Goal: Task Accomplishment & Management: Use online tool/utility

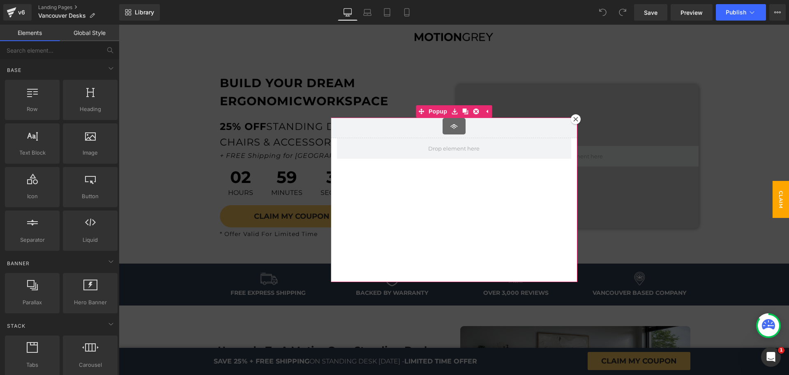
click at [573, 120] on icon at bounding box center [575, 119] width 5 height 5
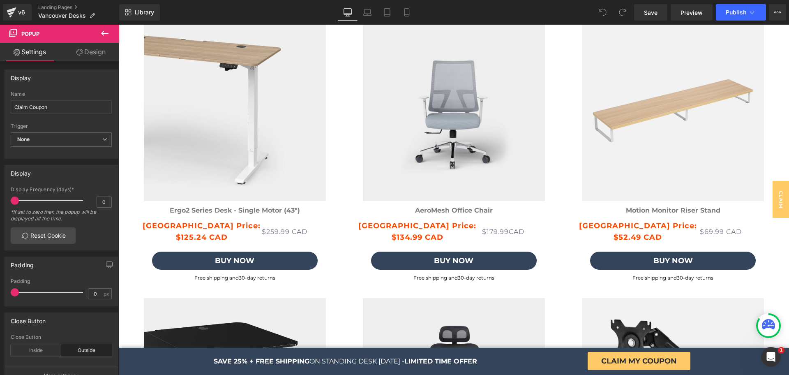
scroll to position [2117, 0]
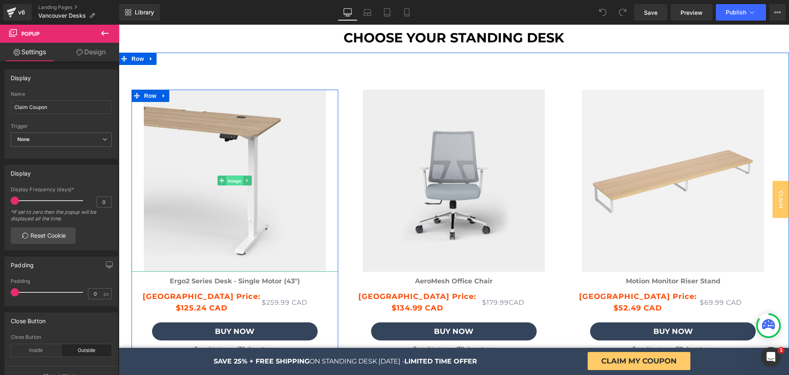
click at [226, 182] on span "Image" at bounding box center [234, 181] width 17 height 10
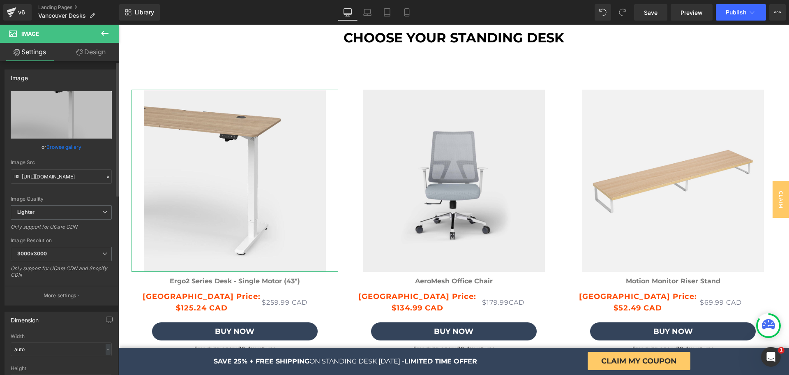
click at [64, 144] on link "Browse gallery" at bounding box center [63, 147] width 35 height 14
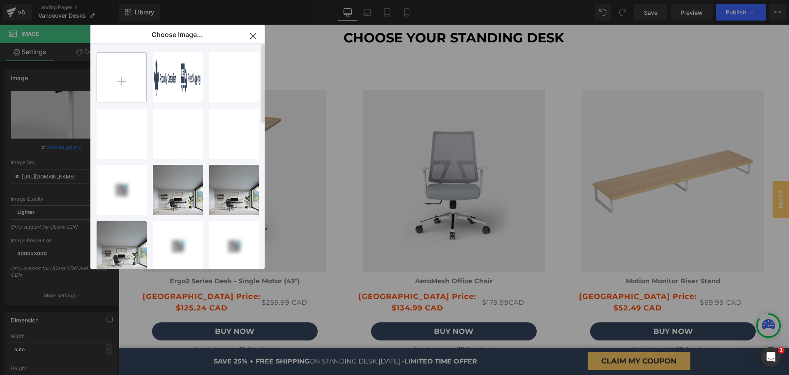
click at [128, 70] on input "file" at bounding box center [121, 77] width 49 height 49
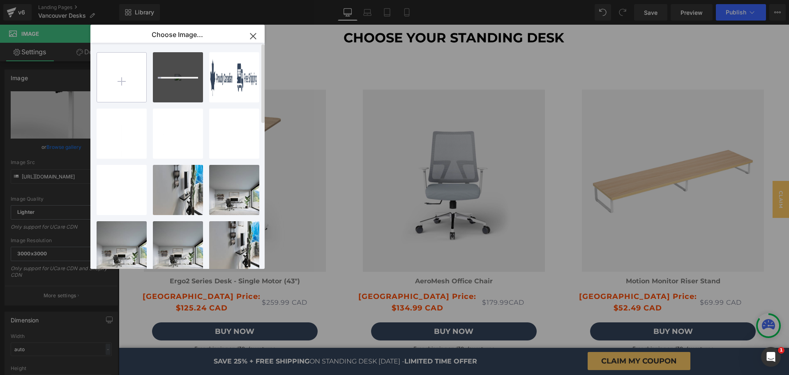
click at [120, 86] on input "file" at bounding box center [121, 77] width 49 height 49
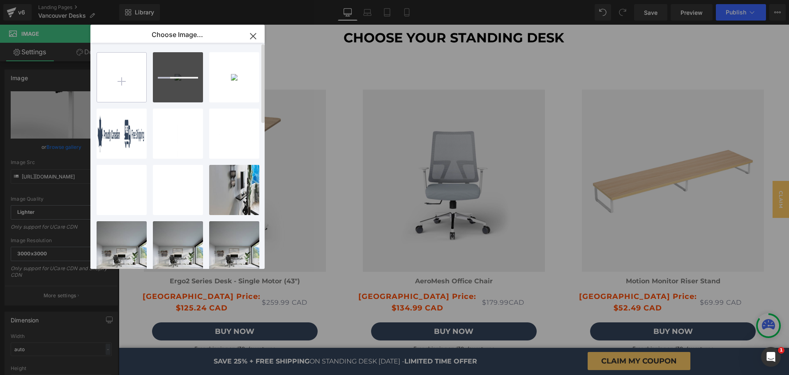
click at [106, 82] on input "file" at bounding box center [121, 77] width 49 height 49
type input "C:\fakepath\Motion_Series_Standing_Desk_L_OB_WH_45S_88fd417c-23b2-4556-aaab-31a…"
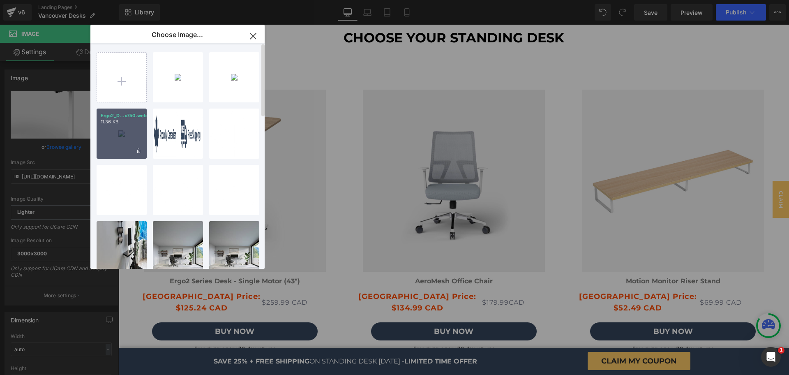
click at [115, 125] on div "Ergo2_D...x750.webp 11.36 KB" at bounding box center [122, 133] width 50 height 50
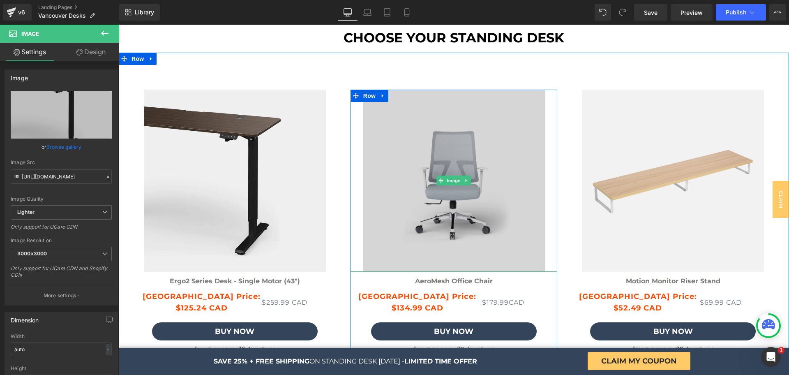
click at [437, 141] on img at bounding box center [453, 181] width 207 height 182
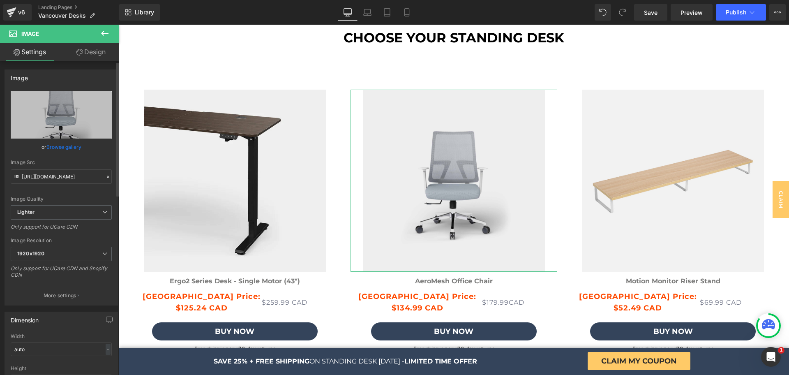
click at [73, 145] on link "Browse gallery" at bounding box center [63, 147] width 35 height 14
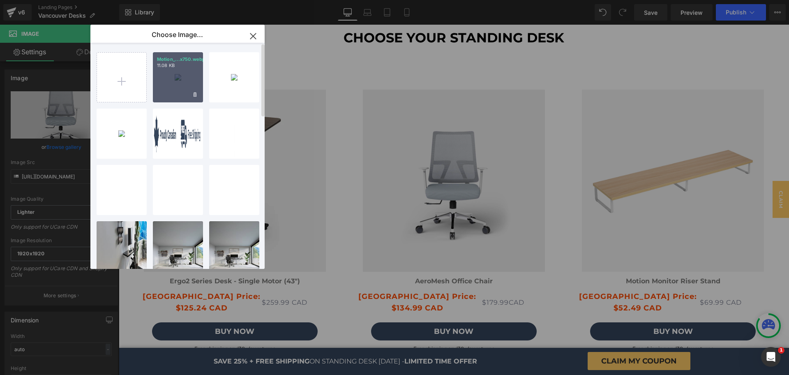
click at [182, 71] on div "Motion_...x750.webp 11.08 KB" at bounding box center [178, 77] width 50 height 50
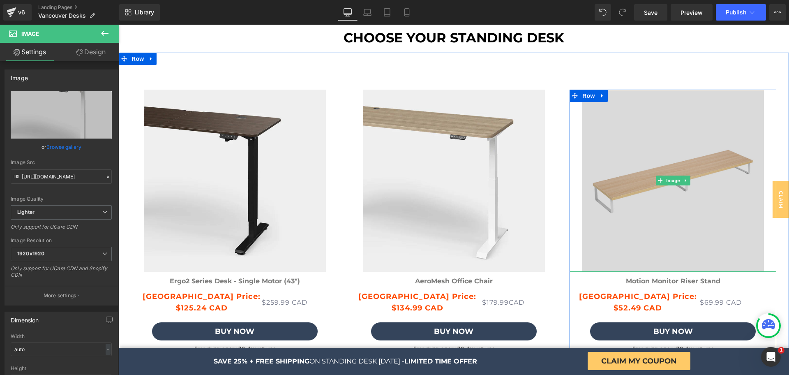
click at [643, 159] on img at bounding box center [672, 181] width 207 height 182
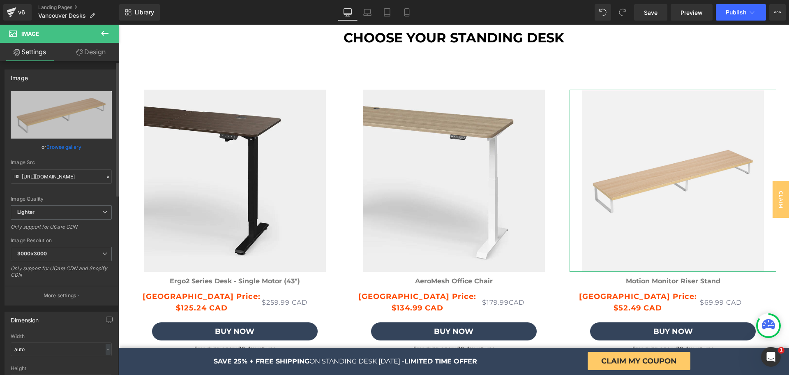
click at [71, 145] on link "Browse gallery" at bounding box center [63, 147] width 35 height 14
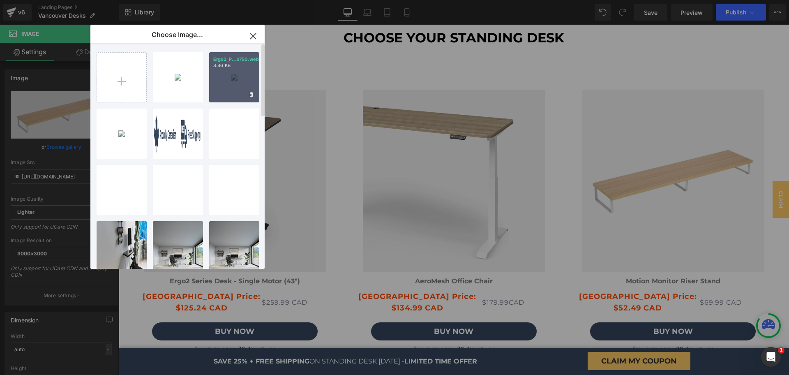
click at [226, 73] on div "Ergo2_P...x750.webp 8.86 KB" at bounding box center [234, 77] width 50 height 50
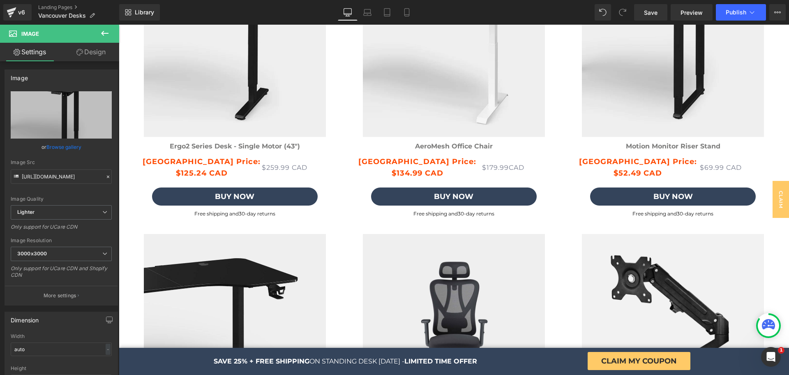
scroll to position [2346, 0]
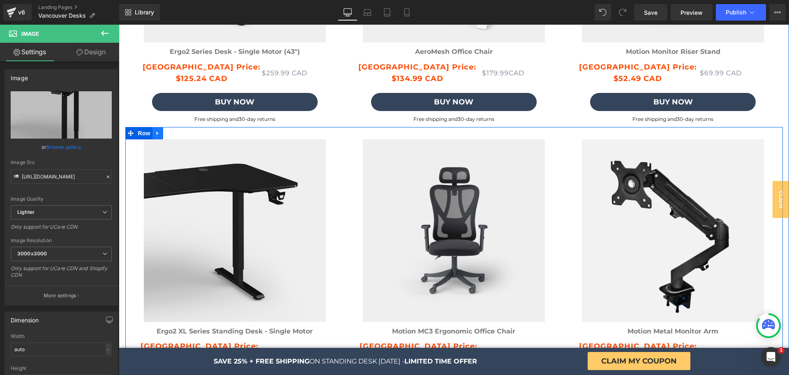
click at [157, 134] on icon at bounding box center [158, 133] width 2 height 4
click at [176, 134] on icon at bounding box center [179, 133] width 6 height 6
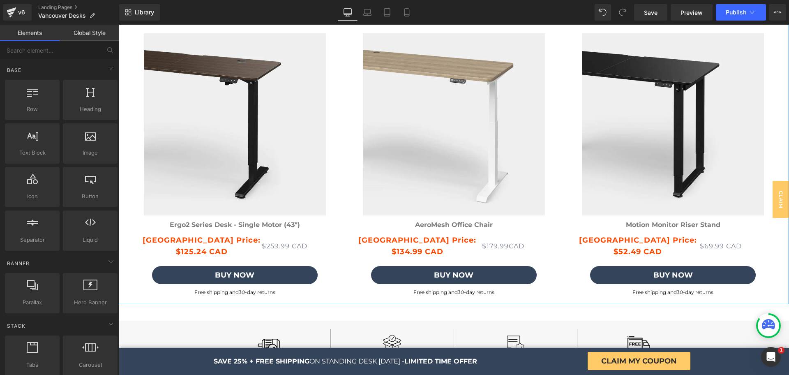
scroll to position [2155, 0]
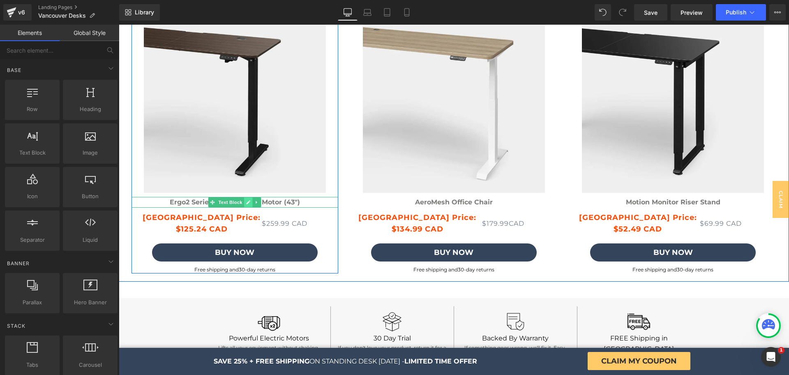
click at [246, 204] on icon at bounding box center [248, 202] width 4 height 4
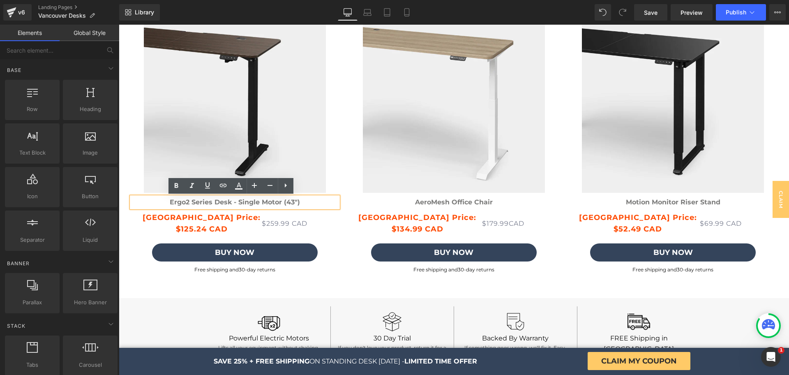
click at [209, 204] on strong "Ergo2 Series Desk - Single Motor (43")" at bounding box center [235, 202] width 130 height 8
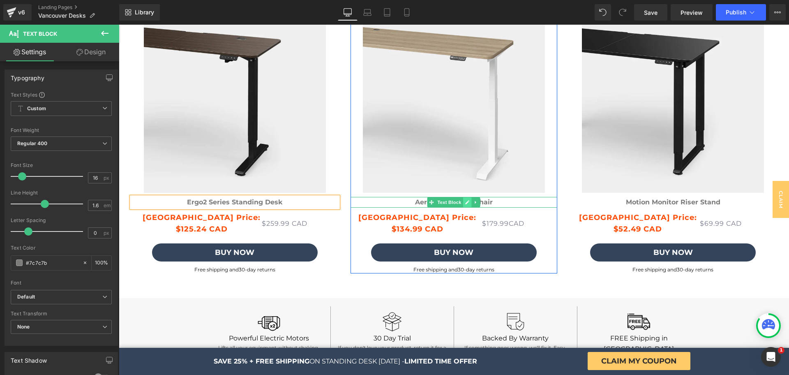
click at [465, 204] on icon at bounding box center [467, 202] width 5 height 5
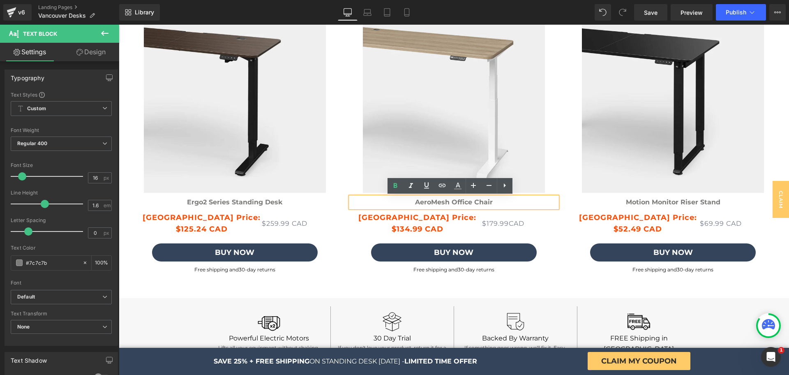
click at [460, 203] on b "AeroMesh Office Chair" at bounding box center [454, 202] width 78 height 8
click at [449, 200] on b "AeroMesh Office Chair" at bounding box center [454, 202] width 78 height 8
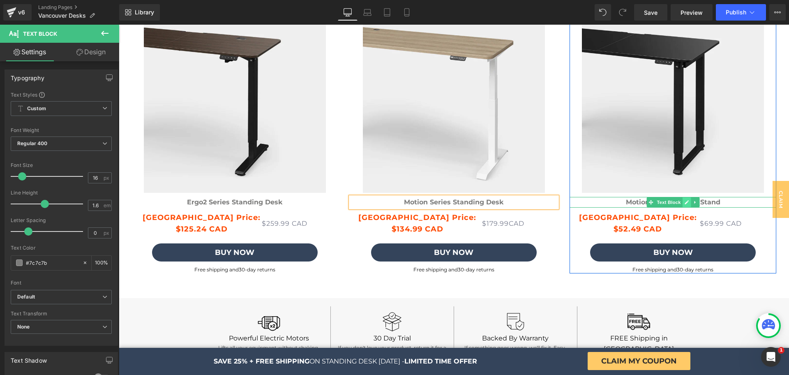
click at [684, 203] on icon at bounding box center [686, 202] width 5 height 5
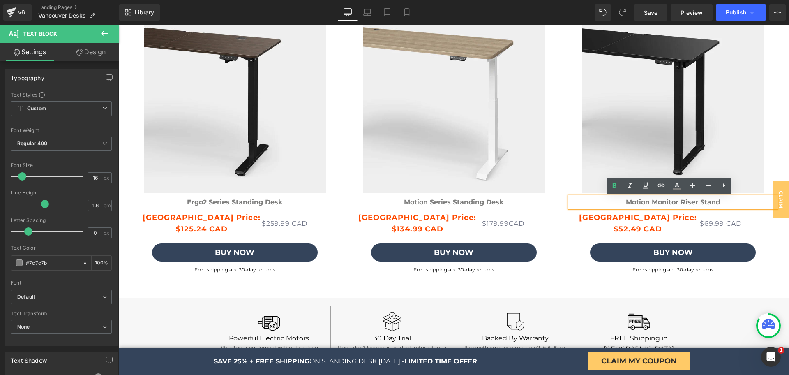
click at [657, 203] on b "Motion Monitor Riser Stand" at bounding box center [673, 202] width 94 height 8
click at [661, 204] on b "Ergo2 Pro Standing Desk" at bounding box center [673, 202] width 86 height 8
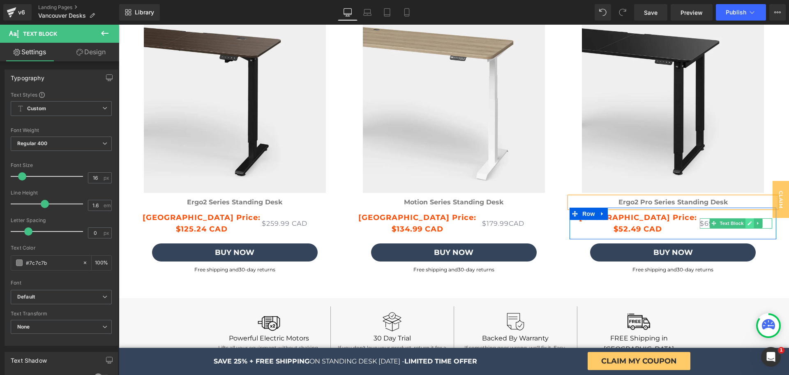
click at [748, 224] on icon at bounding box center [750, 223] width 4 height 4
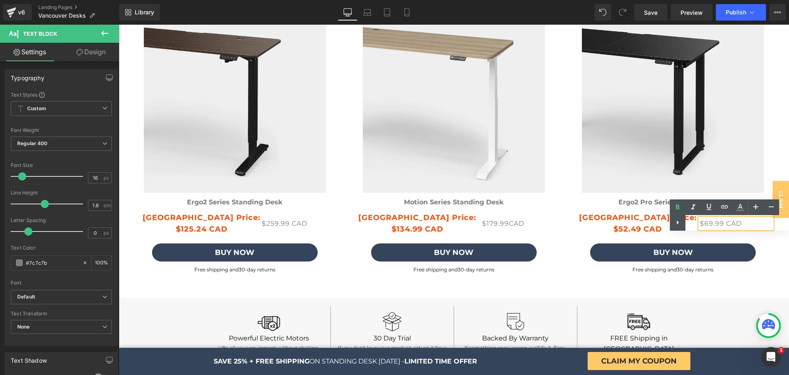
click at [704, 221] on div "Text Color Highlight Color #333333" at bounding box center [729, 214] width 119 height 31
click at [675, 226] on icon at bounding box center [678, 222] width 10 height 10
click at [705, 227] on p "$69.99 CAD" at bounding box center [736, 223] width 72 height 11
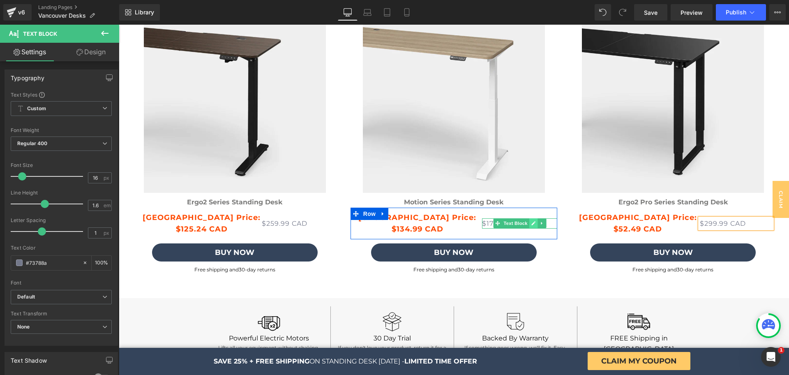
click at [529, 226] on link at bounding box center [533, 223] width 9 height 10
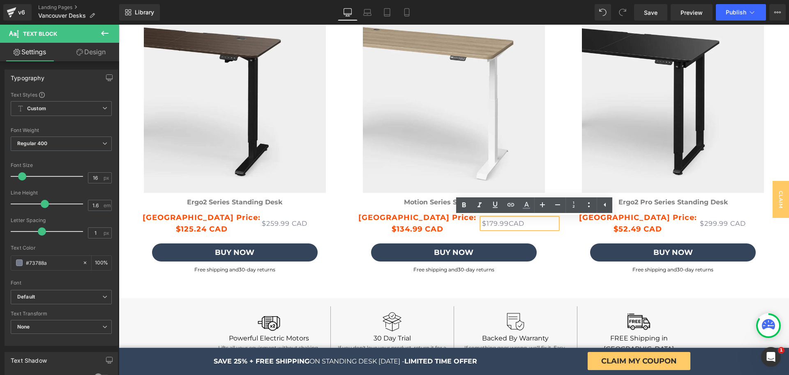
click at [491, 225] on p "$179.99 CAD" at bounding box center [519, 223] width 75 height 11
drag, startPoint x: 489, startPoint y: 224, endPoint x: 483, endPoint y: 226, distance: 6.4
click at [483, 226] on p "$179.99 CAD" at bounding box center [519, 223] width 75 height 11
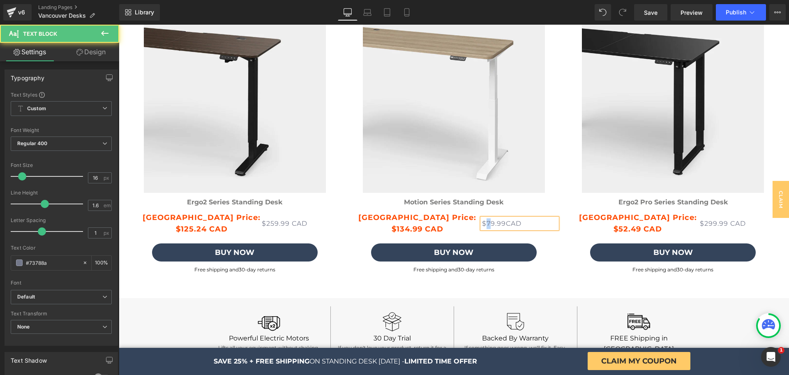
click at [483, 223] on p "$79.99 CAD" at bounding box center [519, 223] width 75 height 11
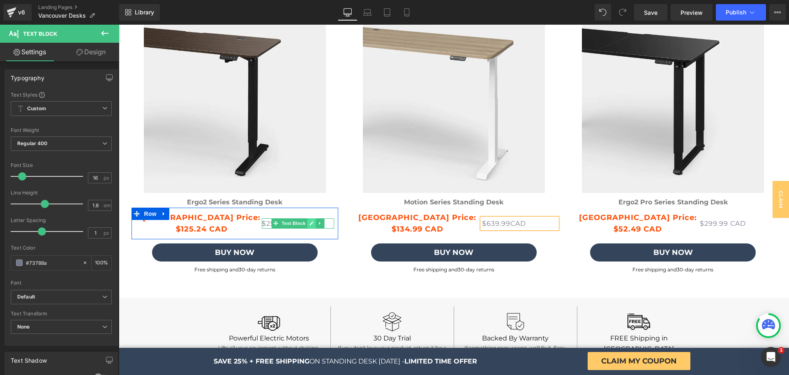
click at [309, 224] on icon at bounding box center [311, 223] width 4 height 4
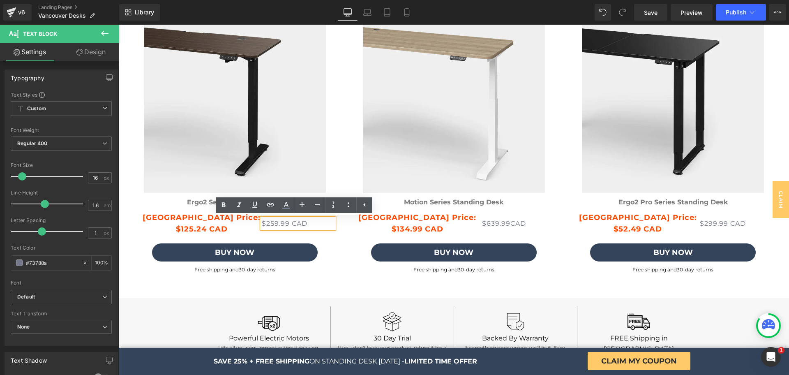
click at [267, 223] on p "$259.99 CAD" at bounding box center [298, 223] width 72 height 11
drag, startPoint x: 263, startPoint y: 223, endPoint x: 269, endPoint y: 223, distance: 5.3
click at [269, 223] on p "$259.99 CAD" at bounding box center [298, 223] width 72 height 11
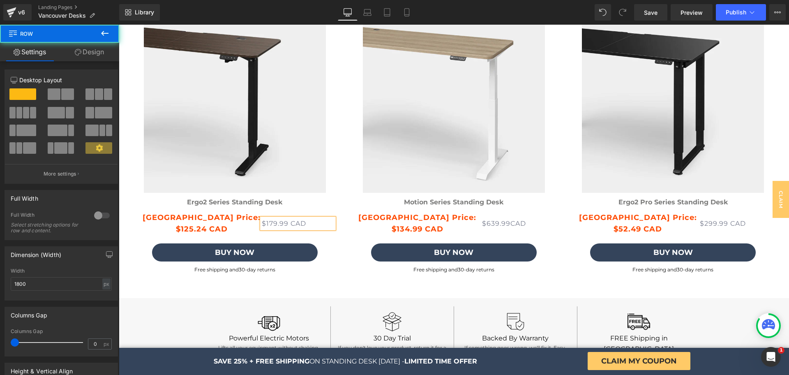
click at [349, 289] on div "Image Dual Bosch Motors Text Block Powerful dual German Bosch motors Text Block…" at bounding box center [453, 330] width 637 height 88
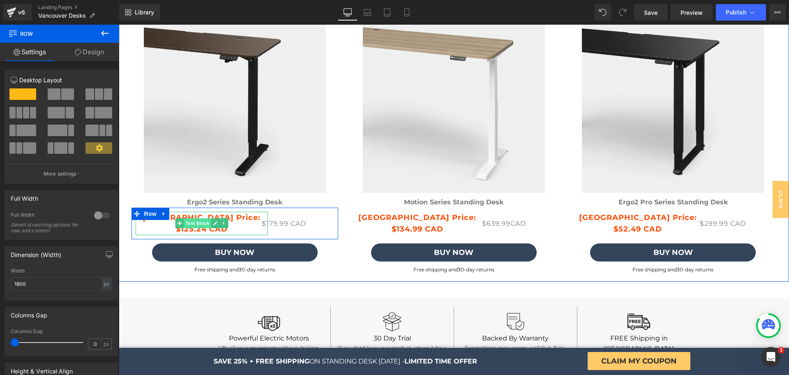
click at [190, 227] on span "Text Block" at bounding box center [197, 223] width 27 height 10
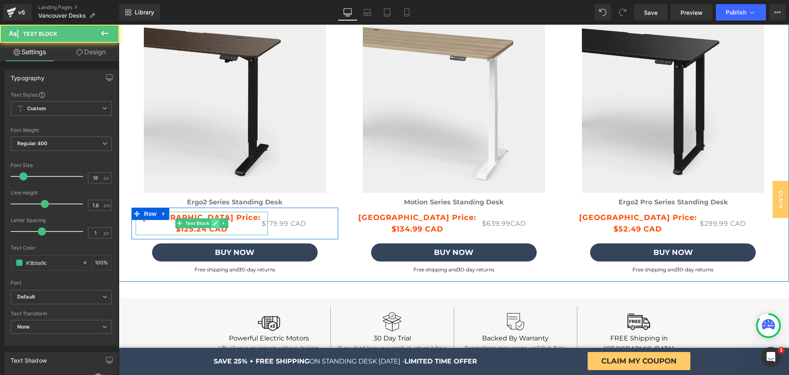
click at [213, 222] on icon at bounding box center [215, 223] width 4 height 4
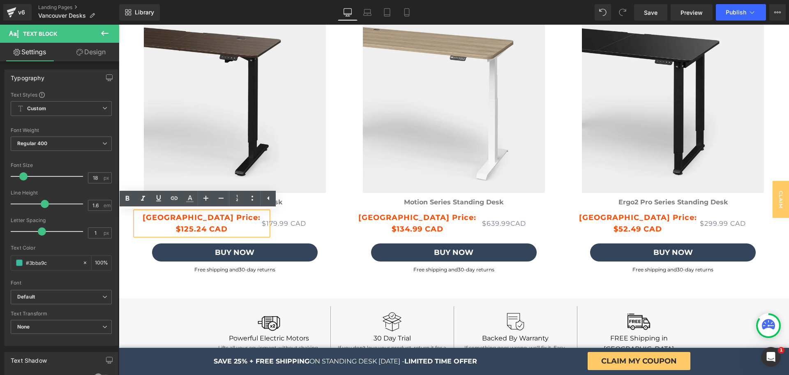
click at [185, 229] on strong "$125.24 CAD" at bounding box center [202, 228] width 52 height 9
drag, startPoint x: 181, startPoint y: 227, endPoint x: 200, endPoint y: 228, distance: 19.8
click at [200, 228] on strong "$125.24 CAD" at bounding box center [202, 228] width 52 height 9
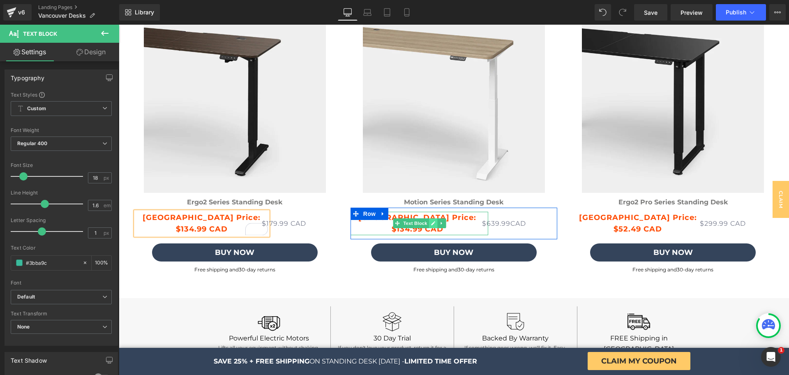
click at [428, 224] on link at bounding box center [432, 223] width 9 height 10
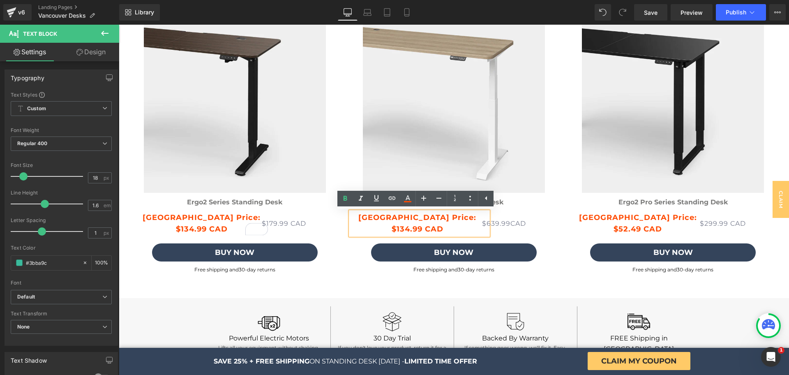
click at [399, 231] on strong "$134.99 CAD" at bounding box center [418, 228] width 52 height 9
drag, startPoint x: 392, startPoint y: 229, endPoint x: 401, endPoint y: 230, distance: 8.7
click at [401, 230] on strong "$44.99 CAD" at bounding box center [417, 228] width 49 height 9
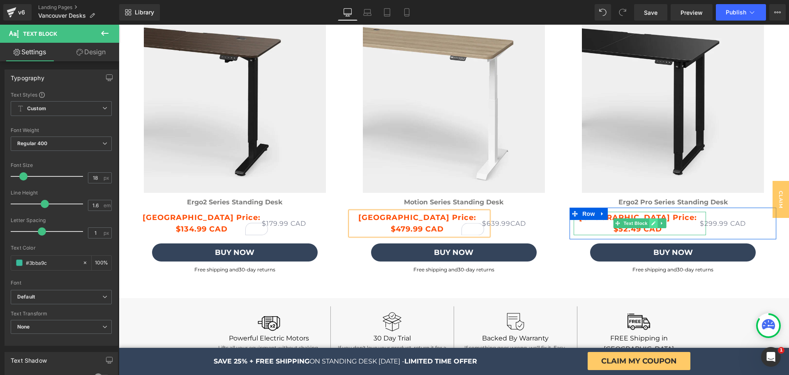
click at [649, 225] on link at bounding box center [653, 223] width 9 height 10
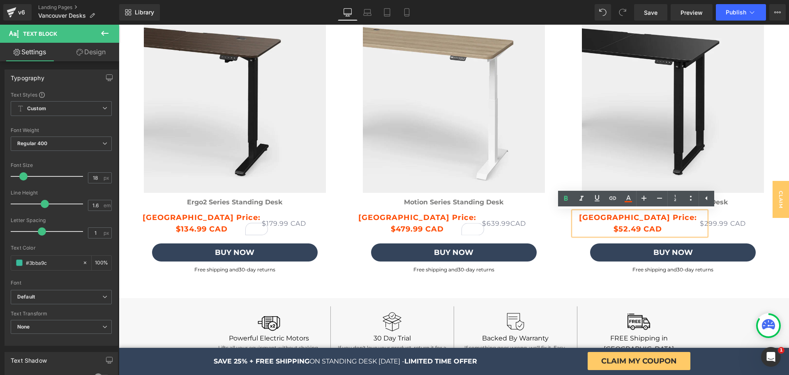
click at [623, 231] on strong "$52.49 CAD" at bounding box center [637, 228] width 48 height 9
drag, startPoint x: 623, startPoint y: 230, endPoint x: 617, endPoint y: 229, distance: 6.2
click at [617, 229] on strong "$52.49 CAD" at bounding box center [637, 228] width 48 height 9
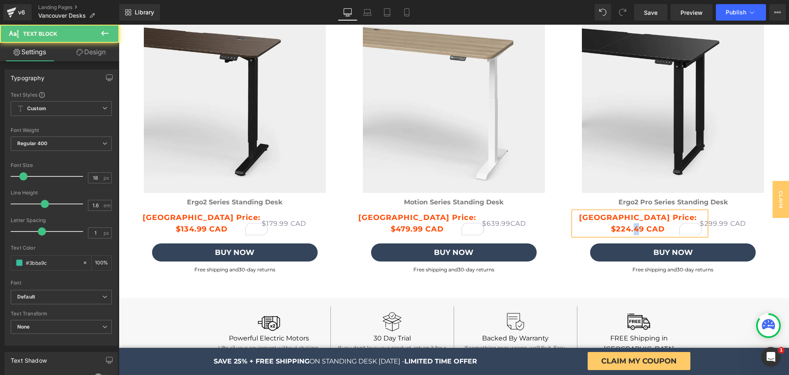
click at [634, 231] on strong "$224.49 CAD" at bounding box center [638, 228] width 54 height 9
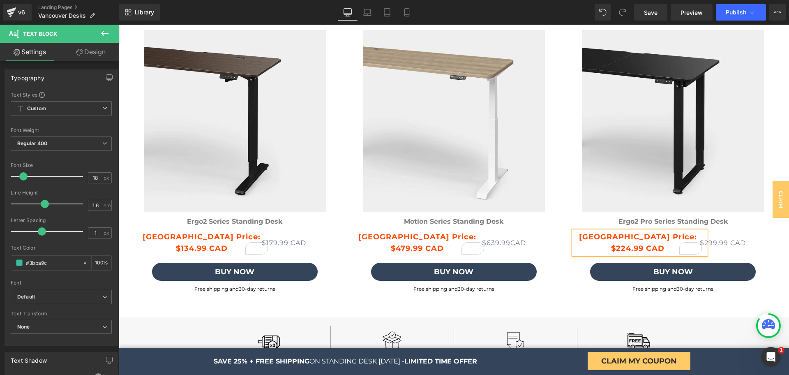
scroll to position [2137, 0]
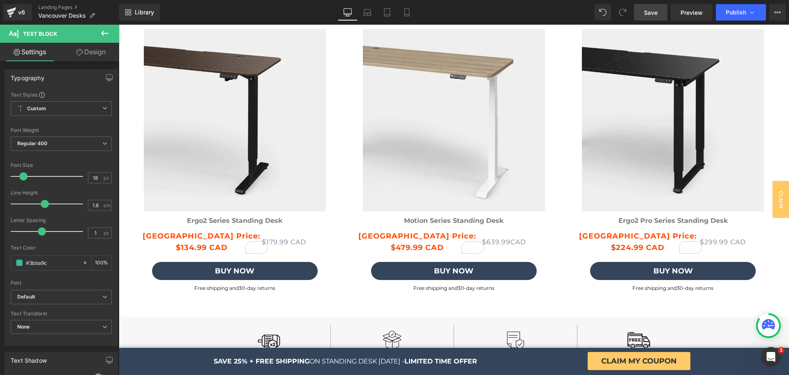
click at [654, 13] on span "Save" at bounding box center [651, 12] width 14 height 9
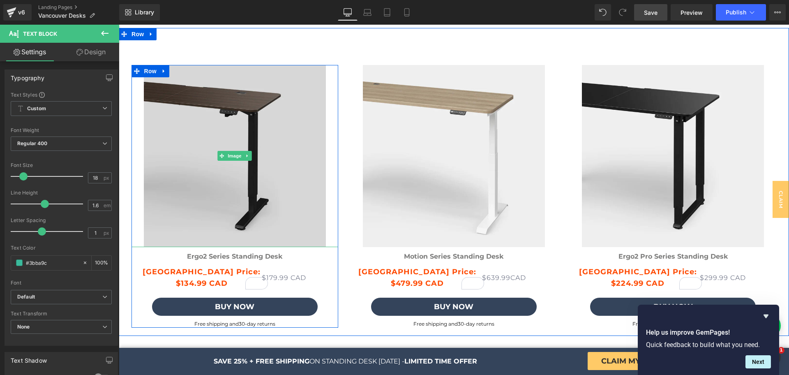
scroll to position [2101, 0]
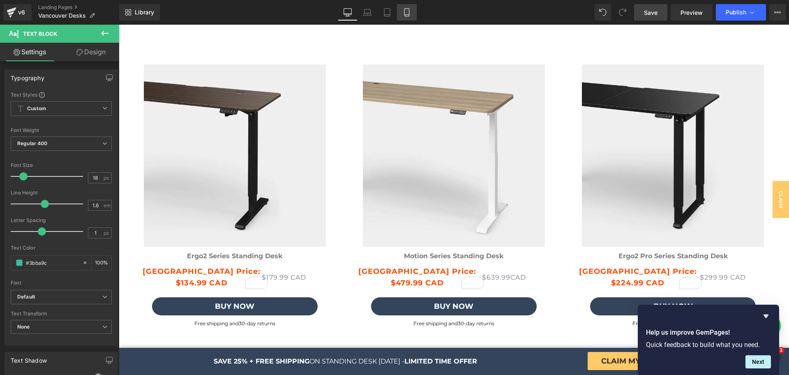
click at [399, 12] on link "Mobile" at bounding box center [407, 12] width 20 height 16
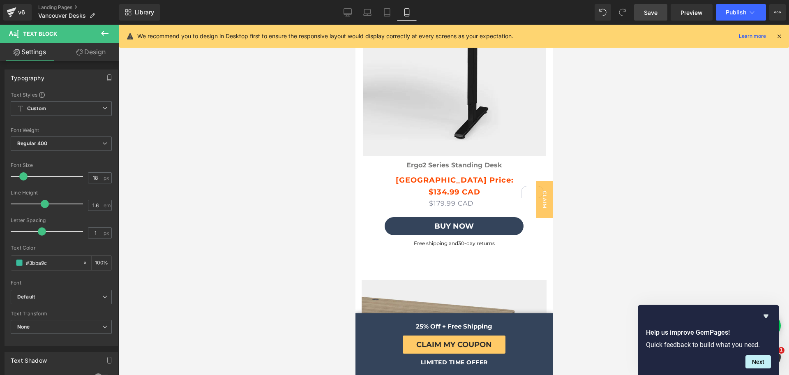
scroll to position [2896, 0]
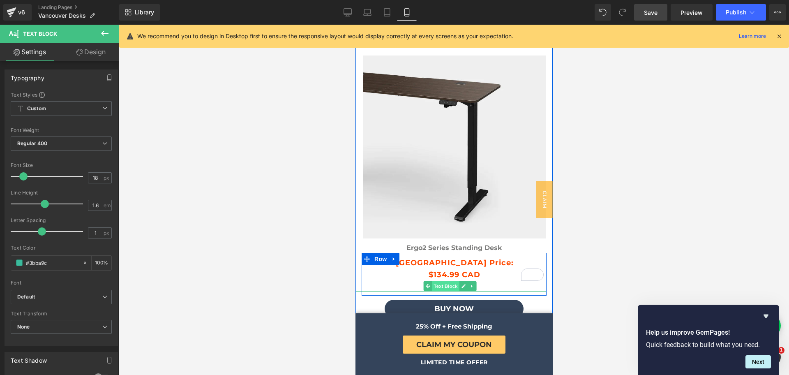
click at [449, 282] on span "Text Block" at bounding box center [444, 286] width 27 height 10
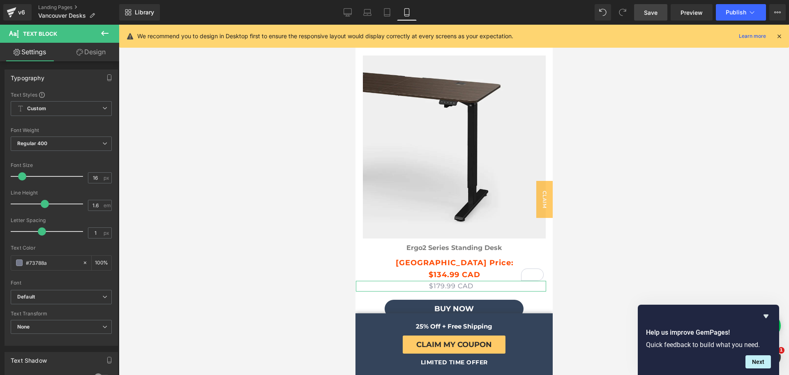
click at [94, 53] on link "Design" at bounding box center [91, 52] width 60 height 18
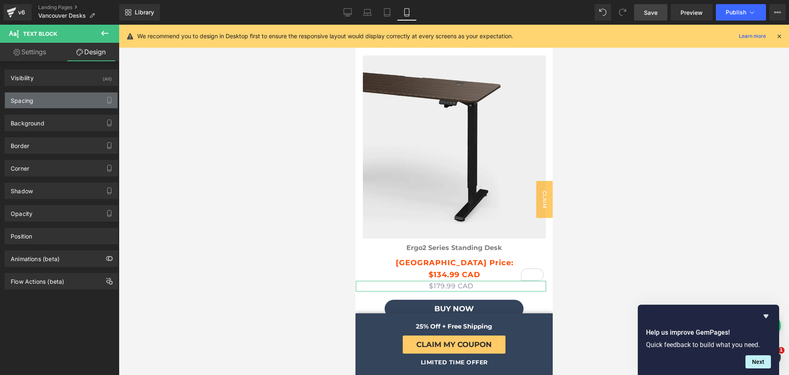
click at [72, 101] on div "Spacing" at bounding box center [61, 100] width 113 height 16
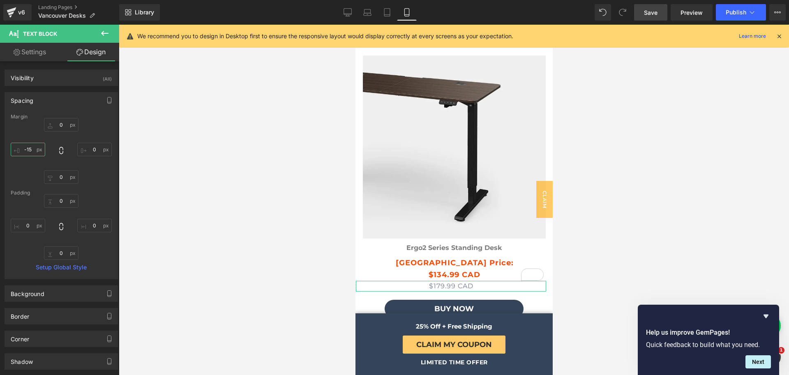
click at [28, 152] on input "-15" at bounding box center [28, 150] width 35 height 14
type input "0"
click at [85, 110] on div "Spacing Margin 0 0 0 0 Padding 0 0 0 0 Setup Global Style" at bounding box center [61, 185] width 113 height 187
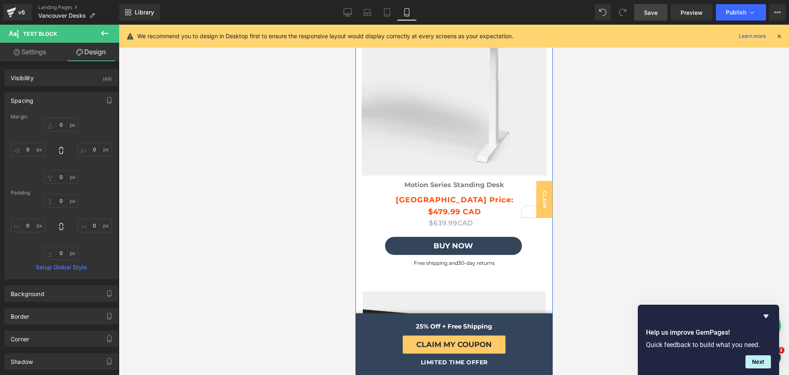
scroll to position [3277, 0]
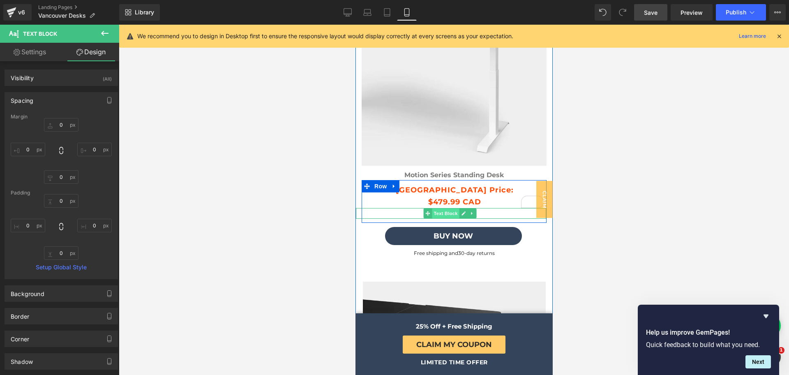
click at [444, 208] on span "Text Block" at bounding box center [444, 213] width 27 height 10
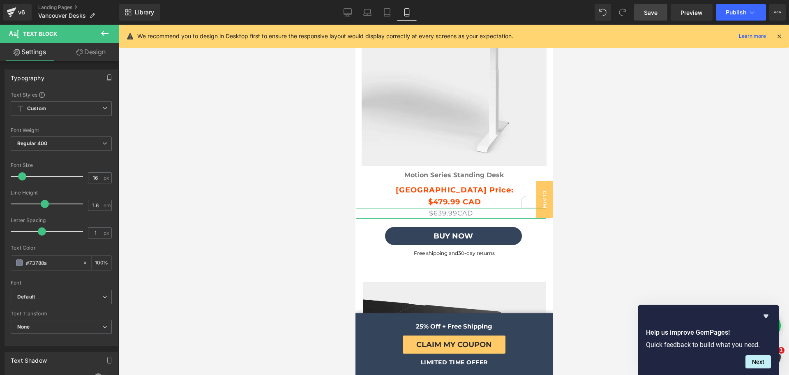
click at [92, 57] on link "Design" at bounding box center [91, 52] width 60 height 18
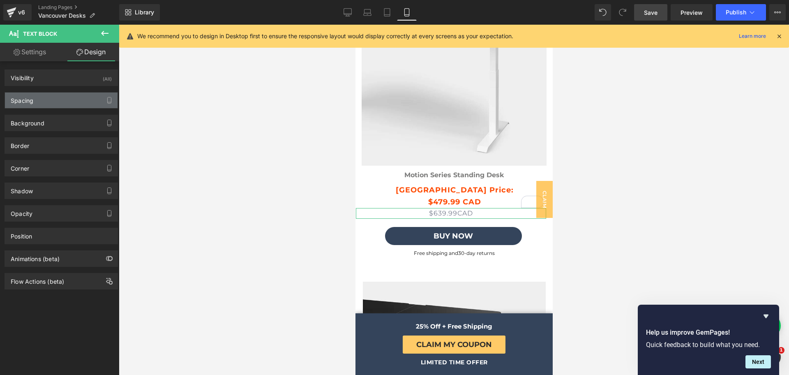
click at [57, 103] on div "Spacing" at bounding box center [61, 100] width 113 height 16
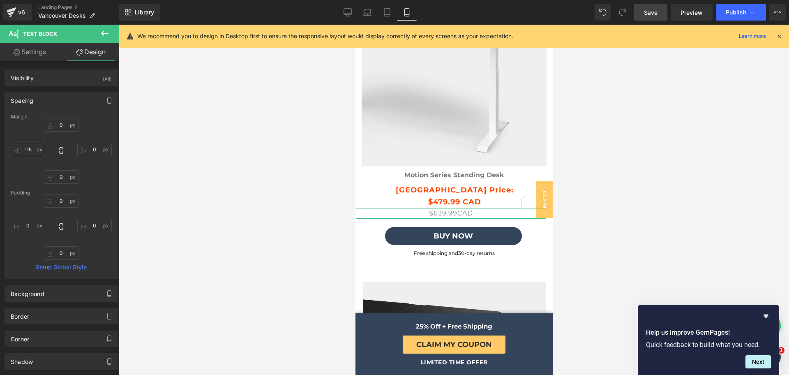
click at [27, 150] on input "-15" at bounding box center [28, 150] width 35 height 14
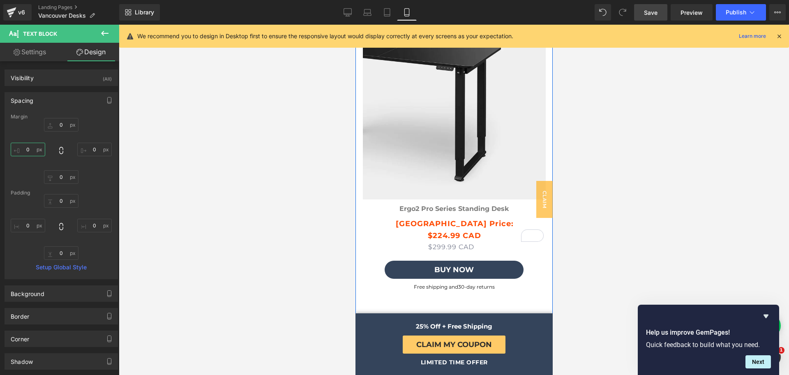
scroll to position [3543, 0]
click at [441, 241] on div "$299.99 CAD Text Block" at bounding box center [450, 246] width 190 height 11
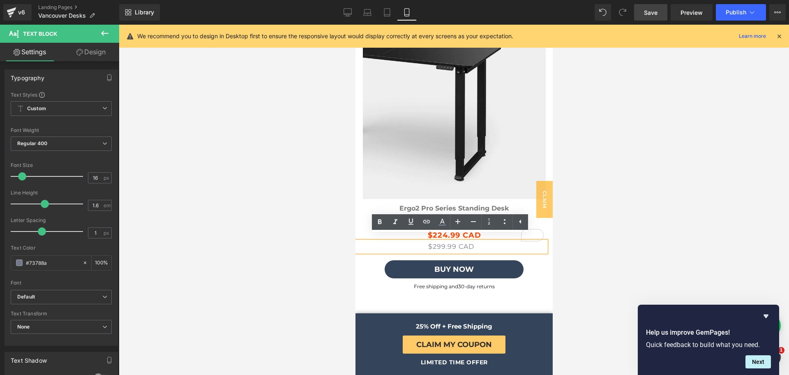
click at [439, 305] on div "Image Ergo2 Pro Series Standing Desk Text Block Vancouver Price: $224.99 CAD Te…" at bounding box center [453, 152] width 197 height 323
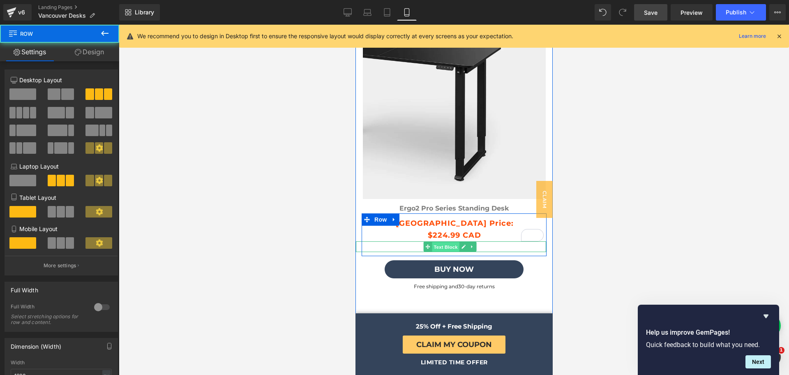
click at [443, 242] on span "Text Block" at bounding box center [444, 247] width 27 height 10
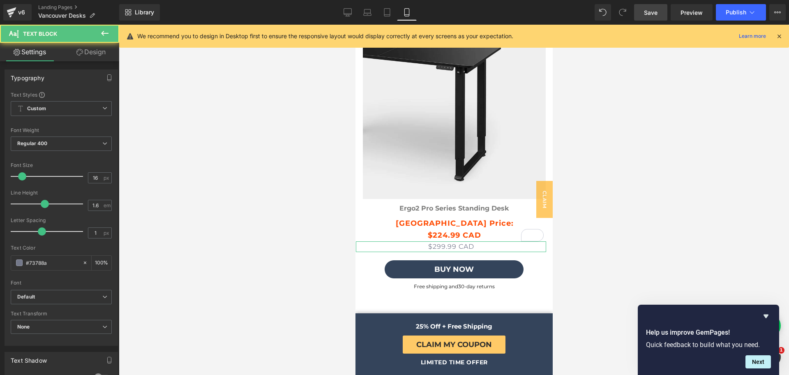
click at [83, 51] on link "Design" at bounding box center [91, 52] width 60 height 18
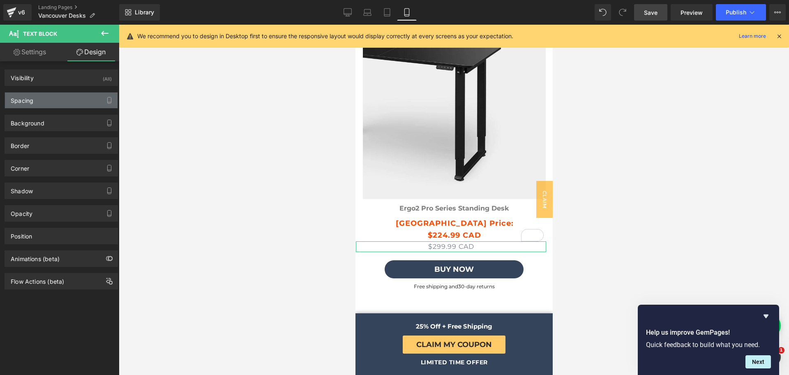
click at [62, 94] on div "Spacing" at bounding box center [61, 100] width 113 height 16
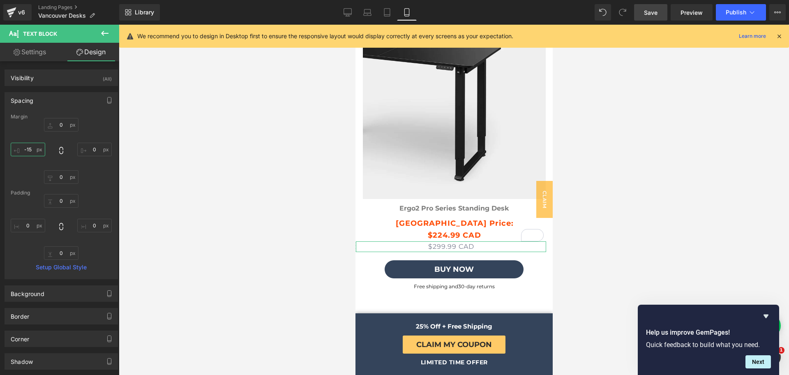
click at [31, 150] on input "-15" at bounding box center [28, 150] width 35 height 14
type input "0"
click at [95, 131] on div "0 0 0 0" at bounding box center [61, 151] width 101 height 66
click at [346, 4] on link "Desktop" at bounding box center [348, 12] width 20 height 16
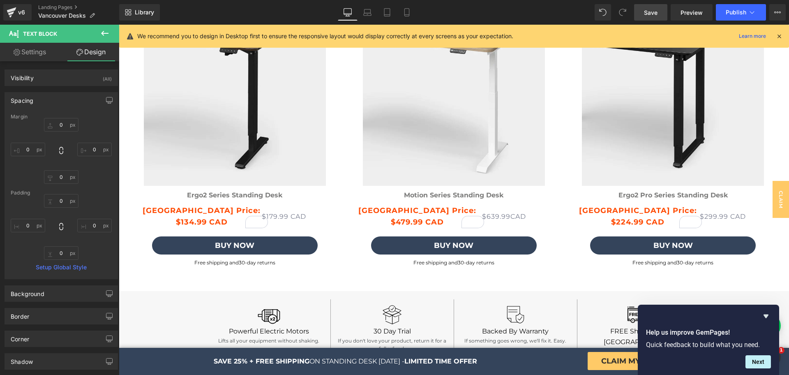
scroll to position [2162, 0]
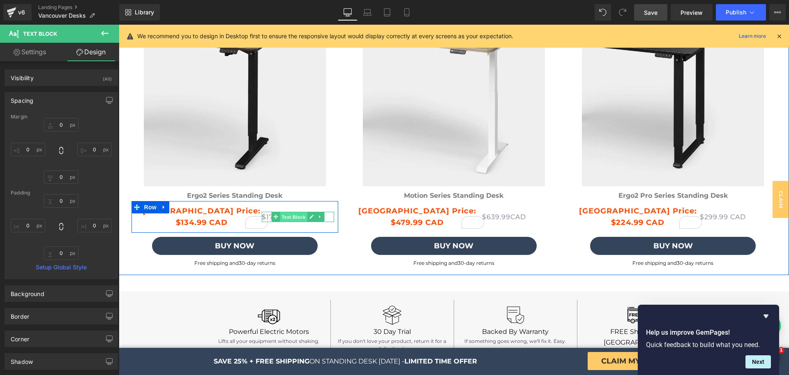
click at [283, 219] on span "Text Block" at bounding box center [293, 217] width 27 height 10
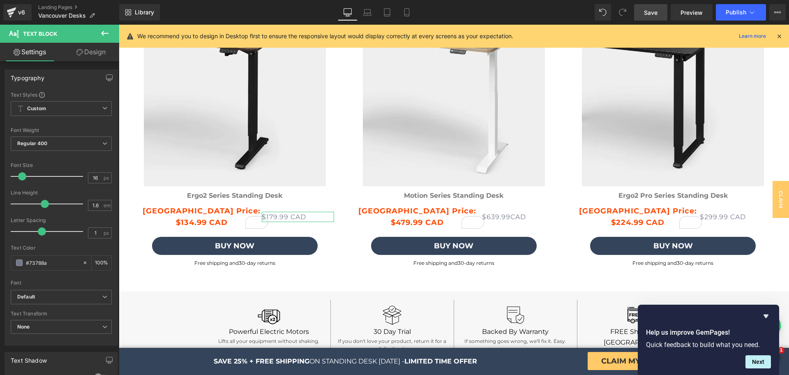
click at [88, 54] on link "Design" at bounding box center [91, 52] width 60 height 18
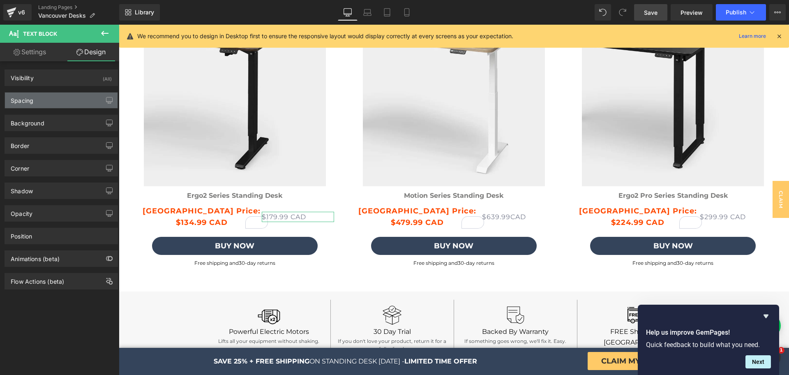
click at [69, 94] on div "Spacing" at bounding box center [61, 100] width 113 height 16
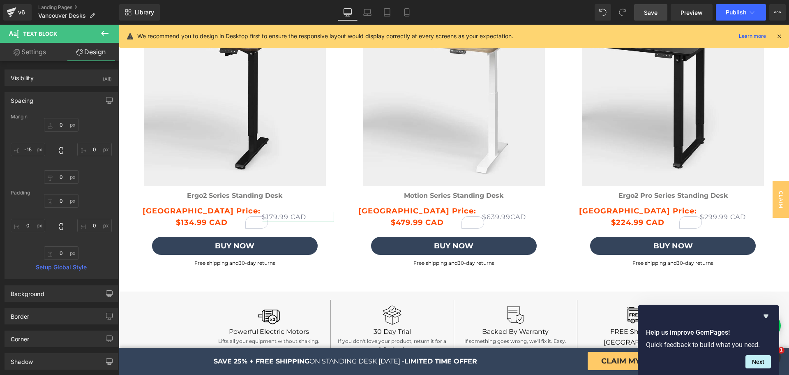
click at [35, 50] on link "Settings" at bounding box center [30, 52] width 60 height 18
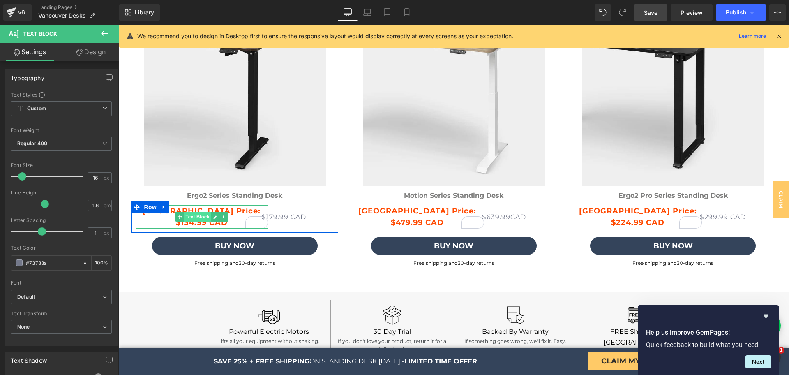
click at [193, 214] on span "Text Block" at bounding box center [197, 217] width 27 height 10
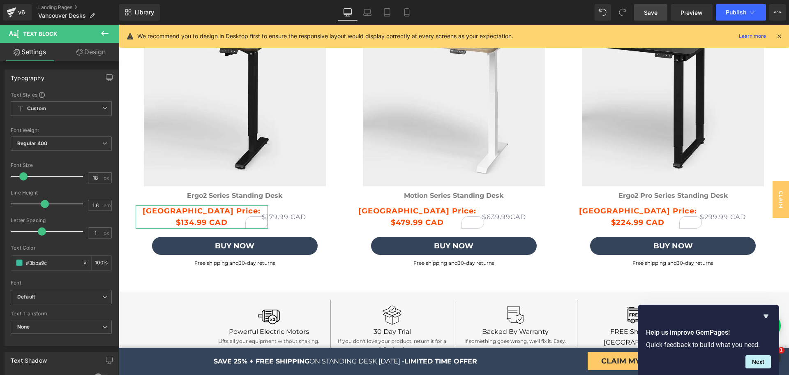
click at [99, 53] on link "Design" at bounding box center [91, 52] width 60 height 18
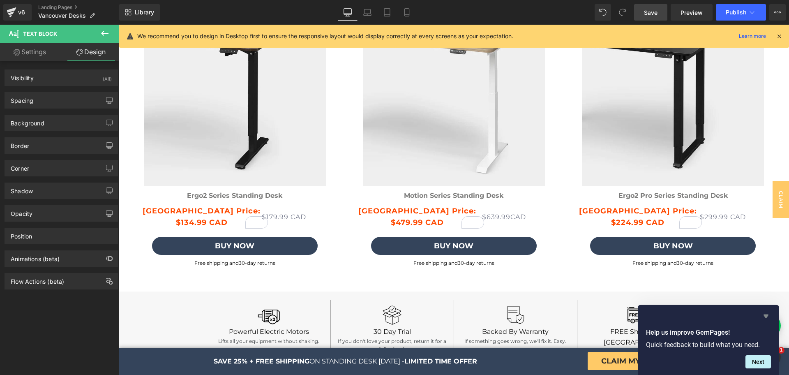
click at [767, 316] on icon "Hide survey" at bounding box center [765, 316] width 5 height 4
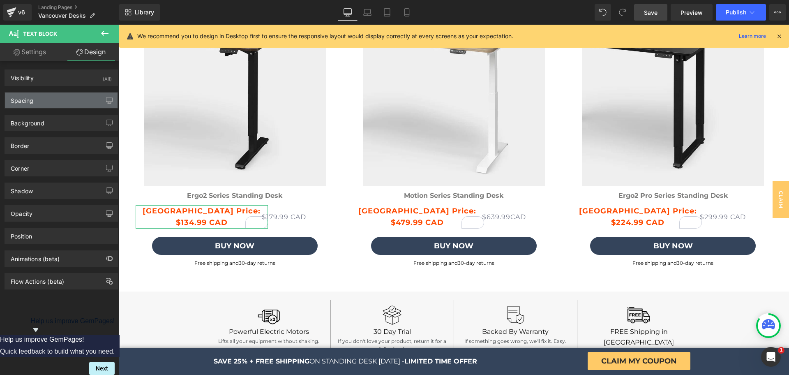
click at [48, 99] on div "Spacing" at bounding box center [61, 100] width 113 height 16
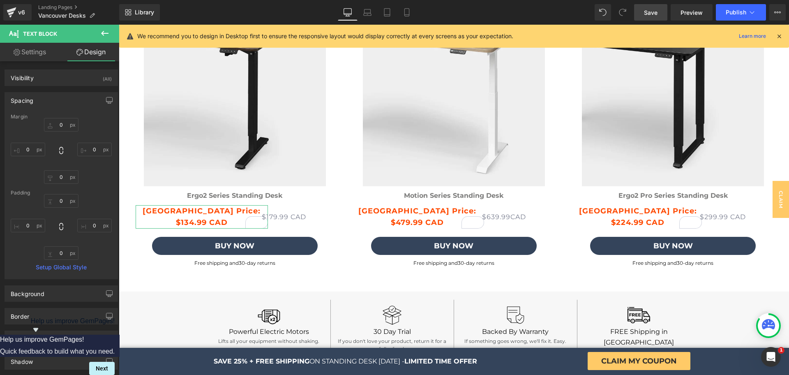
click at [49, 99] on div "Spacing" at bounding box center [61, 100] width 113 height 16
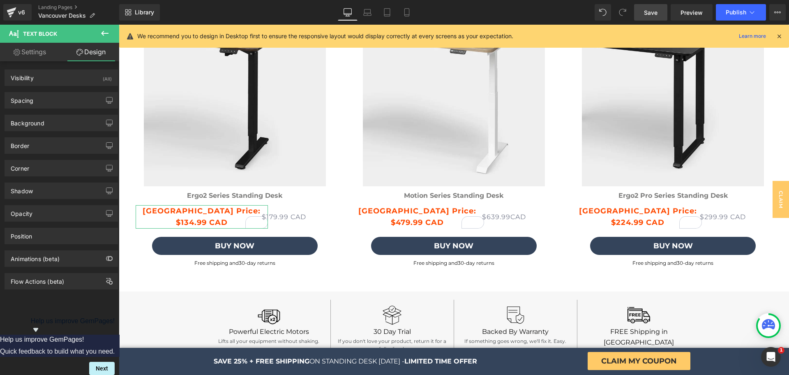
click at [44, 52] on link "Settings" at bounding box center [30, 52] width 60 height 18
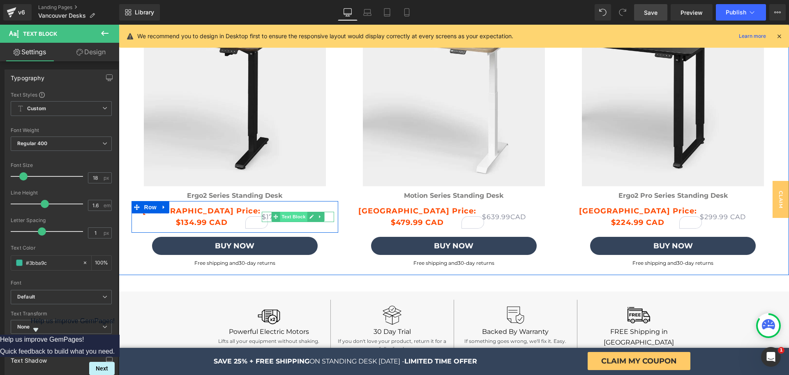
click at [283, 217] on span "Text Block" at bounding box center [293, 217] width 27 height 10
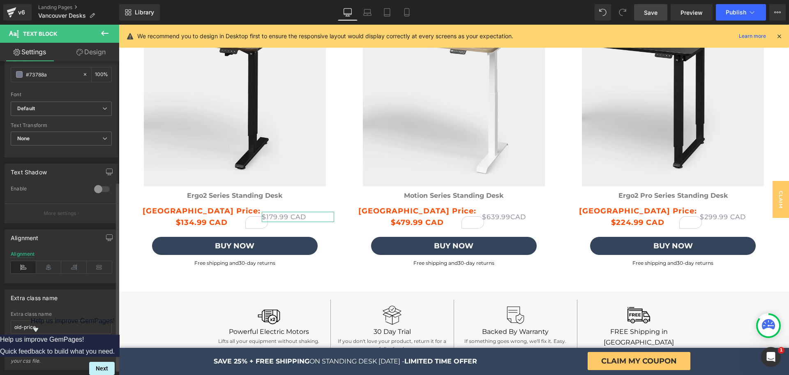
scroll to position [206, 0]
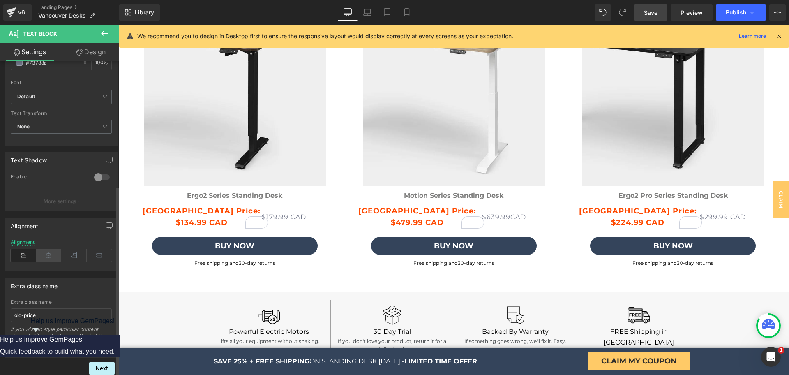
click at [49, 252] on icon at bounding box center [48, 255] width 25 height 12
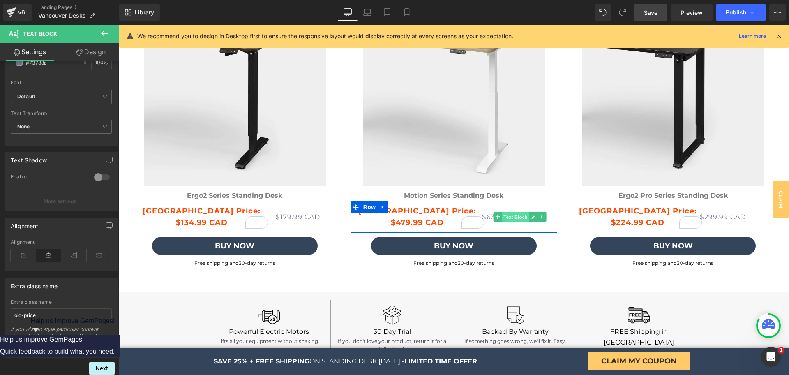
click at [505, 214] on span "Text Block" at bounding box center [515, 217] width 27 height 10
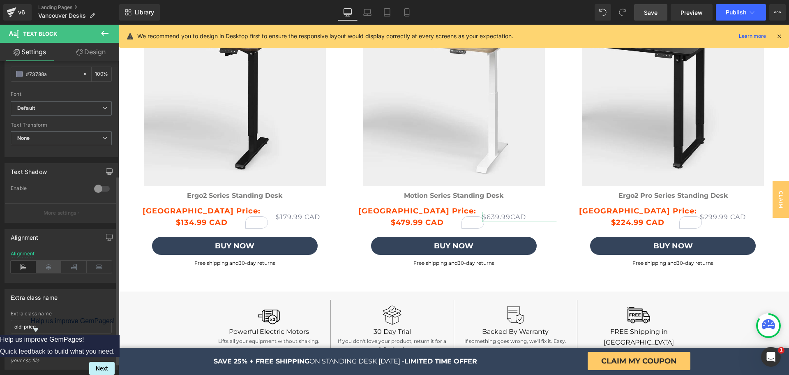
click at [49, 266] on icon at bounding box center [48, 266] width 25 height 12
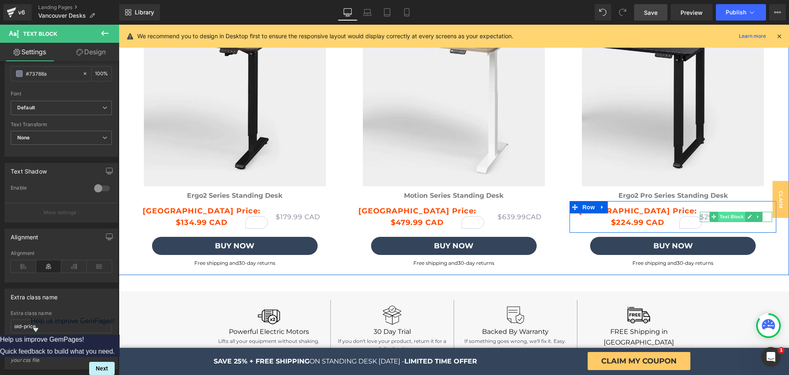
click at [718, 219] on span "Text Block" at bounding box center [731, 217] width 27 height 10
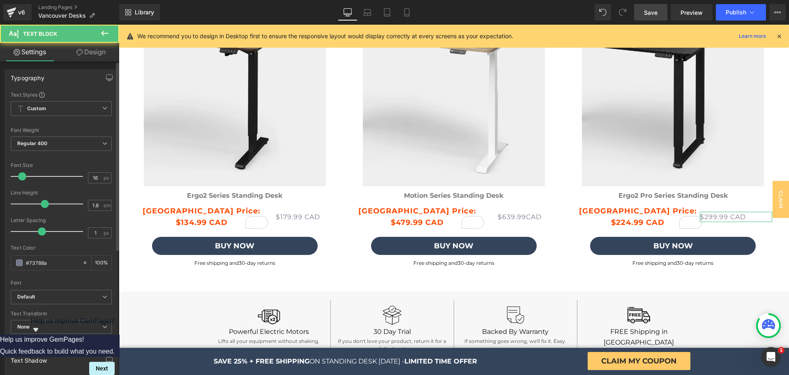
scroll to position [208, 0]
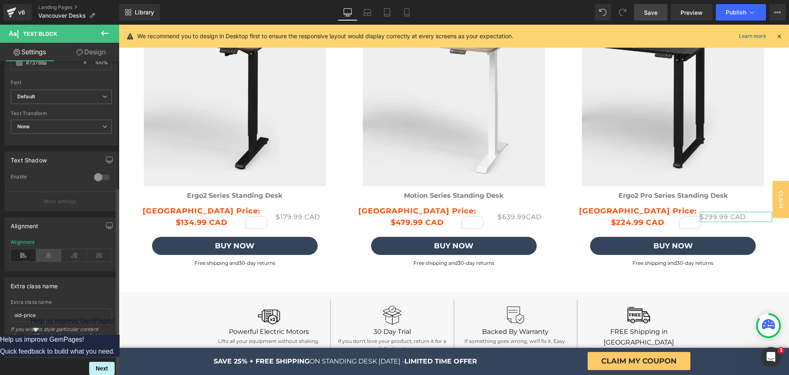
click at [56, 249] on icon at bounding box center [48, 255] width 25 height 12
click at [389, 11] on icon at bounding box center [387, 12] width 8 height 8
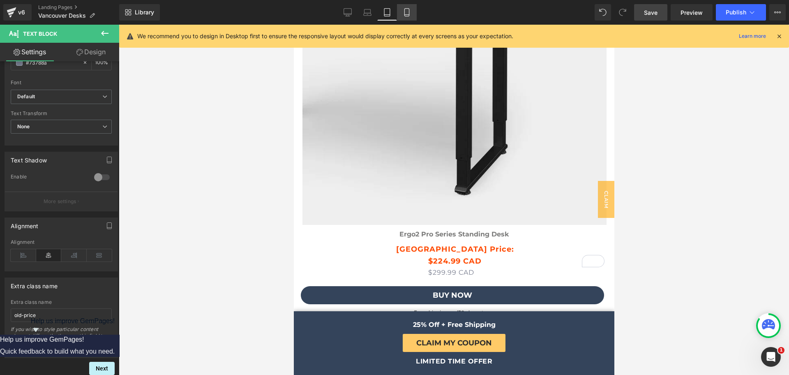
click at [406, 11] on icon at bounding box center [407, 12] width 8 height 8
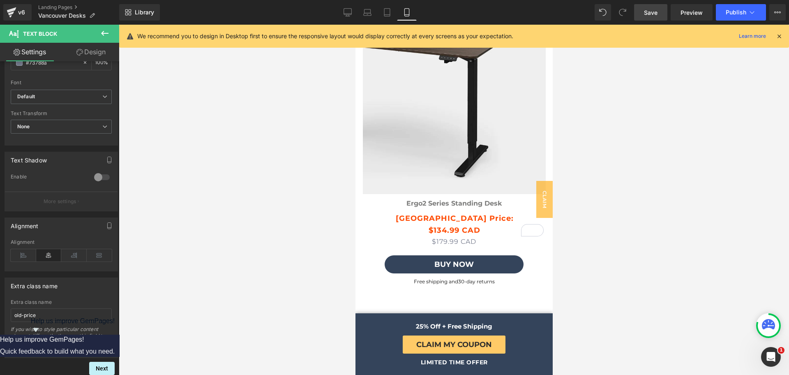
scroll to position [2940, 0]
click at [351, 8] on icon at bounding box center [347, 12] width 8 height 8
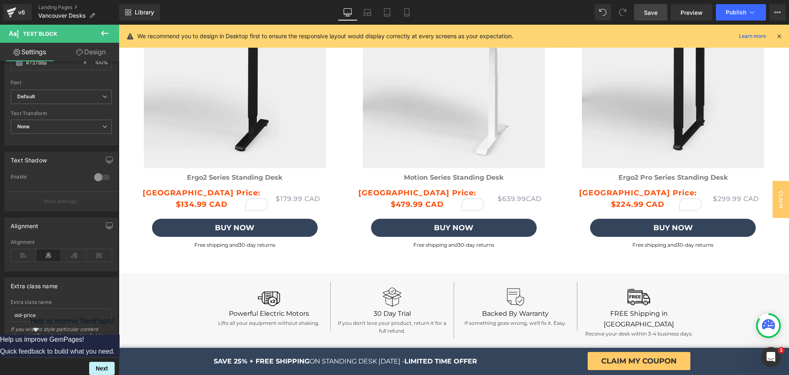
scroll to position [2180, 0]
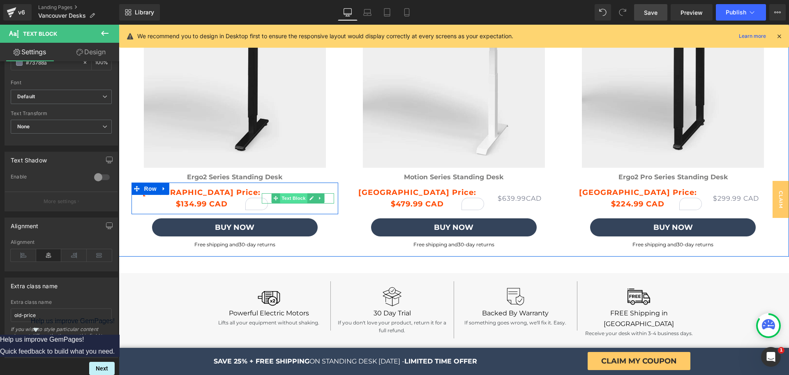
click at [290, 199] on span "Text Block" at bounding box center [293, 198] width 27 height 10
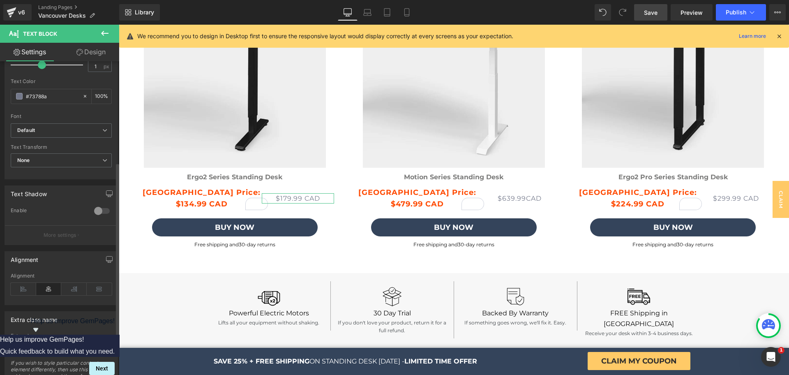
scroll to position [167, 0]
click at [52, 159] on span "None" at bounding box center [61, 160] width 101 height 14
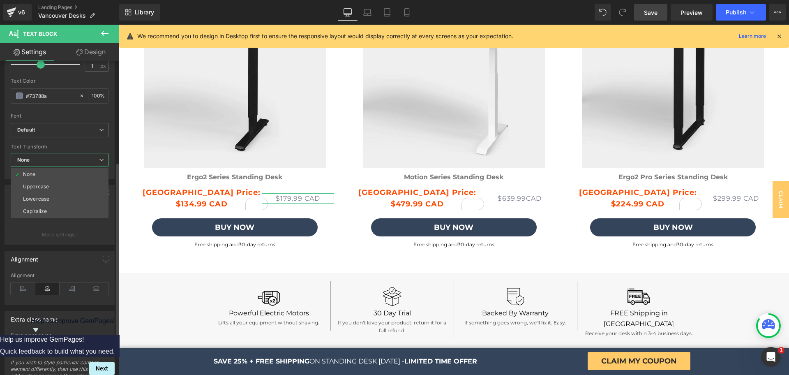
click at [52, 159] on span "None" at bounding box center [60, 160] width 98 height 14
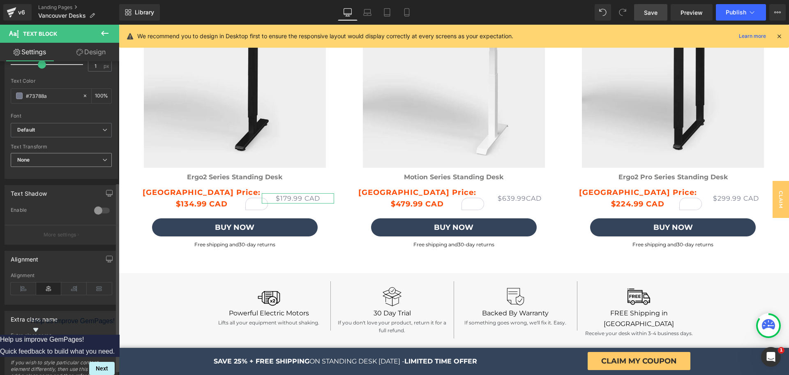
scroll to position [208, 0]
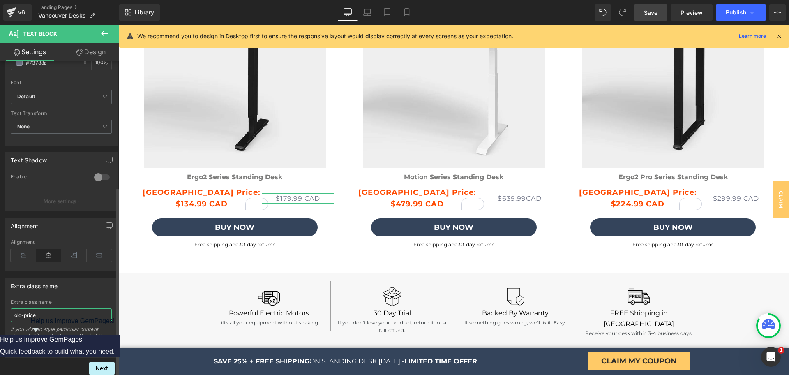
click at [50, 308] on input "old-price" at bounding box center [61, 315] width 101 height 14
click at [53, 326] on div "If you wish to style particular content element differently, then use this fiel…" at bounding box center [61, 342] width 101 height 32
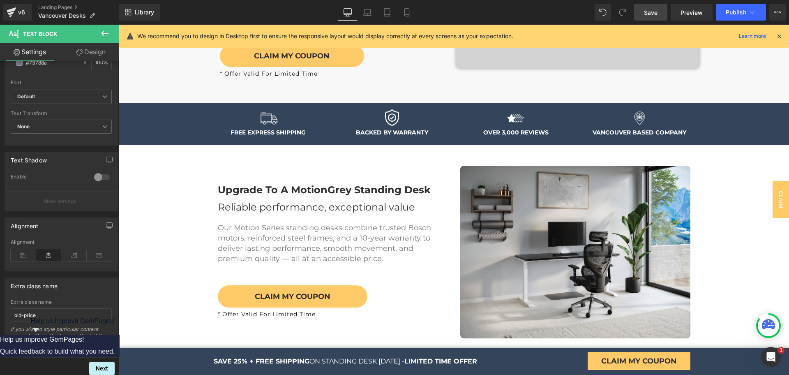
scroll to position [0, 0]
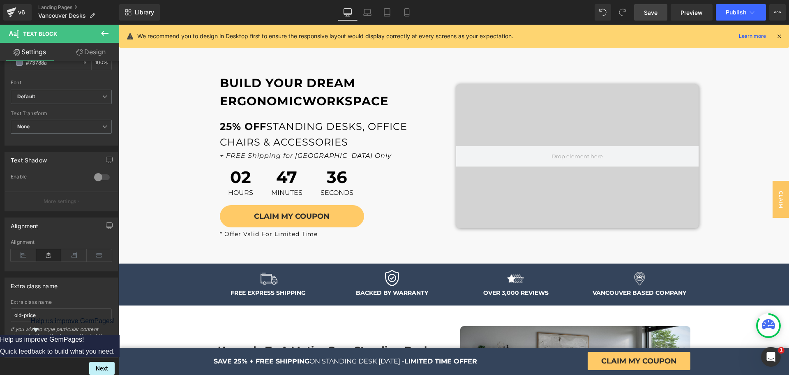
click at [108, 31] on icon at bounding box center [105, 33] width 10 height 10
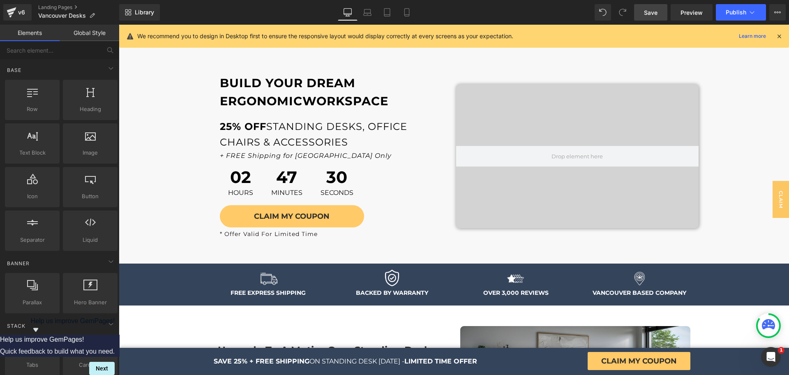
click at [657, 14] on span "Save" at bounding box center [651, 12] width 14 height 9
click at [393, 7] on link "Mobile" at bounding box center [398, 12] width 20 height 16
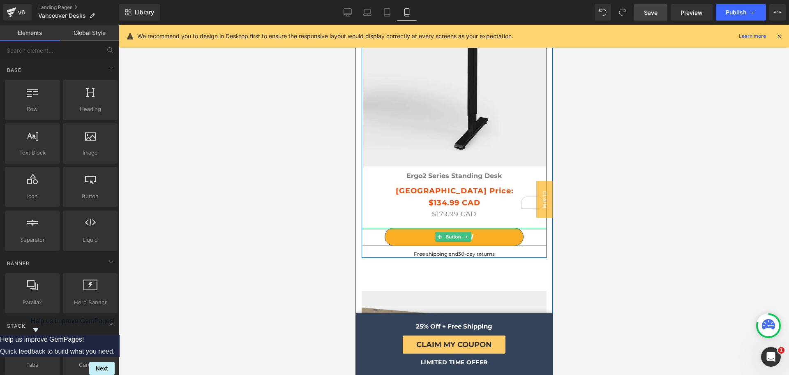
scroll to position [2967, 0]
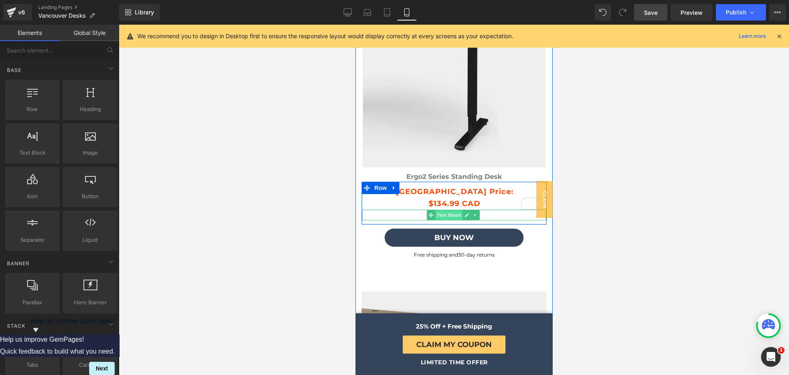
click at [442, 213] on span "Text Block" at bounding box center [448, 215] width 27 height 10
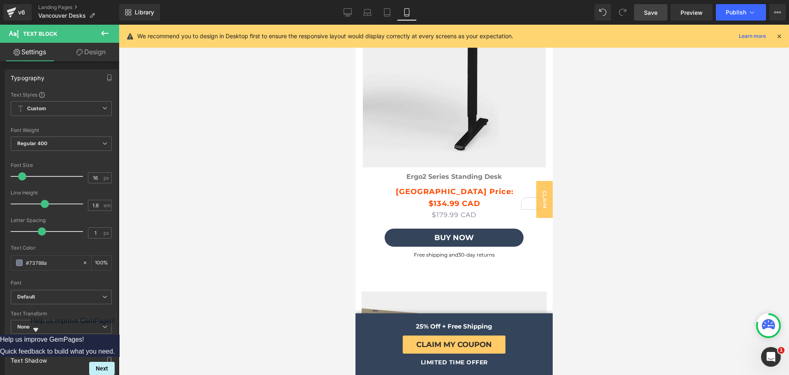
click at [104, 37] on icon at bounding box center [105, 33] width 10 height 10
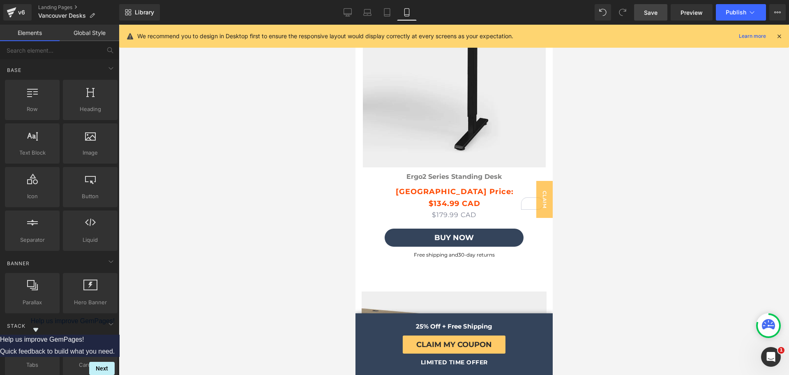
click at [88, 33] on link "Global Style" at bounding box center [90, 33] width 60 height 16
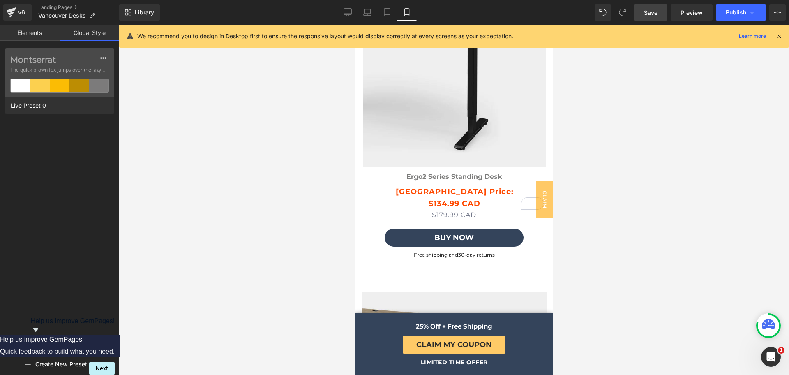
click at [32, 35] on link "Elements" at bounding box center [30, 33] width 60 height 16
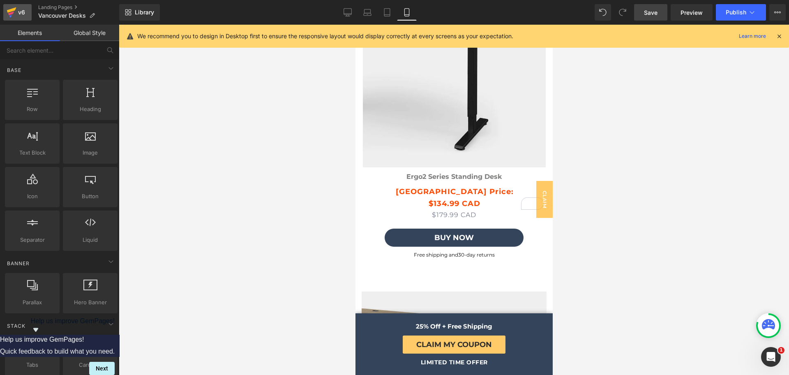
click at [23, 11] on div "v6" at bounding box center [21, 12] width 10 height 11
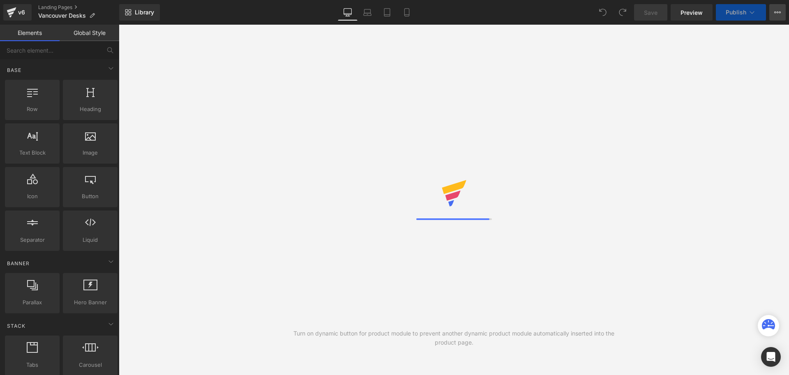
click at [778, 14] on icon at bounding box center [777, 12] width 7 height 7
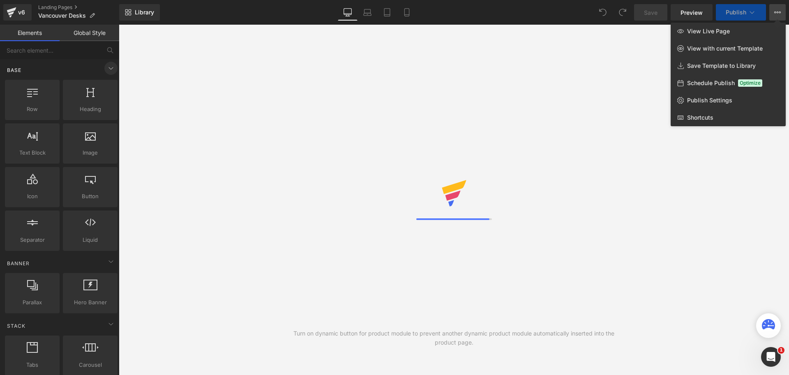
click at [108, 70] on icon at bounding box center [111, 68] width 10 height 10
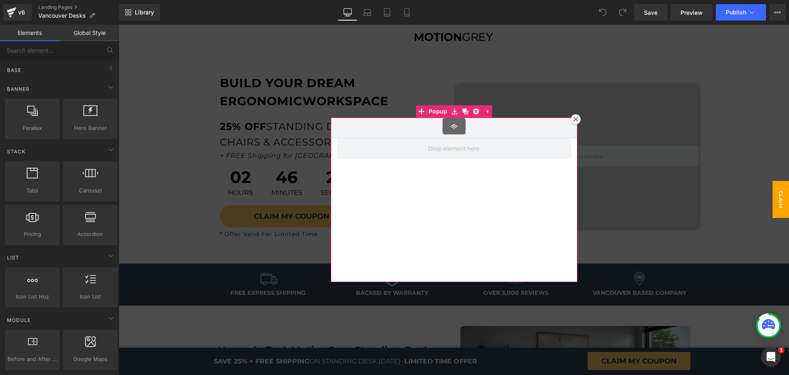
click at [574, 120] on div at bounding box center [576, 119] width 10 height 10
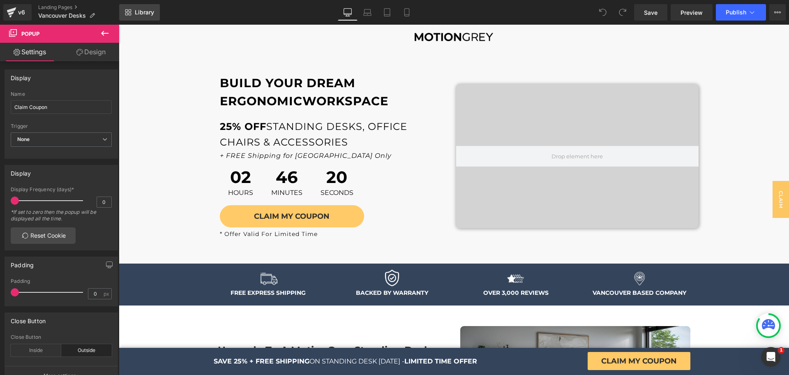
click at [157, 7] on link "Library" at bounding box center [139, 12] width 41 height 16
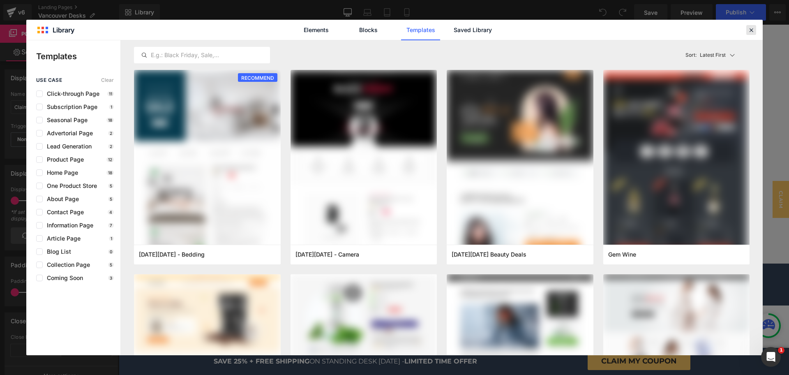
click at [747, 28] on icon at bounding box center [750, 29] width 7 height 7
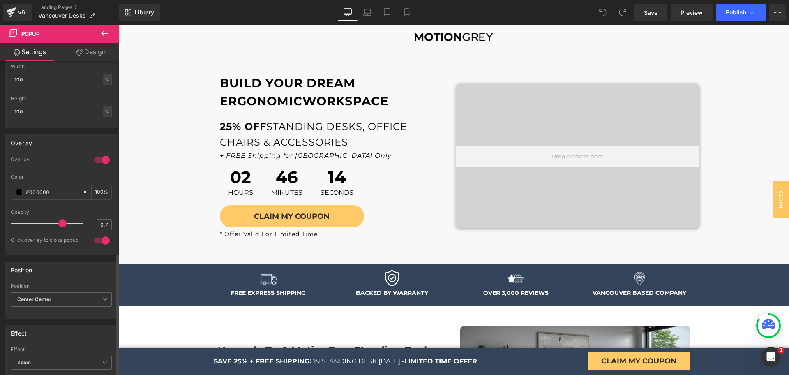
scroll to position [486, 0]
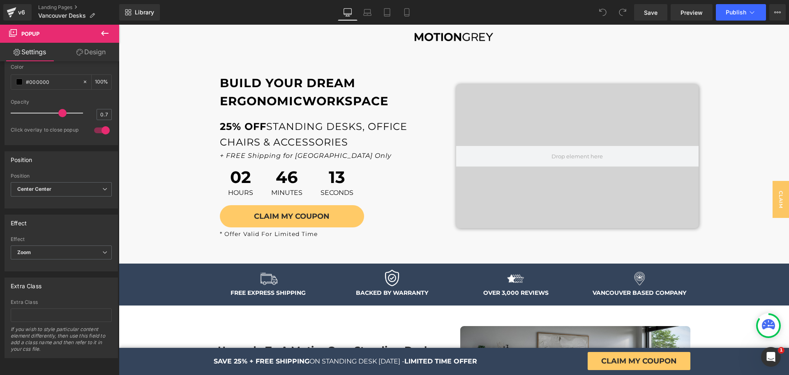
click at [108, 32] on icon at bounding box center [105, 33] width 10 height 10
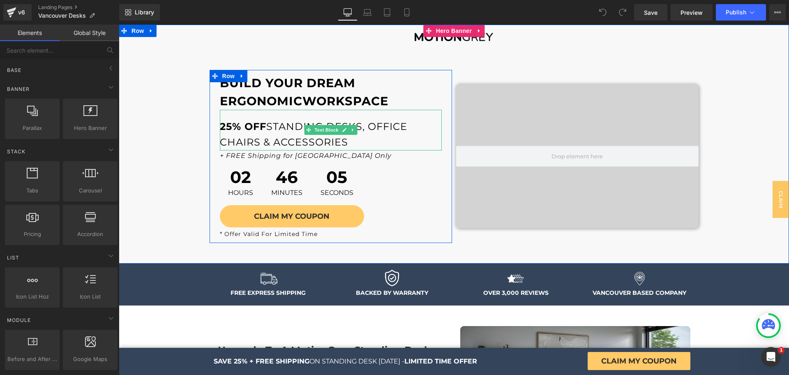
click at [364, 130] on p "25% OFF STANDING DESKS, OFFICE CHAIRS & ACCESSORIES" at bounding box center [331, 135] width 222 height 32
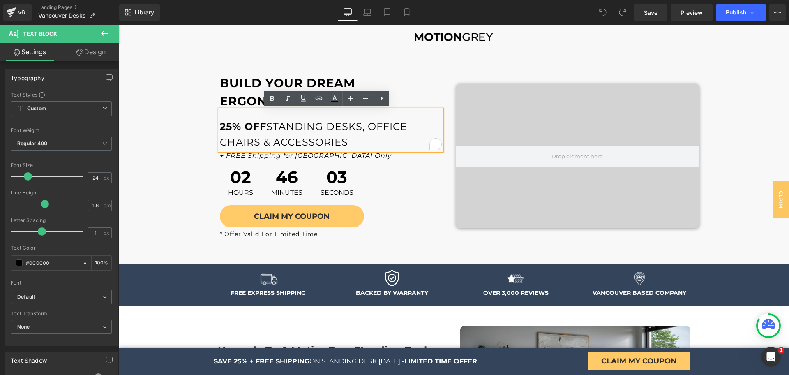
drag, startPoint x: 359, startPoint y: 125, endPoint x: 371, endPoint y: 138, distance: 17.7
click at [371, 138] on p "25% OFF STANDING DESKS, OFFICE CHAIRS & ACCESSORIES" at bounding box center [331, 135] width 222 height 32
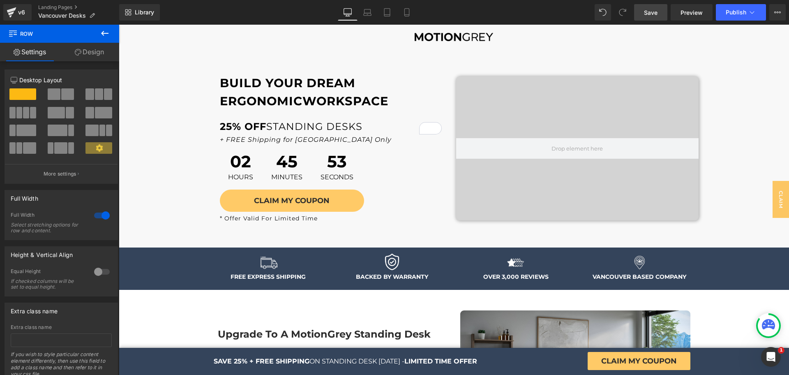
click at [649, 14] on span "Save" at bounding box center [651, 12] width 14 height 9
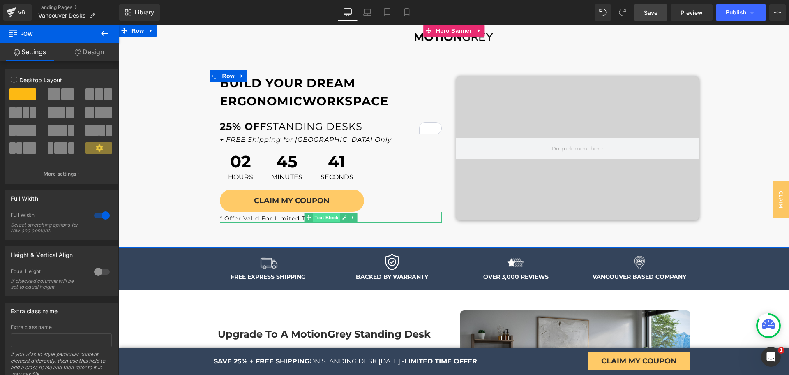
click at [325, 221] on span "Text Block" at bounding box center [326, 217] width 27 height 10
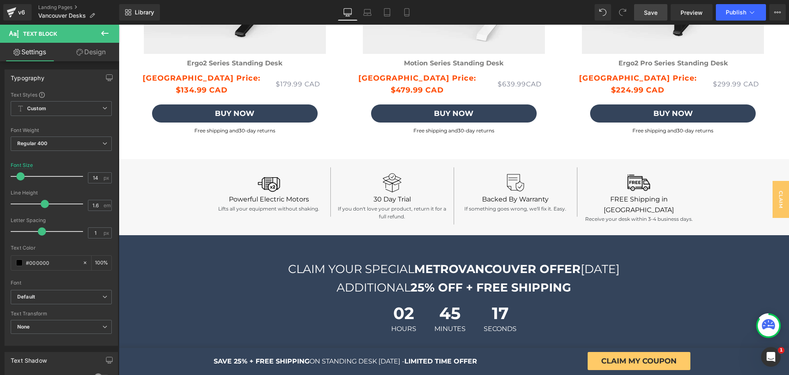
scroll to position [2353, 0]
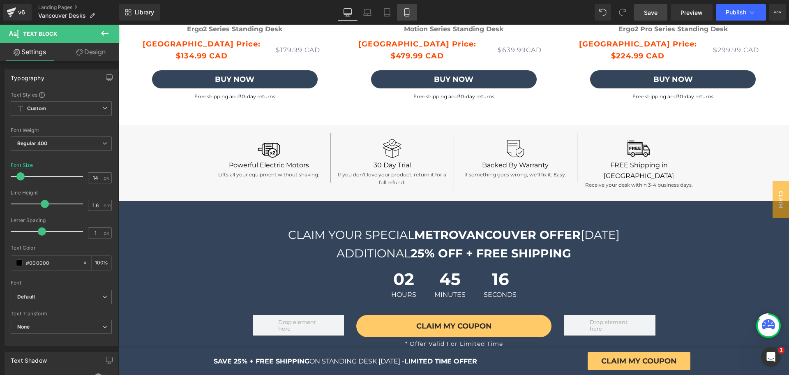
click at [415, 6] on link "Mobile" at bounding box center [407, 12] width 20 height 16
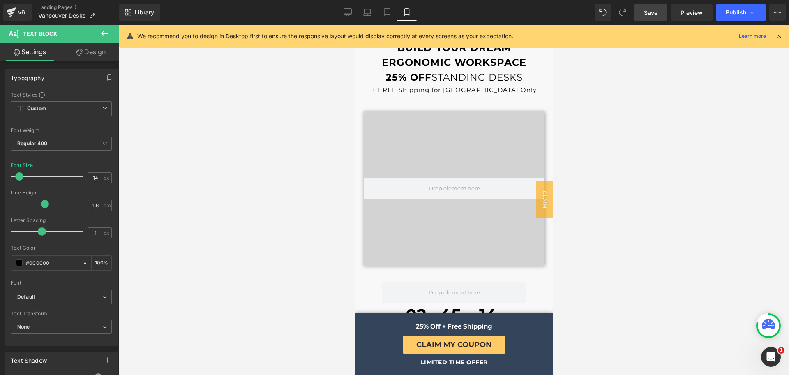
scroll to position [0, 0]
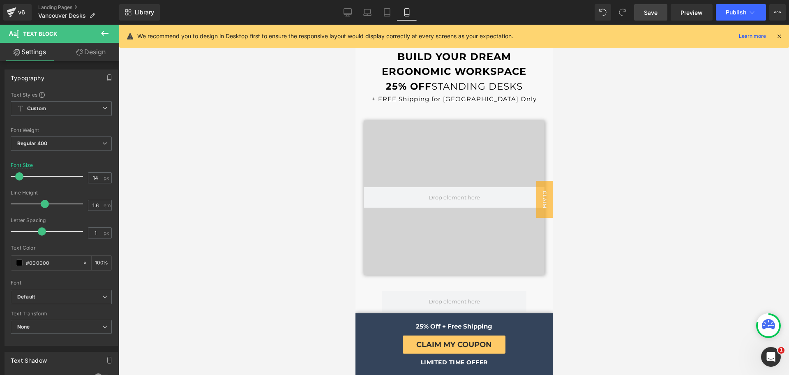
click at [783, 34] on div "We recommend you to design in Desktop first to ensure the responsive layout wou…" at bounding box center [454, 36] width 670 height 23
click at [780, 35] on icon at bounding box center [778, 35] width 7 height 7
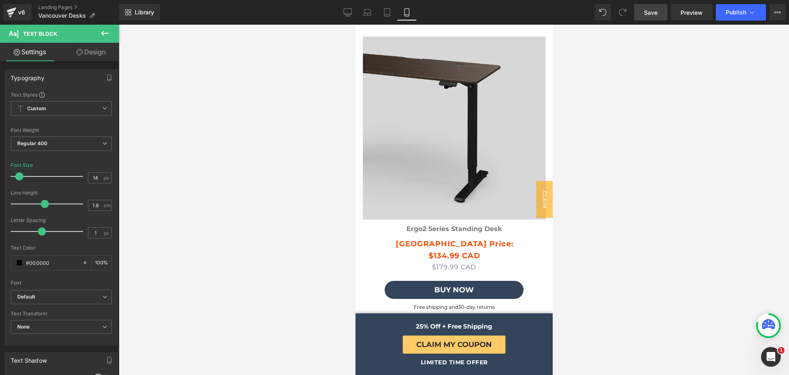
scroll to position [2988, 0]
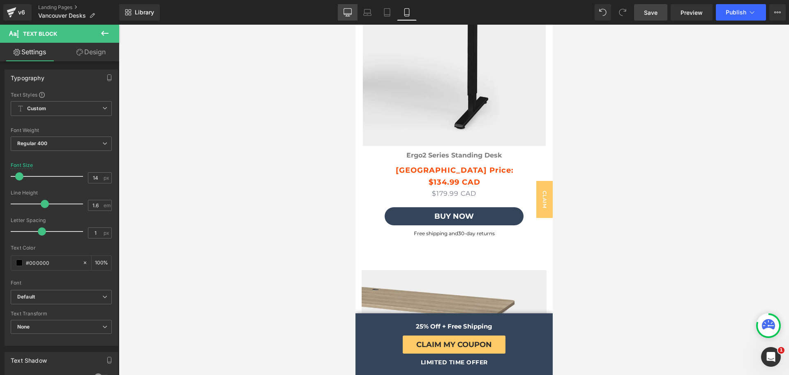
click at [352, 12] on icon at bounding box center [348, 12] width 8 height 6
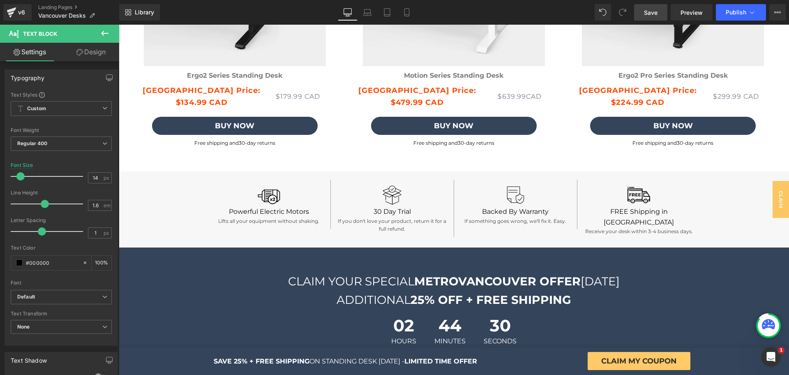
scroll to position [2267, 0]
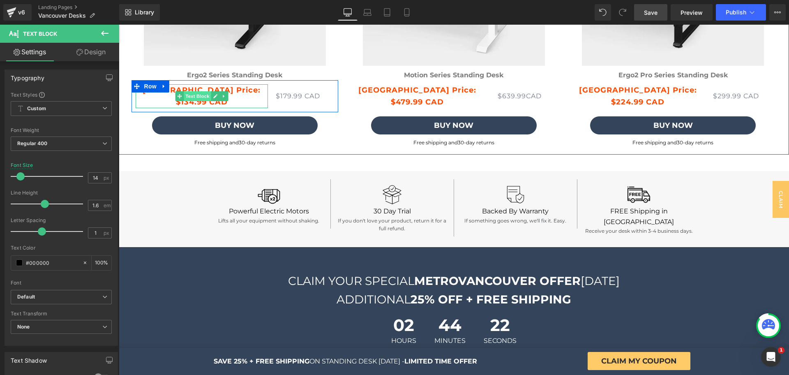
click at [194, 97] on span "Text Block" at bounding box center [197, 96] width 27 height 10
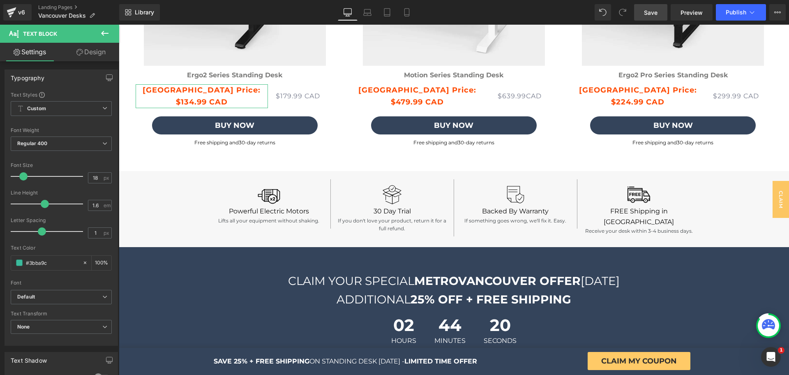
click at [100, 56] on link "Design" at bounding box center [91, 52] width 60 height 18
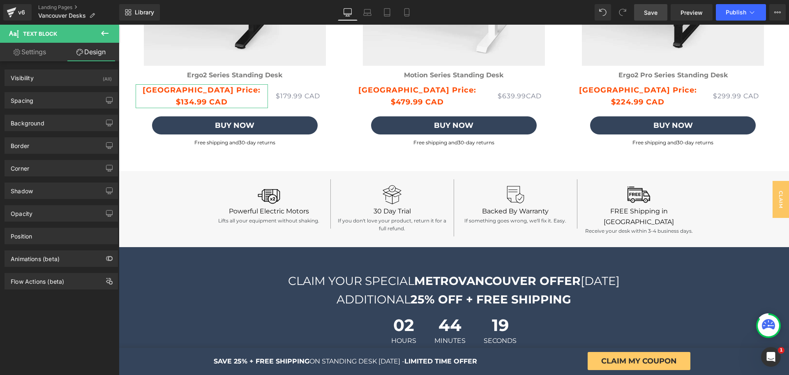
click at [68, 46] on link "Design" at bounding box center [91, 52] width 60 height 18
click at [39, 50] on link "Settings" at bounding box center [30, 52] width 60 height 18
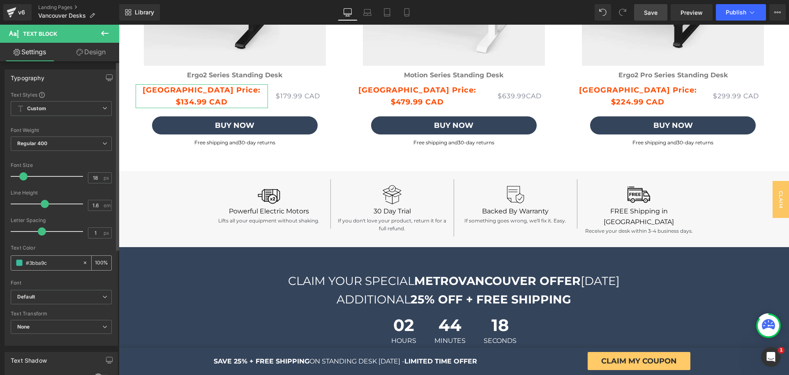
scroll to position [208, 0]
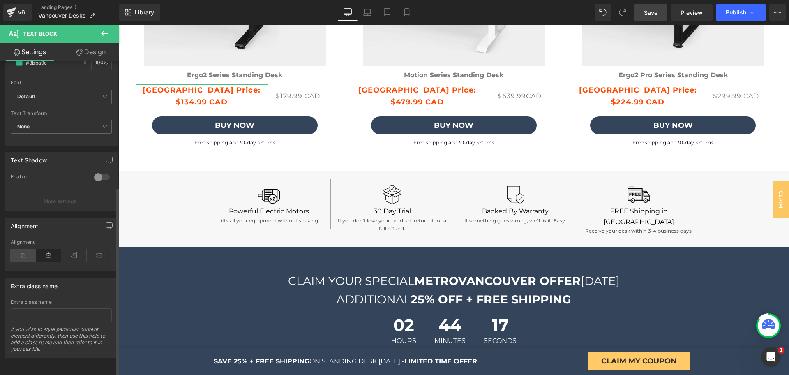
click at [28, 249] on icon at bounding box center [23, 255] width 25 height 12
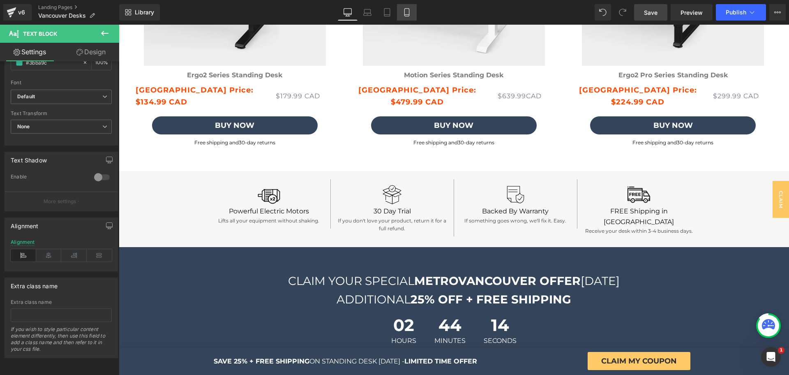
click at [411, 4] on link "Mobile" at bounding box center [407, 12] width 20 height 16
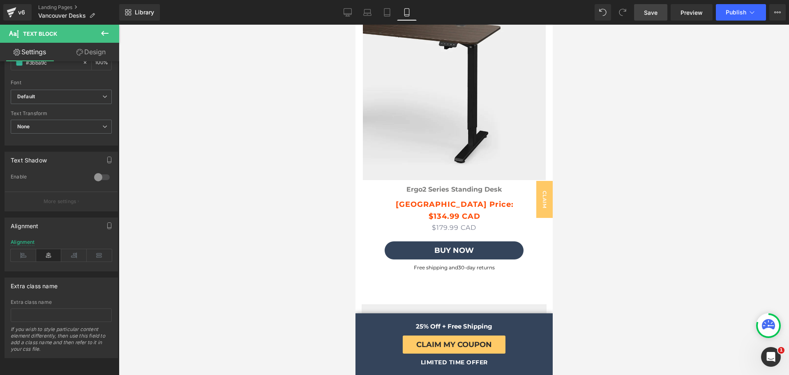
scroll to position [3068, 0]
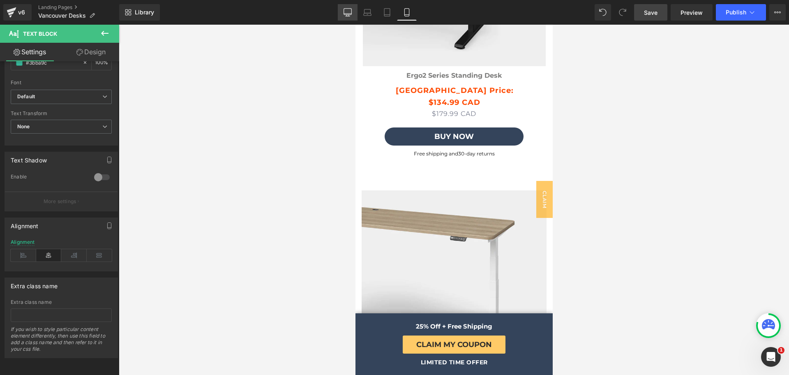
click at [346, 5] on link "Desktop" at bounding box center [348, 12] width 20 height 16
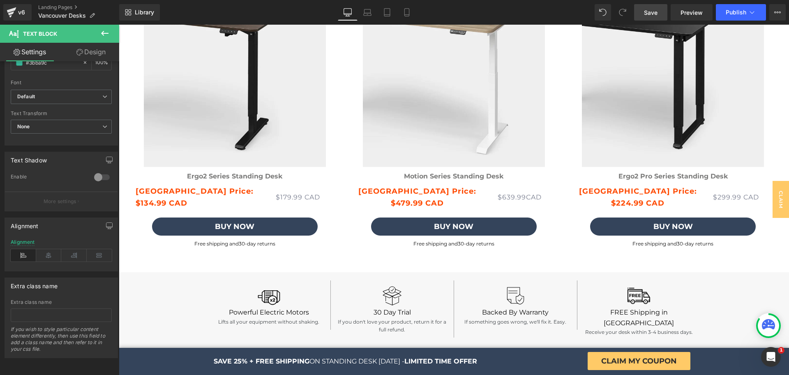
scroll to position [2165, 0]
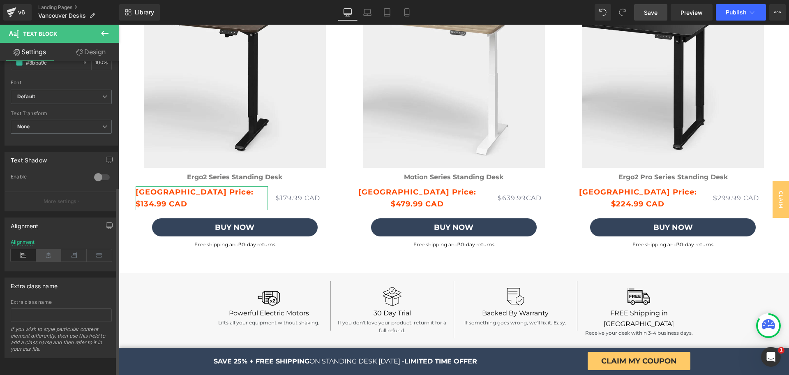
click at [51, 249] on icon at bounding box center [48, 255] width 25 height 12
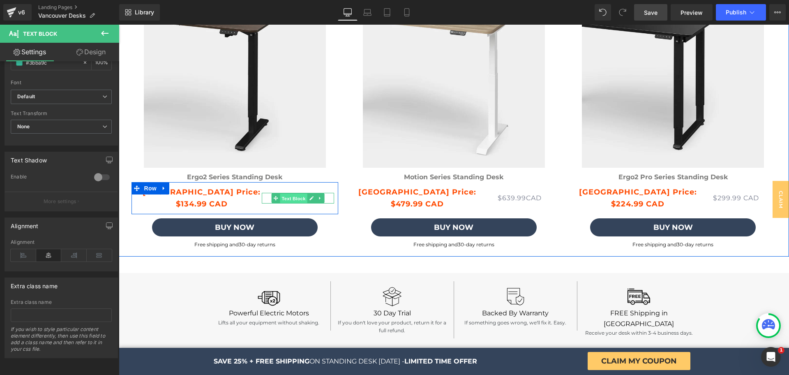
click at [292, 200] on span "Text Block" at bounding box center [293, 199] width 27 height 10
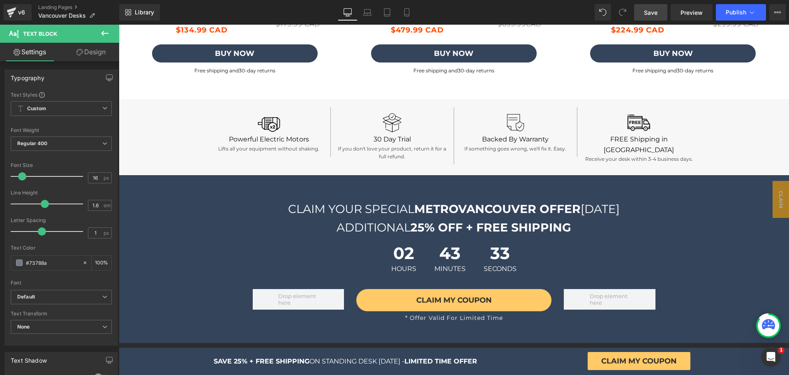
scroll to position [2487, 0]
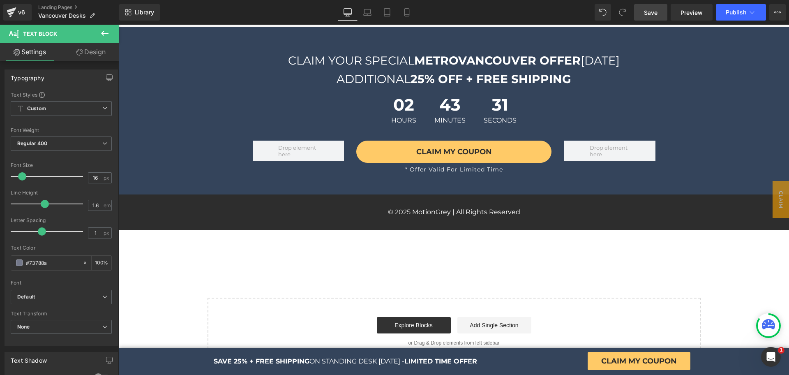
click at [94, 28] on button at bounding box center [104, 34] width 29 height 18
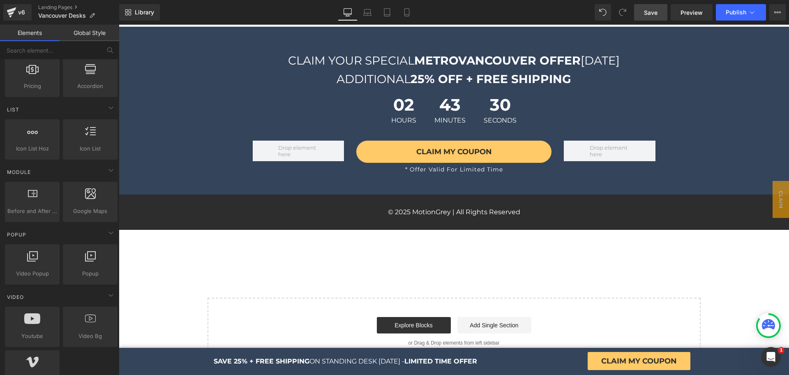
scroll to position [0, 0]
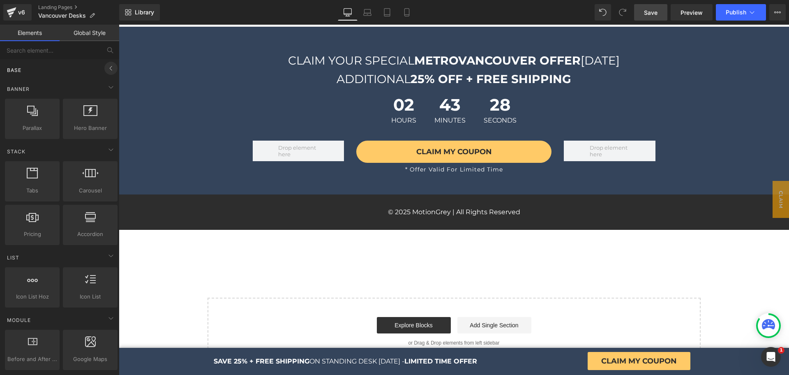
click at [112, 69] on icon at bounding box center [111, 68] width 10 height 10
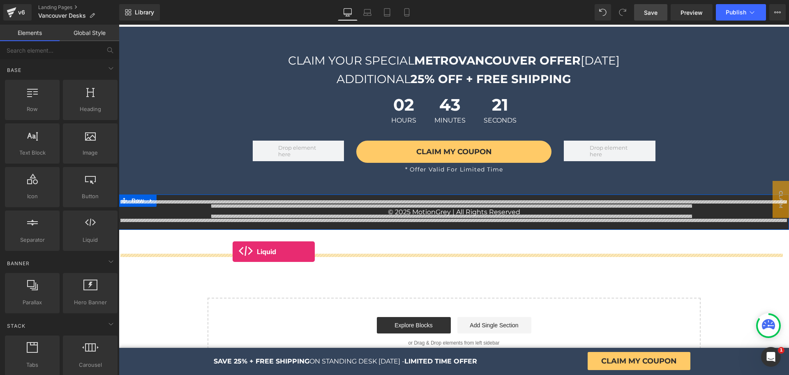
drag, startPoint x: 208, startPoint y: 256, endPoint x: 233, endPoint y: 251, distance: 24.7
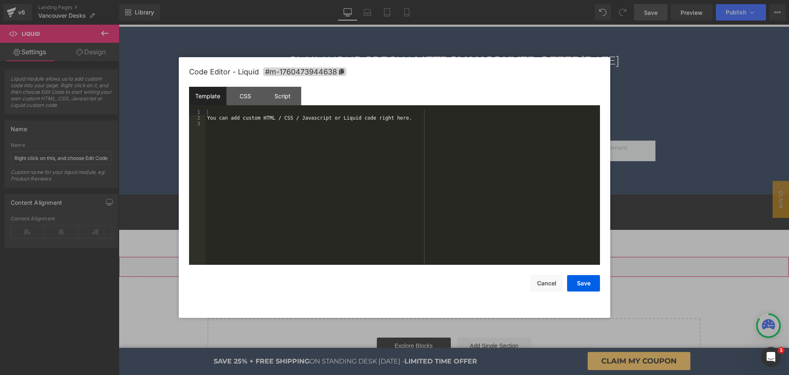
click at [460, 260] on icon at bounding box center [461, 263] width 6 height 6
click at [283, 160] on div "You can add custom HTML / CSS / Javascript or Liquid code right here." at bounding box center [402, 192] width 394 height 167
click at [244, 99] on div "CSS" at bounding box center [244, 96] width 37 height 18
drag, startPoint x: 250, startPoint y: 112, endPoint x: 204, endPoint y: 112, distance: 46.4
click at [204, 112] on pre "1 2 3 #m-1760473944638 { } XXXXXXXXXXXXXXXXXXXXXXXXXXXXXXXXXXXXXXXXXXXXXXXXXX" at bounding box center [394, 186] width 411 height 155
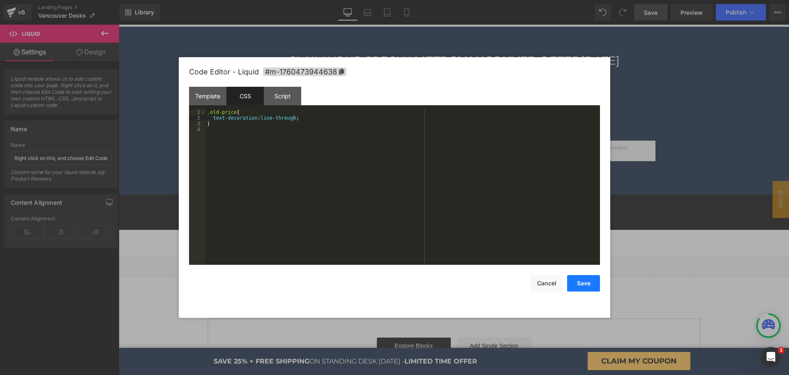
click at [576, 279] on button "Save" at bounding box center [583, 283] width 33 height 16
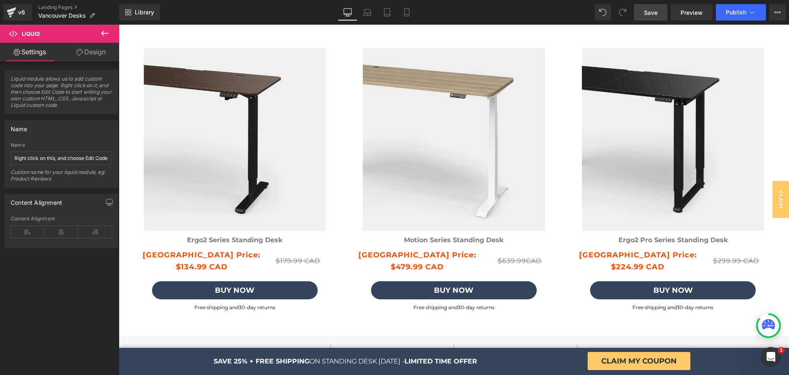
scroll to position [2102, 0]
click at [391, 16] on icon at bounding box center [387, 12] width 8 height 8
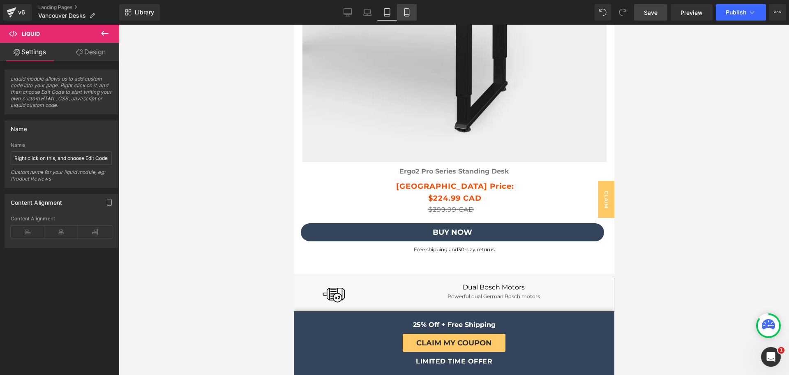
click at [407, 13] on icon at bounding box center [407, 12] width 8 height 8
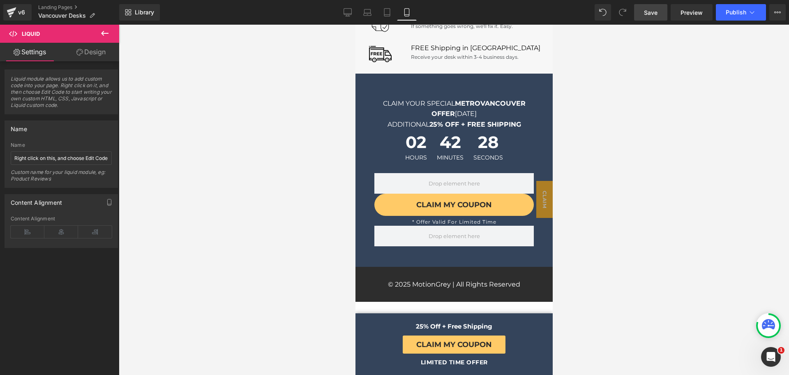
scroll to position [4050, 0]
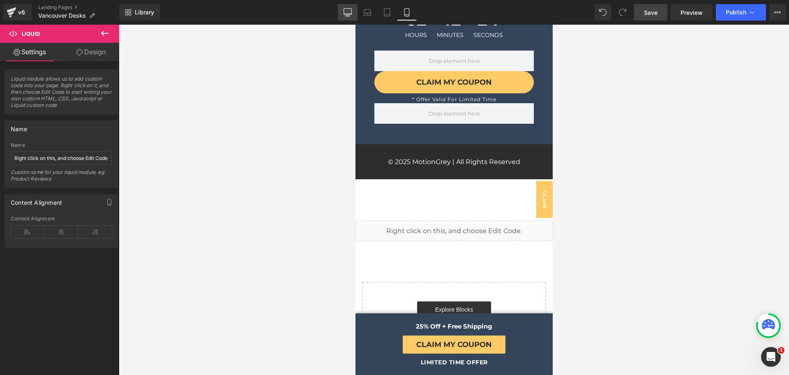
click at [350, 12] on icon at bounding box center [347, 12] width 8 height 8
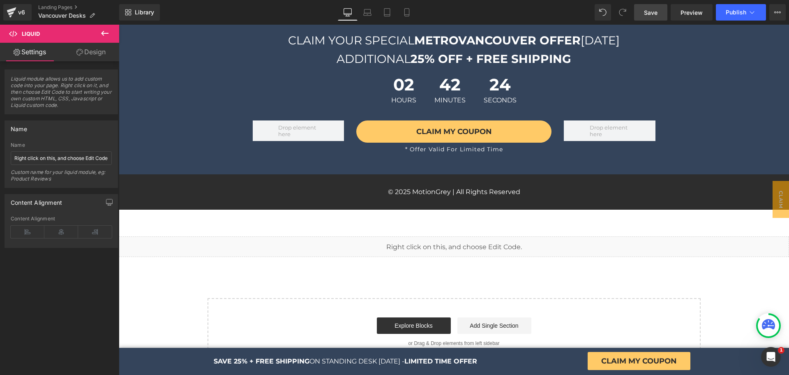
scroll to position [2507, 0]
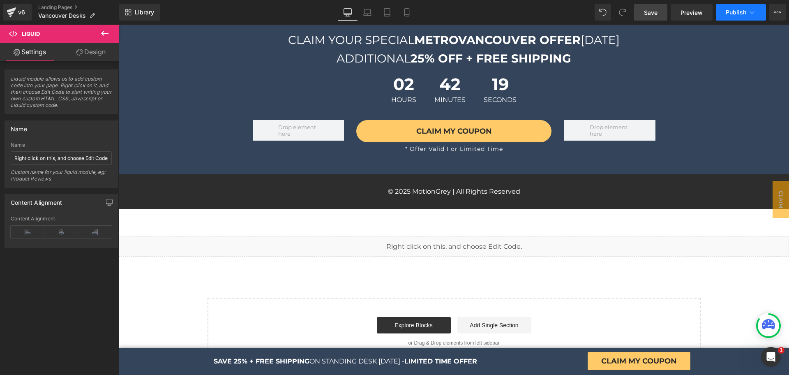
click at [732, 17] on button "Publish" at bounding box center [741, 12] width 50 height 16
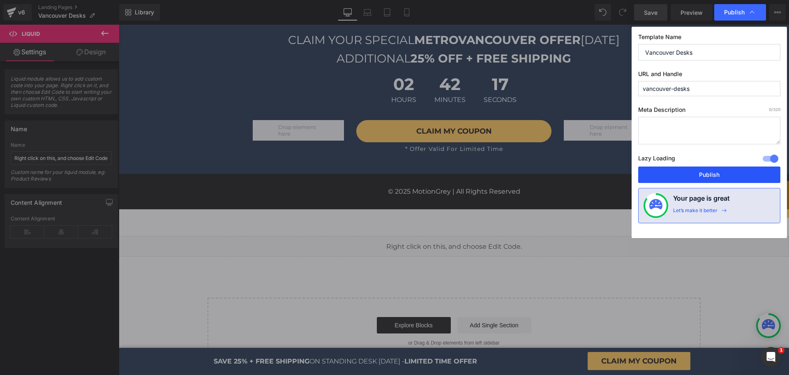
drag, startPoint x: 714, startPoint y: 176, endPoint x: 608, endPoint y: 91, distance: 135.6
click at [714, 176] on button "Publish" at bounding box center [709, 174] width 142 height 16
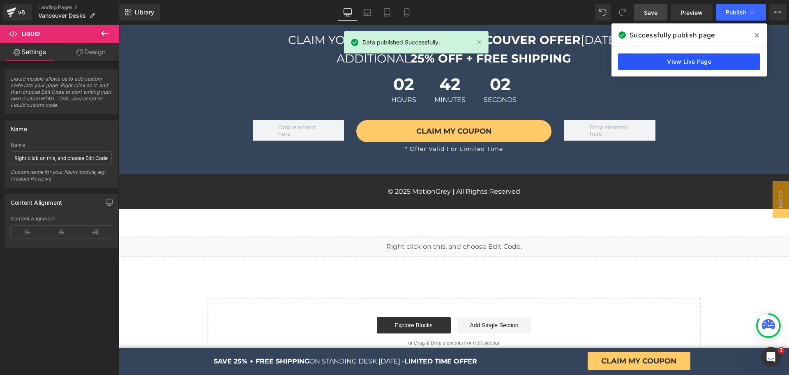
click at [679, 69] on link "View Live Page" at bounding box center [689, 61] width 142 height 16
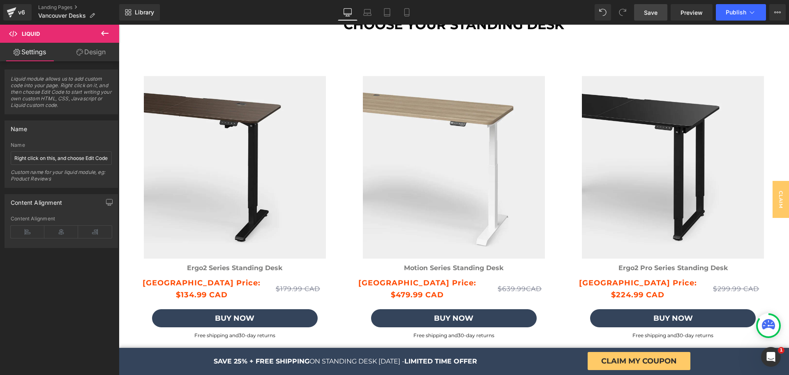
scroll to position [2154, 0]
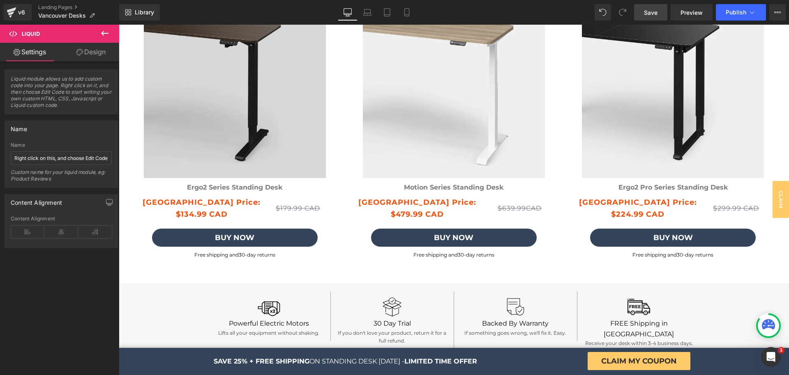
click at [238, 133] on img at bounding box center [234, 86] width 207 height 182
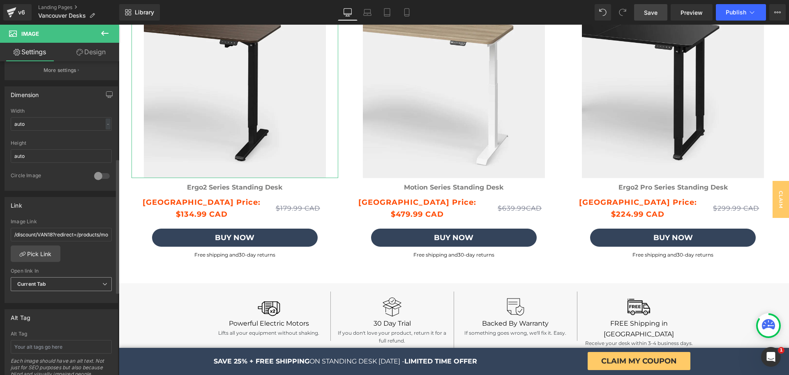
scroll to position [248, 0]
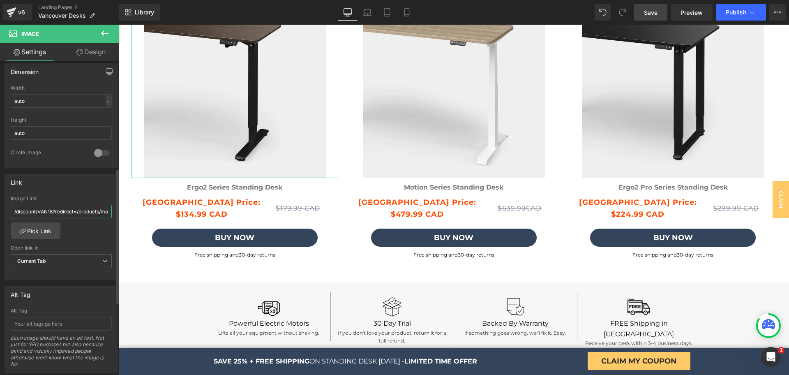
drag, startPoint x: 48, startPoint y: 208, endPoint x: 53, endPoint y: 211, distance: 5.4
click at [53, 211] on input "/discount/VAN18?redirect=/products/motion-ergo2-series-single-motor-standing-de…" at bounding box center [61, 212] width 101 height 14
type input "/discount/VAN25?redirect=/products/motion-ergo2-series-single-motor-standing-de…"
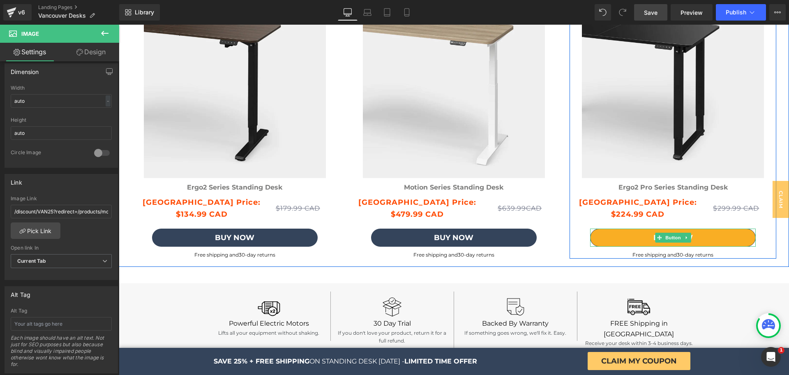
click at [634, 234] on link "Buy Now" at bounding box center [673, 237] width 166 height 18
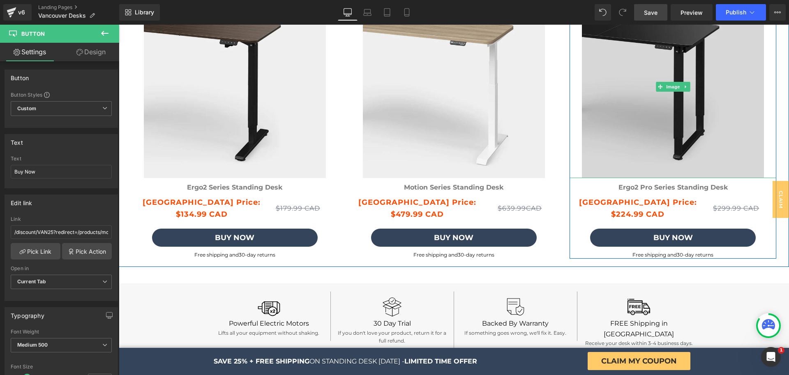
click at [596, 150] on img at bounding box center [672, 86] width 207 height 182
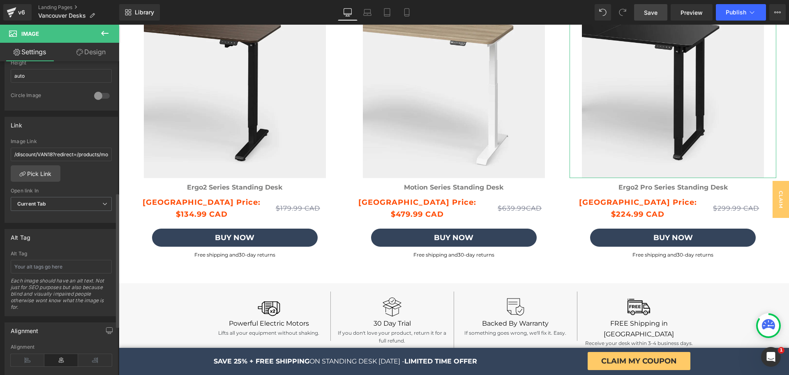
scroll to position [306, 0]
drag, startPoint x: 48, startPoint y: 155, endPoint x: 54, endPoint y: 155, distance: 5.3
click at [54, 155] on input "/discount/VAN18?redirect=/products/motion-series-standing-desk-frame" at bounding box center [61, 154] width 101 height 14
type input "/discount/VAN25?redirect=/products/motion-series-standing-desk-frame"
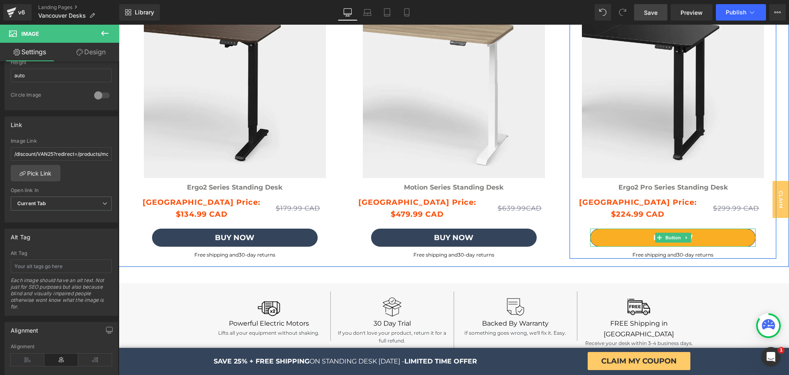
click at [621, 237] on link "Buy Now" at bounding box center [673, 237] width 166 height 18
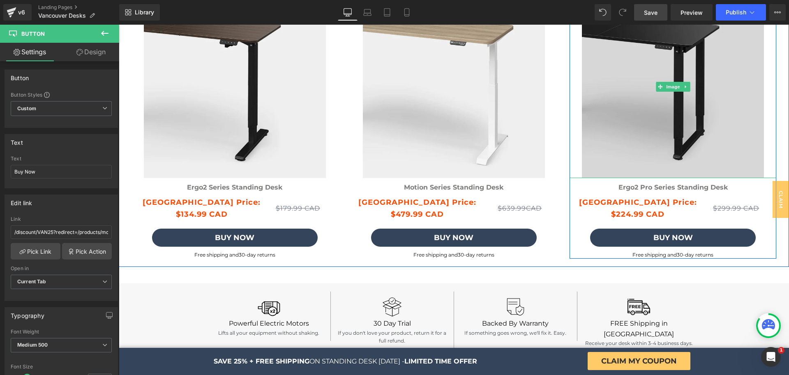
click at [616, 110] on img at bounding box center [672, 86] width 207 height 182
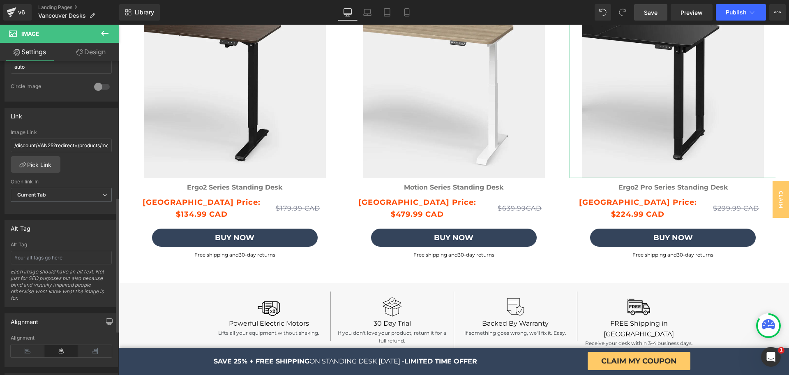
scroll to position [320, 0]
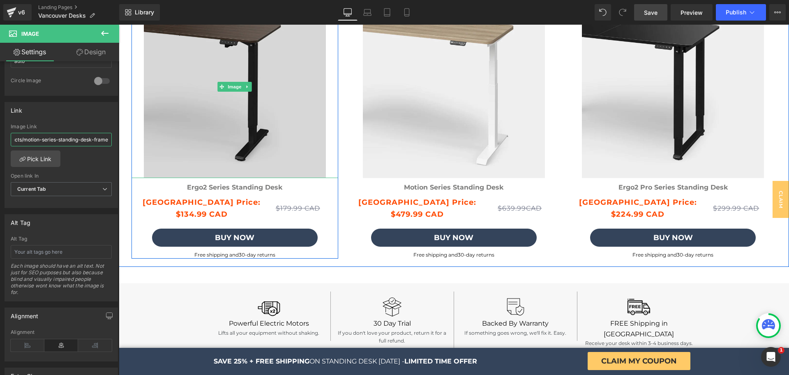
drag, startPoint x: 196, startPoint y: 164, endPoint x: 133, endPoint y: 144, distance: 66.4
paste input "ergo2-series-pro-standing-desk-with-tabletop"
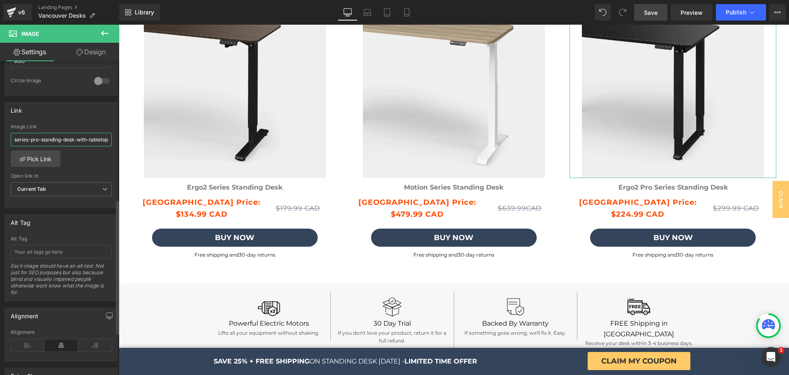
type input "/discount/VAN25?redirect=/products/ergo2-series-pro-standing-desk-with-tabletop"
click at [92, 213] on div "Alt Tag Alt Tag Each image should have an alt text. Not just for SEO purposes b…" at bounding box center [61, 254] width 123 height 93
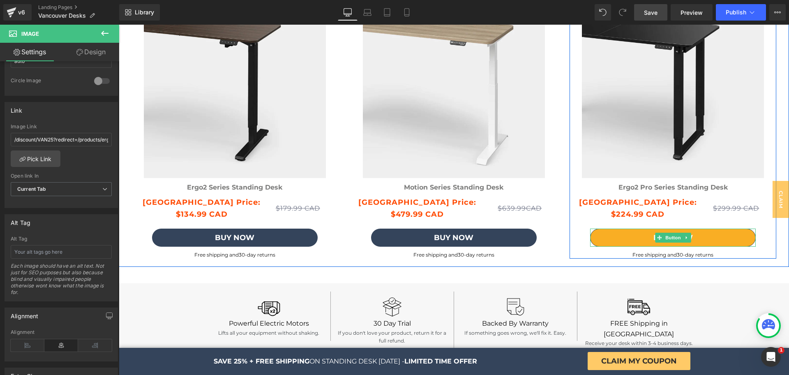
click at [629, 236] on link "Buy Now" at bounding box center [673, 237] width 166 height 18
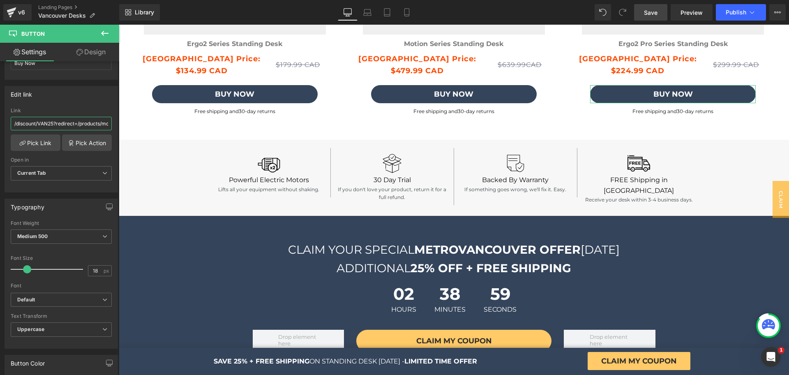
scroll to position [0, 82]
drag, startPoint x: 196, startPoint y: 149, endPoint x: 141, endPoint y: 133, distance: 58.0
type input "/discount/VAN25?redirect=/products/ergo2-series-pro-standing-desk-with-tabletop"
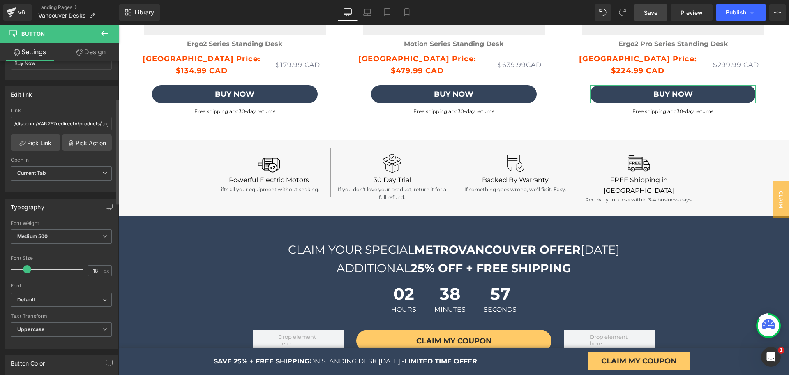
click at [0, 121] on div "Edit link /discount/VAN25?redirect=/products/motion-series-standing-desk-frame …" at bounding box center [61, 136] width 123 height 113
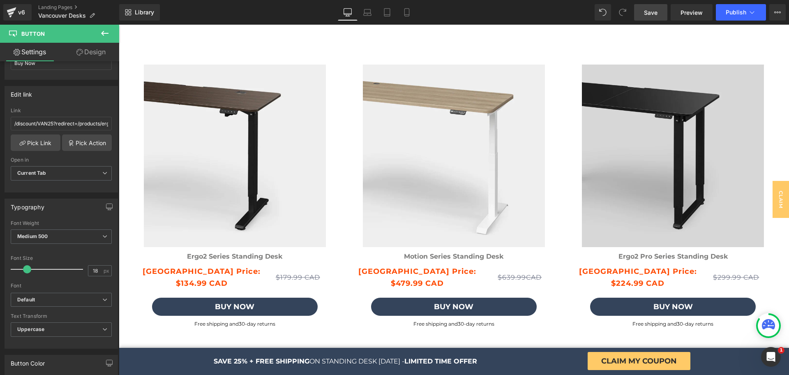
scroll to position [2078, 0]
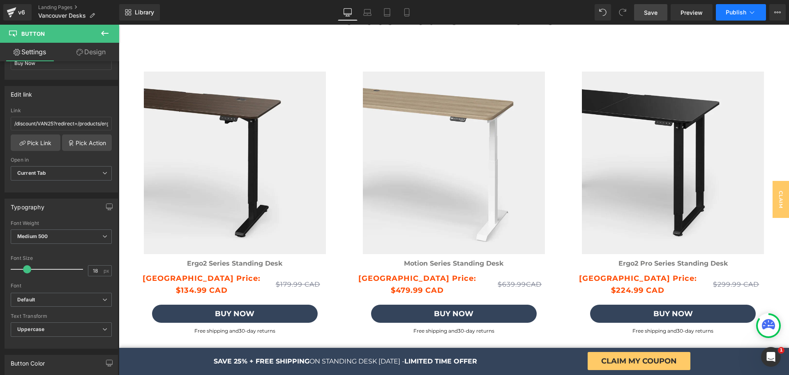
click at [723, 15] on button "Publish" at bounding box center [741, 12] width 50 height 16
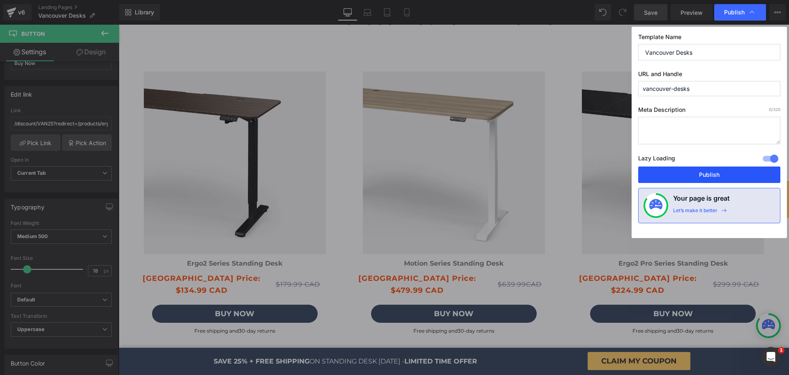
click at [689, 174] on button "Publish" at bounding box center [709, 174] width 142 height 16
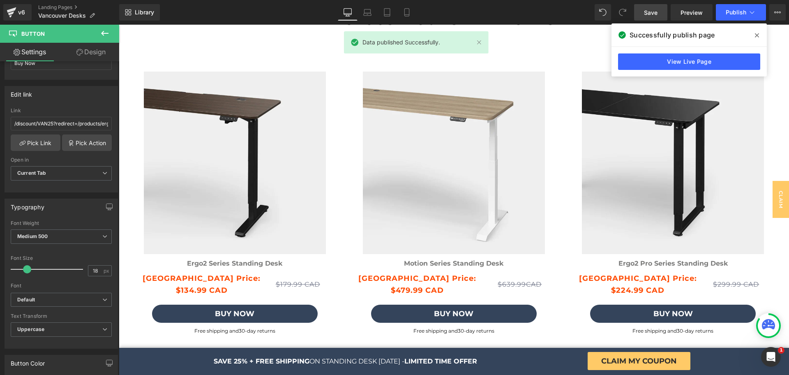
click at [760, 38] on span at bounding box center [756, 35] width 13 height 13
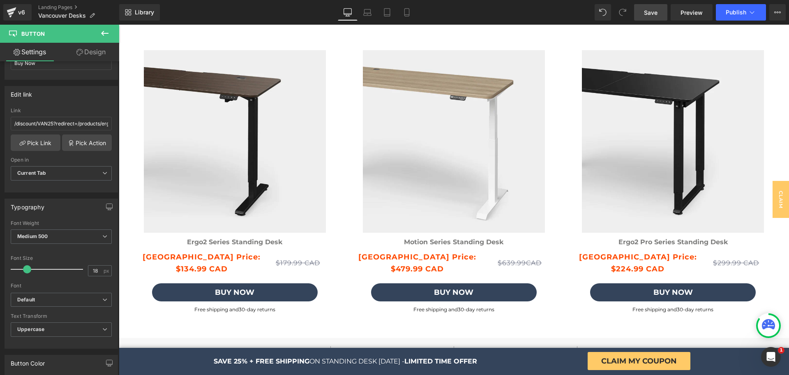
scroll to position [2507, 0]
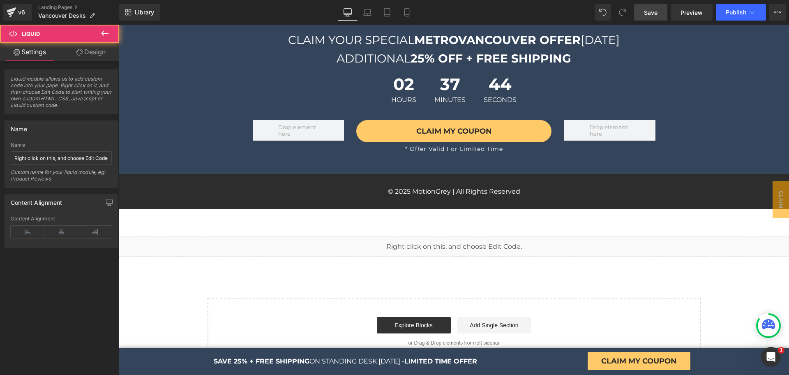
click at [447, 243] on div "Liquid" at bounding box center [454, 246] width 670 height 21
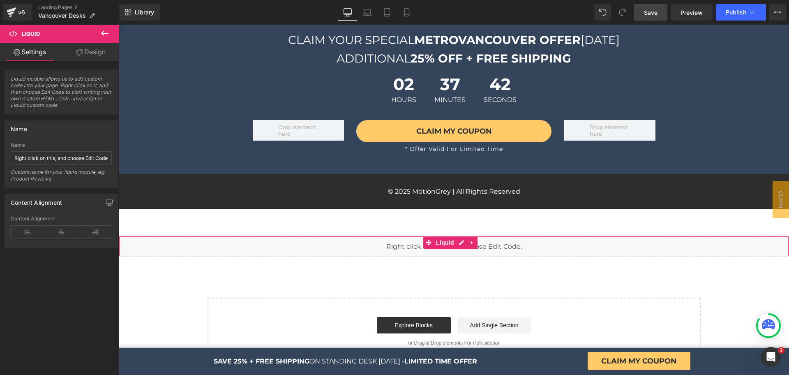
click at [97, 47] on link "Design" at bounding box center [91, 52] width 60 height 18
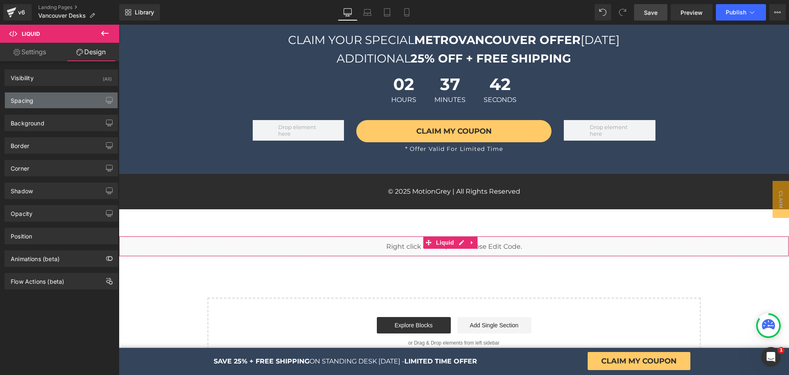
click at [46, 99] on div "Spacing" at bounding box center [61, 100] width 113 height 16
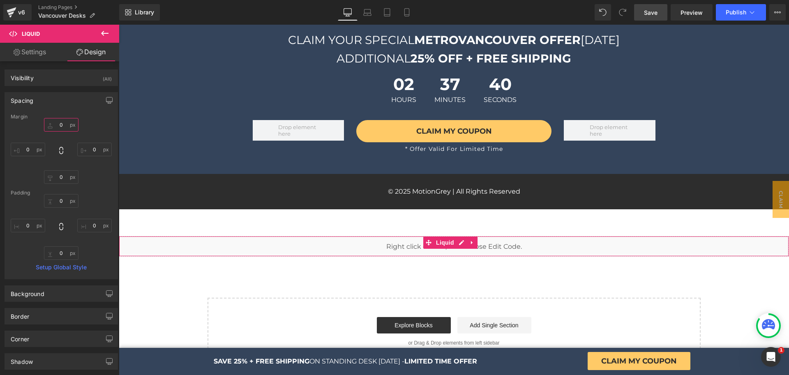
click at [59, 127] on input "0" at bounding box center [61, 125] width 35 height 14
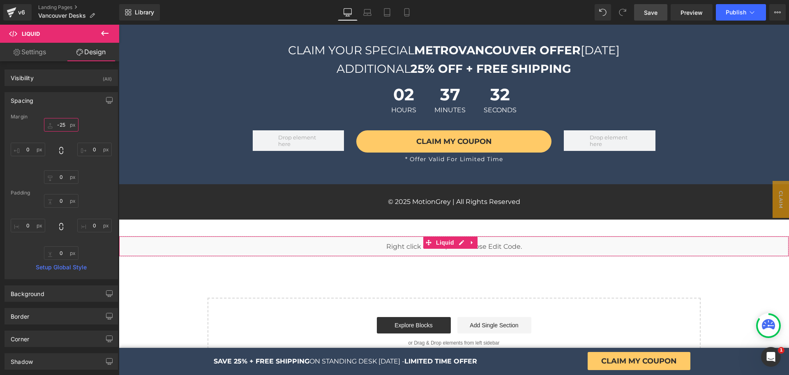
scroll to position [2497, 0]
click at [62, 134] on div "0 0 0 0" at bounding box center [61, 151] width 101 height 66
click at [62, 124] on input "0" at bounding box center [61, 125] width 35 height 14
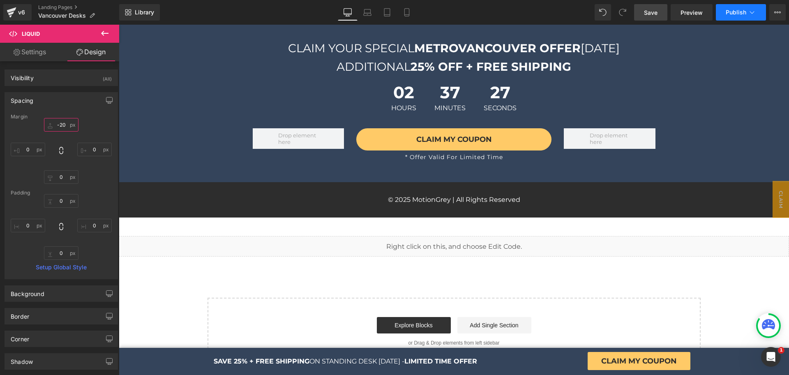
type input "-20"
click at [744, 16] on button "Publish" at bounding box center [741, 12] width 50 height 16
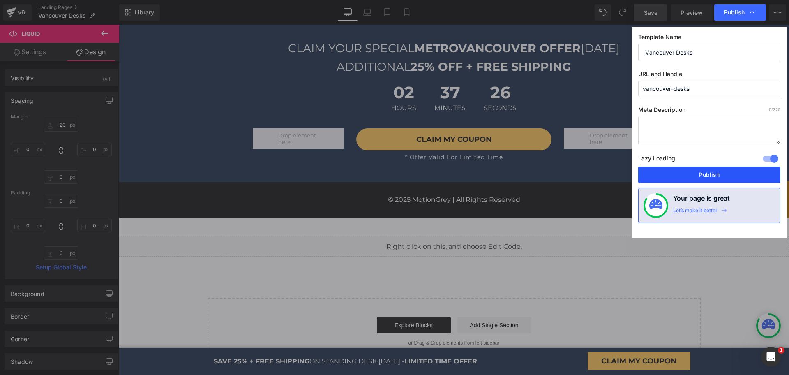
drag, startPoint x: 668, startPoint y: 181, endPoint x: 282, endPoint y: 32, distance: 414.1
click at [668, 181] on button "Publish" at bounding box center [709, 174] width 142 height 16
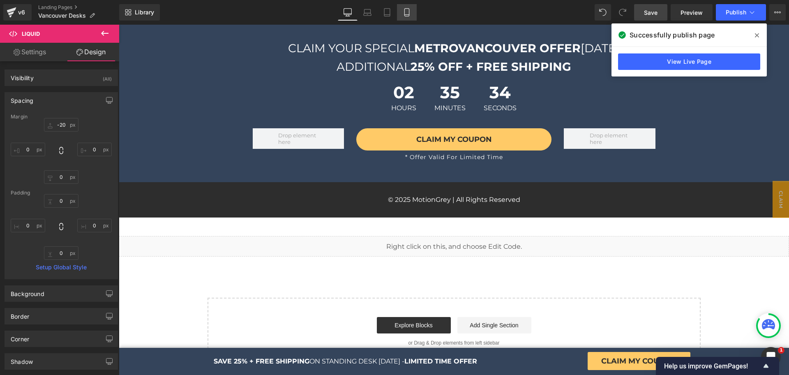
click at [412, 9] on link "Mobile" at bounding box center [407, 12] width 20 height 16
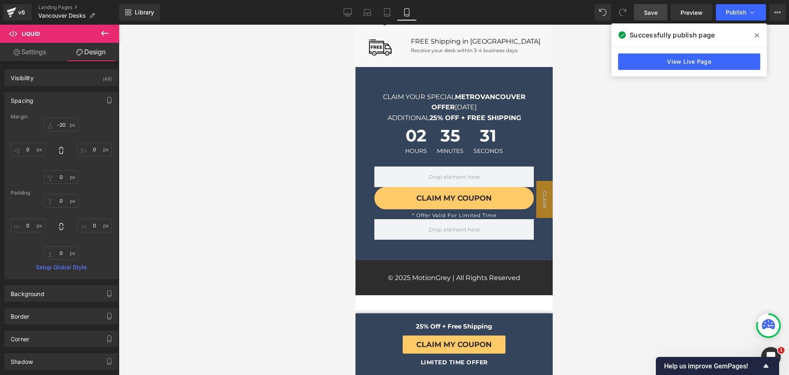
scroll to position [4041, 0]
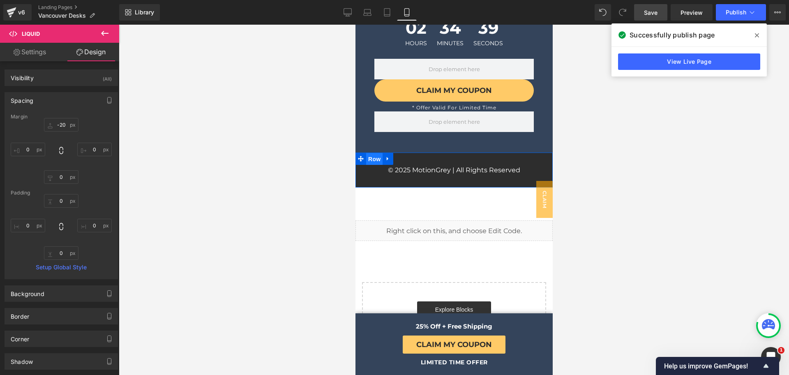
click at [372, 153] on span "Row" at bounding box center [374, 159] width 16 height 12
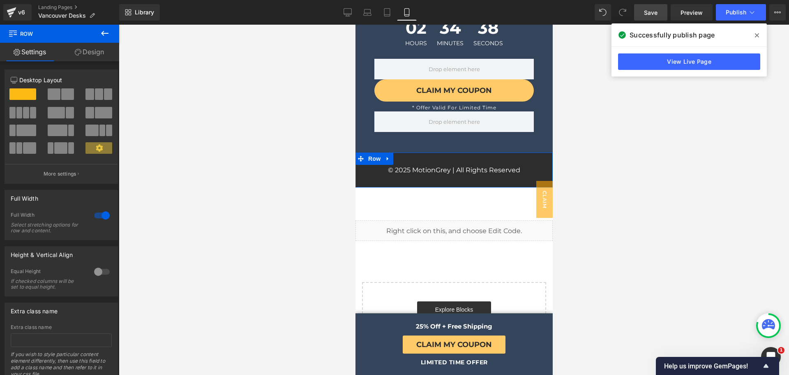
click at [78, 57] on link "Design" at bounding box center [90, 52] width 60 height 18
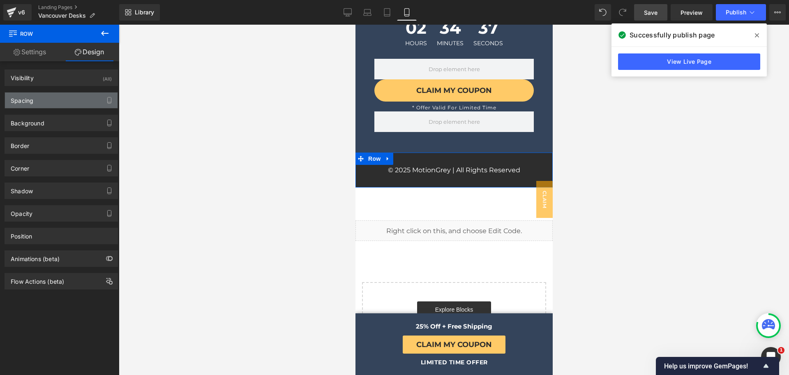
click at [45, 101] on div "Spacing" at bounding box center [61, 100] width 113 height 16
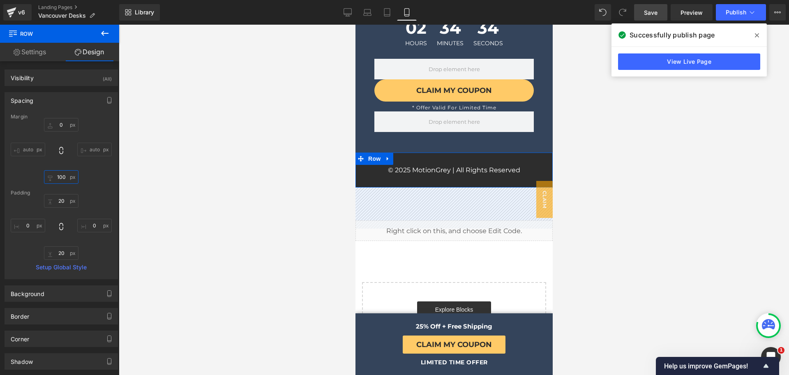
click at [58, 180] on input "100" at bounding box center [61, 177] width 35 height 14
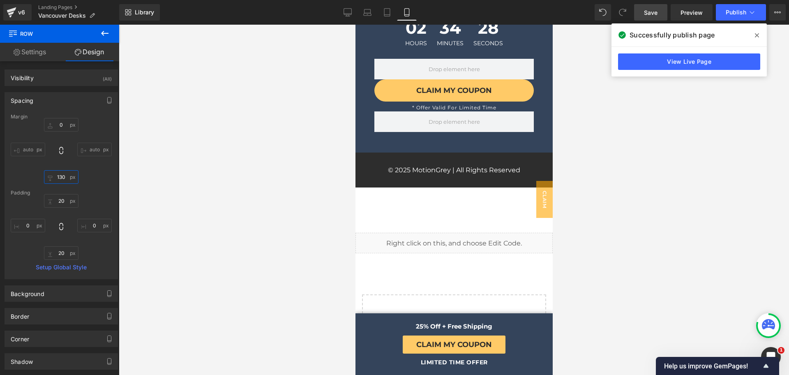
type input "130"
click at [754, 40] on span at bounding box center [756, 35] width 13 height 13
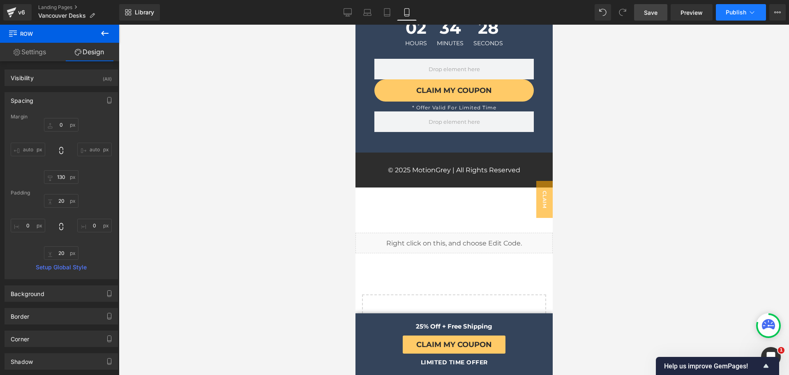
click at [736, 17] on button "Publish" at bounding box center [741, 12] width 50 height 16
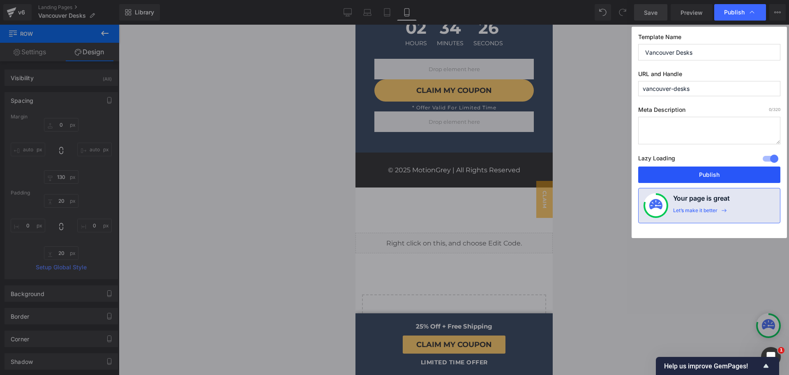
click at [703, 170] on button "Publish" at bounding box center [709, 174] width 142 height 16
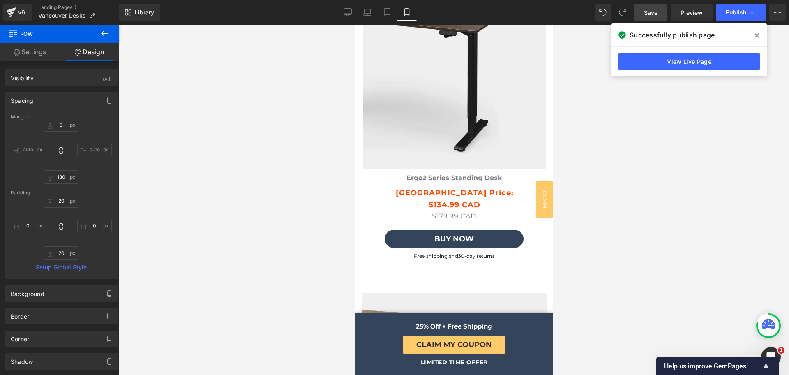
scroll to position [2965, 0]
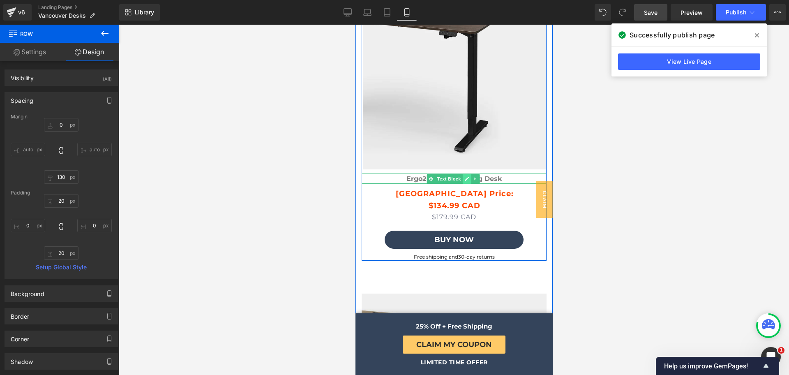
click at [468, 177] on icon at bounding box center [466, 179] width 4 height 4
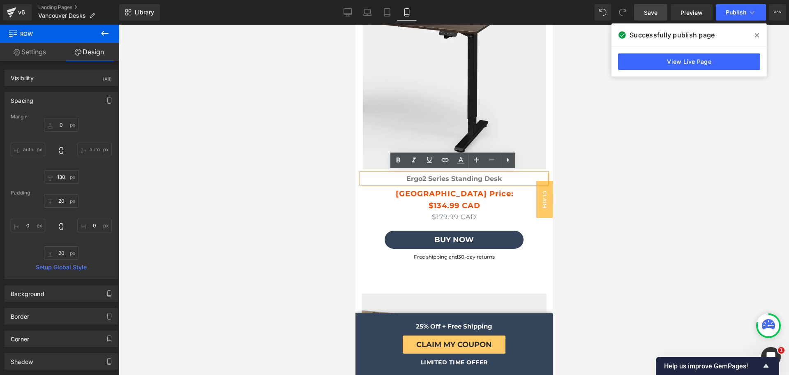
click at [508, 174] on p "Ergo2 Series Standing Desk" at bounding box center [453, 178] width 185 height 11
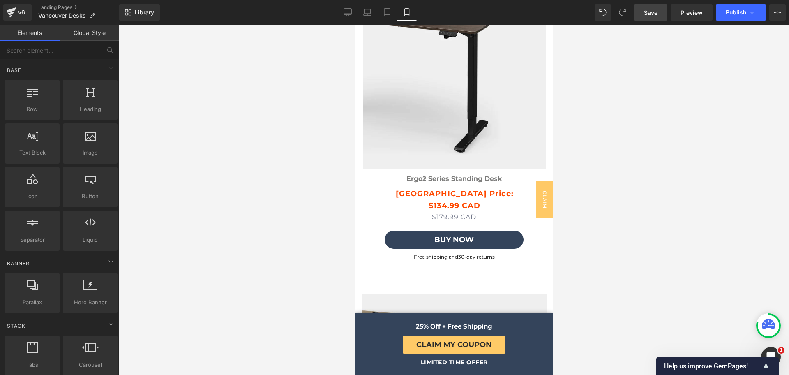
click at [571, 165] on div at bounding box center [454, 200] width 670 height 350
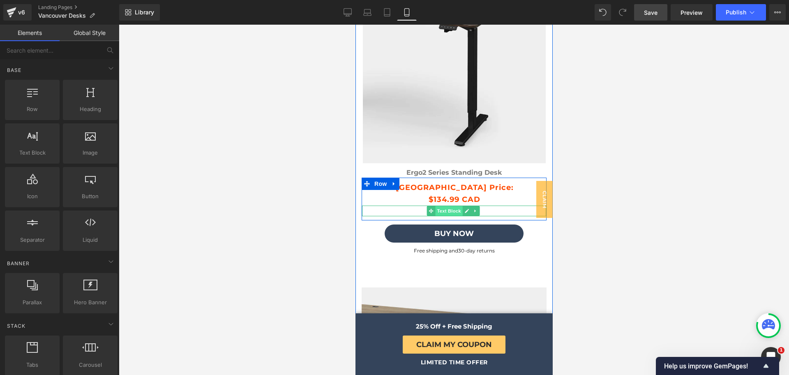
scroll to position [2970, 0]
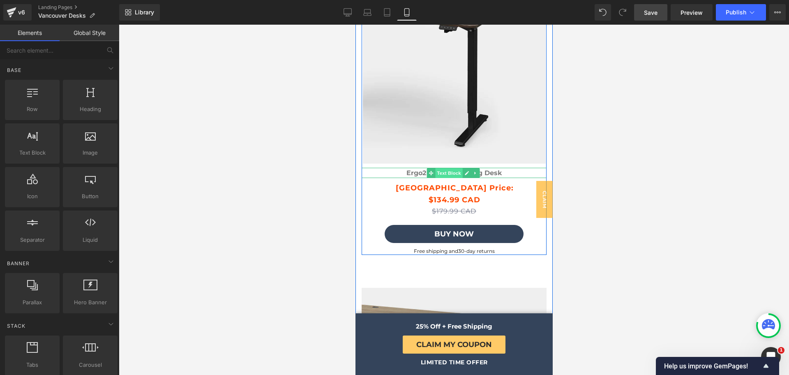
click at [454, 169] on span "Text Block" at bounding box center [448, 173] width 27 height 10
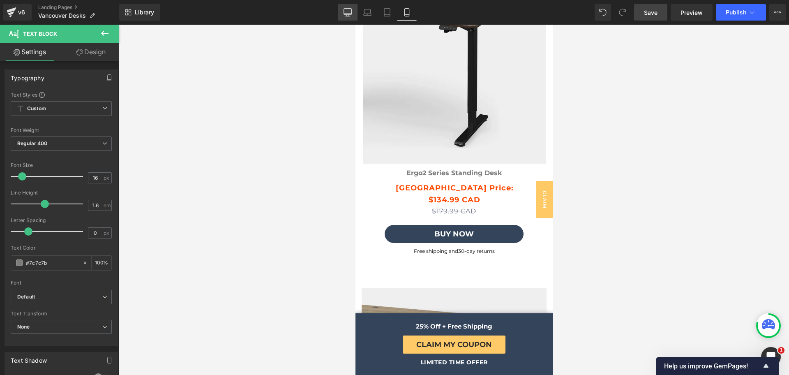
click at [346, 11] on icon at bounding box center [347, 12] width 8 height 8
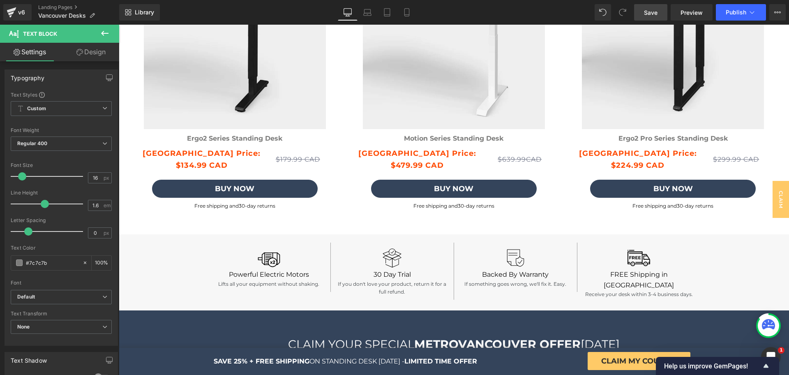
scroll to position [2202, 0]
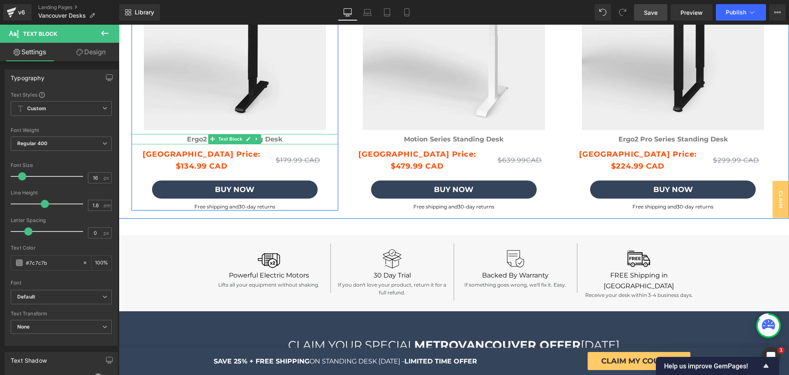
click at [230, 136] on span "Text Block" at bounding box center [230, 139] width 27 height 10
click at [254, 137] on icon at bounding box center [256, 138] width 5 height 5
click at [251, 137] on link at bounding box center [252, 139] width 9 height 10
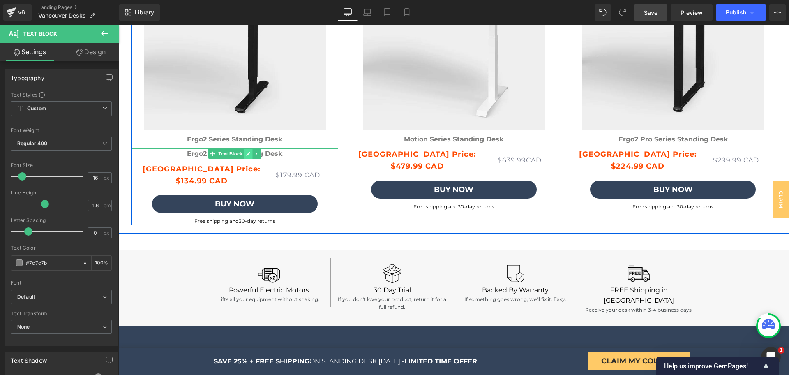
click at [244, 156] on link at bounding box center [248, 154] width 9 height 10
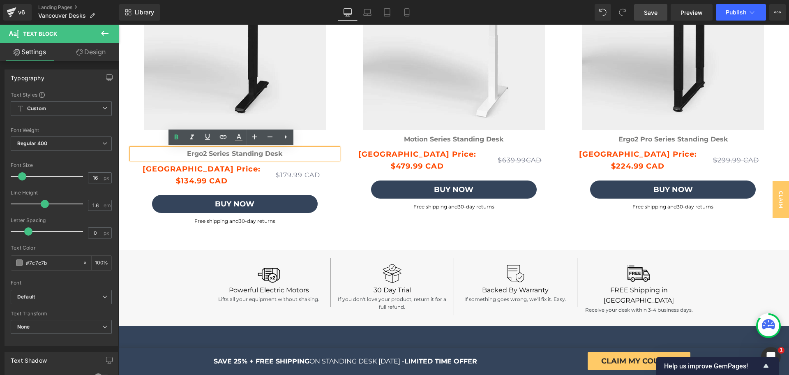
click at [245, 154] on div "Ergo2 Series Standing Desk Text Block" at bounding box center [234, 153] width 207 height 11
click at [244, 153] on strong "Ergo2 Series Standing Desk" at bounding box center [234, 154] width 95 height 8
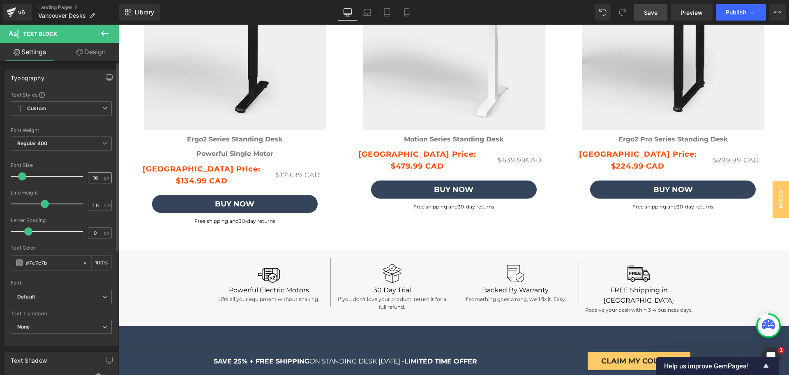
click at [93, 177] on input "16" at bounding box center [95, 178] width 14 height 10
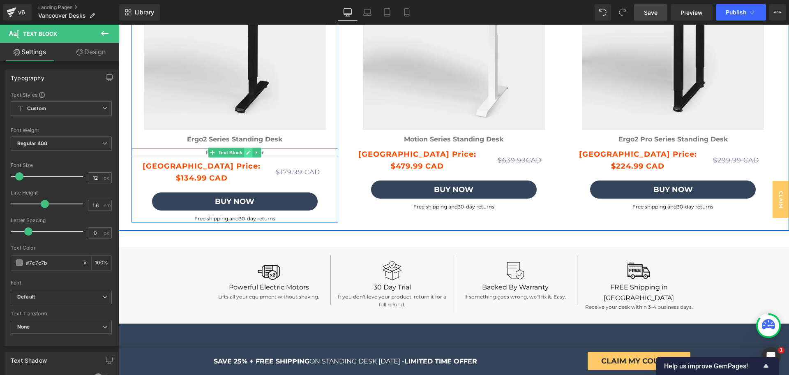
click at [246, 154] on icon at bounding box center [248, 152] width 5 height 5
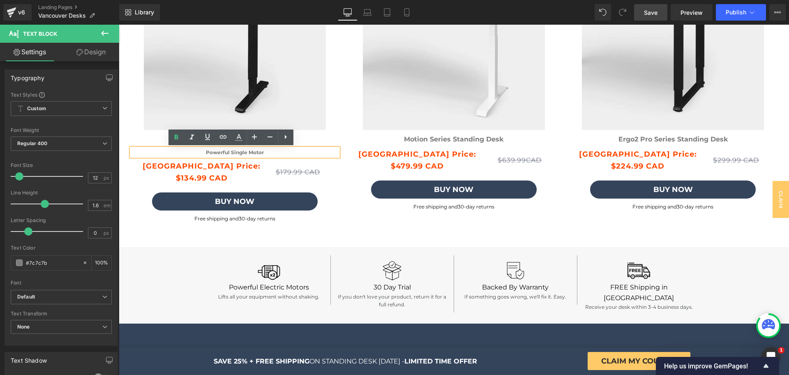
click at [232, 151] on b "Powerful Single Motor" at bounding box center [235, 152] width 58 height 6
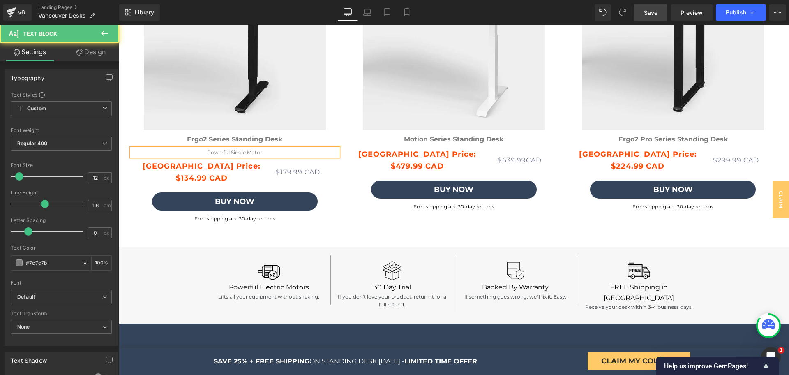
click at [214, 153] on p "Powerful Single Motor" at bounding box center [234, 152] width 207 height 8
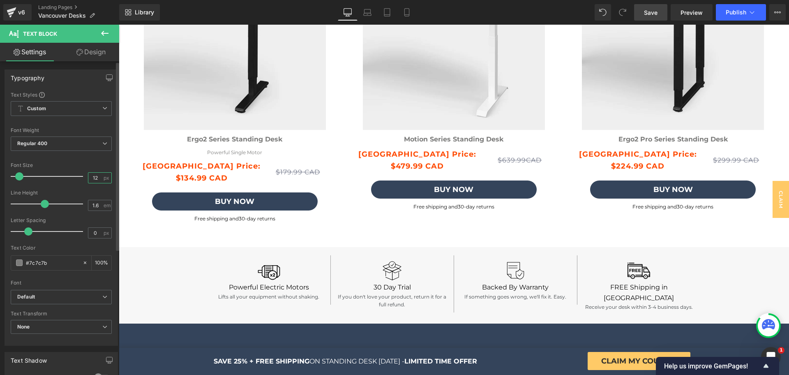
click at [96, 180] on input "12" at bounding box center [95, 178] width 14 height 10
type input "13"
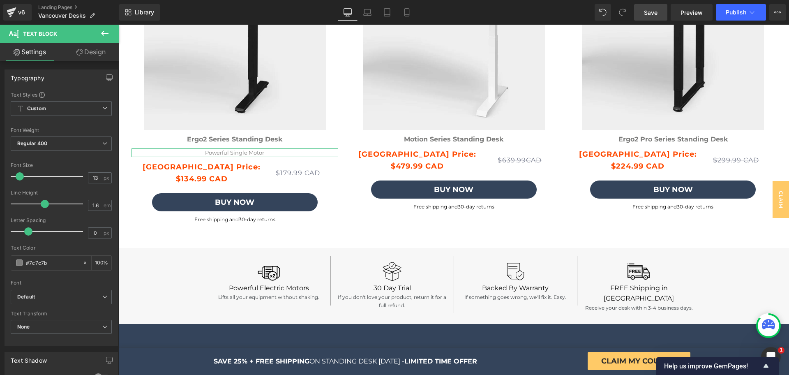
click at [94, 55] on link "Design" at bounding box center [91, 52] width 60 height 18
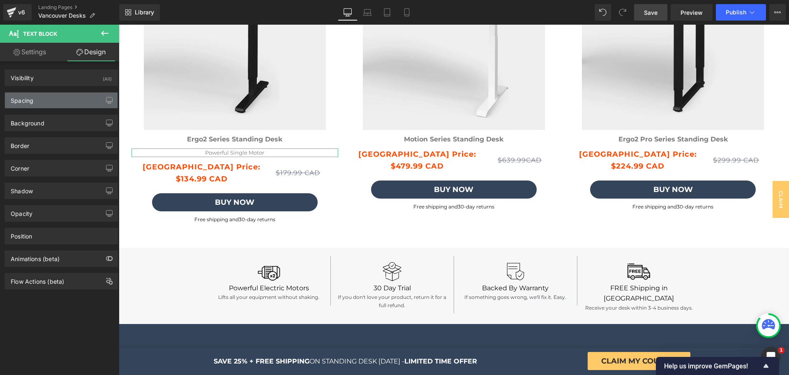
click at [66, 98] on div "Spacing" at bounding box center [61, 100] width 113 height 16
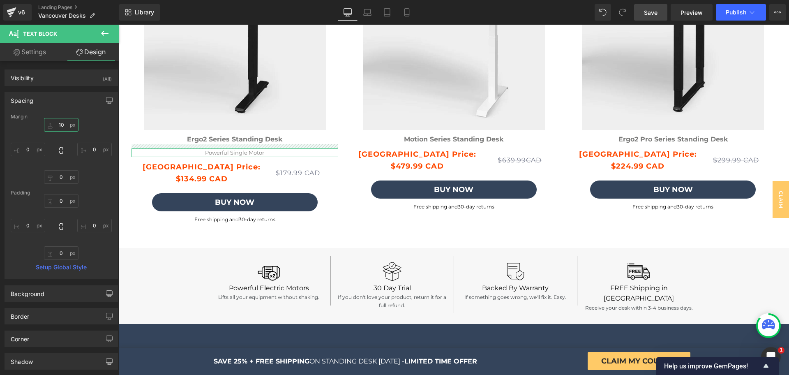
click at [55, 124] on input "10" at bounding box center [61, 125] width 35 height 14
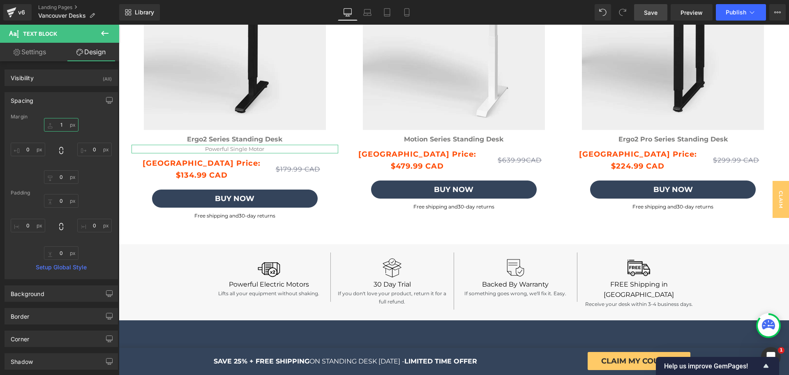
type input "0"
click at [402, 11] on link "Mobile" at bounding box center [407, 12] width 20 height 16
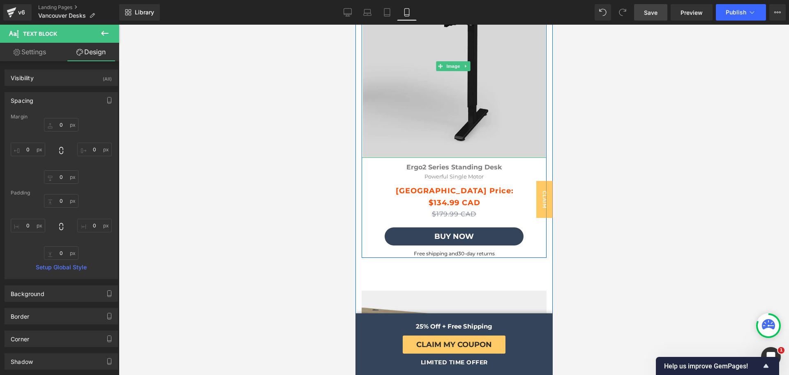
scroll to position [2975, 0]
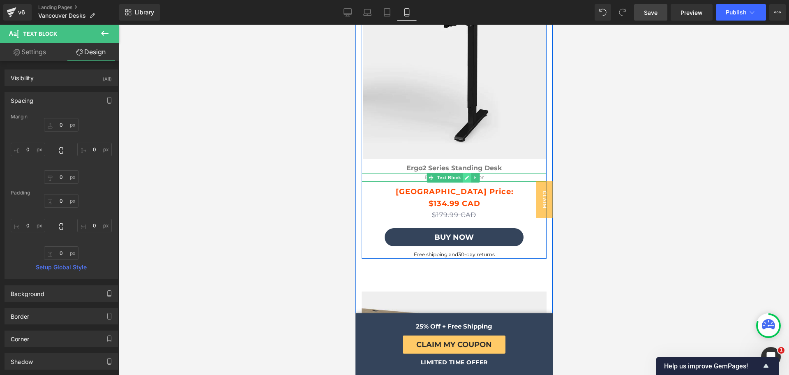
click at [463, 177] on link at bounding box center [466, 178] width 9 height 10
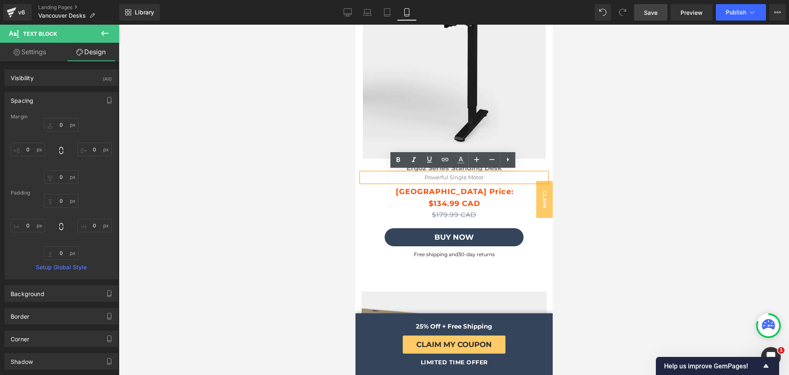
click at [483, 174] on p "Powerful Single Motor" at bounding box center [453, 177] width 185 height 9
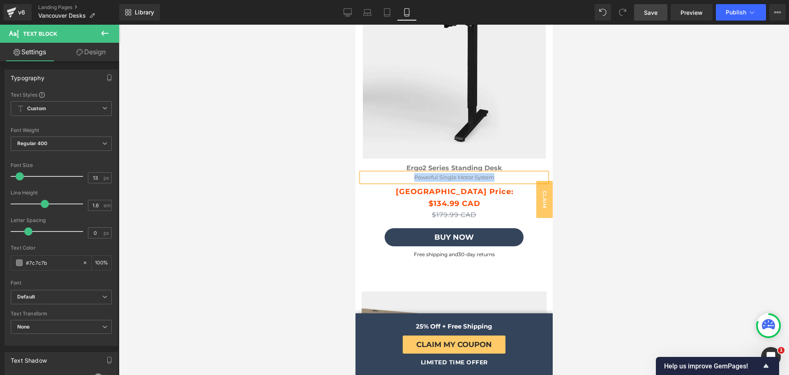
copy p "Powerful Single Motor System"
click at [332, 163] on div at bounding box center [454, 200] width 670 height 350
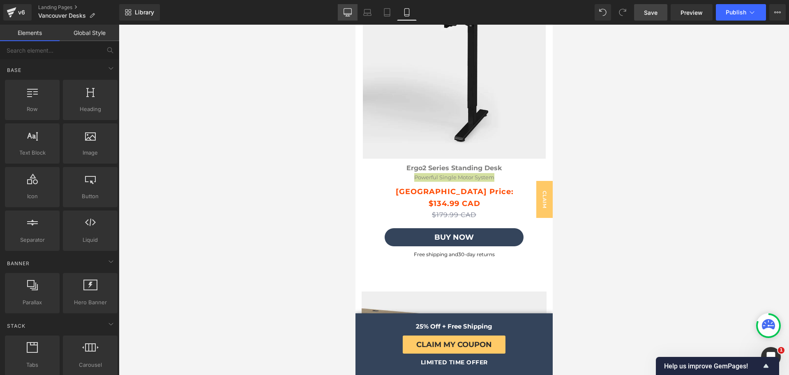
click at [352, 10] on icon at bounding box center [348, 12] width 8 height 6
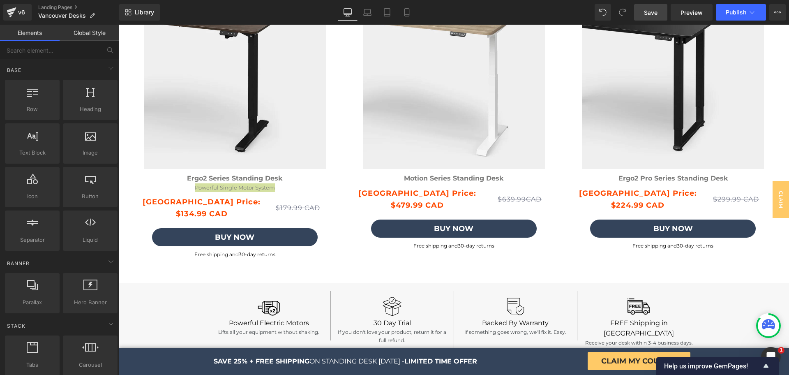
scroll to position [2164, 0]
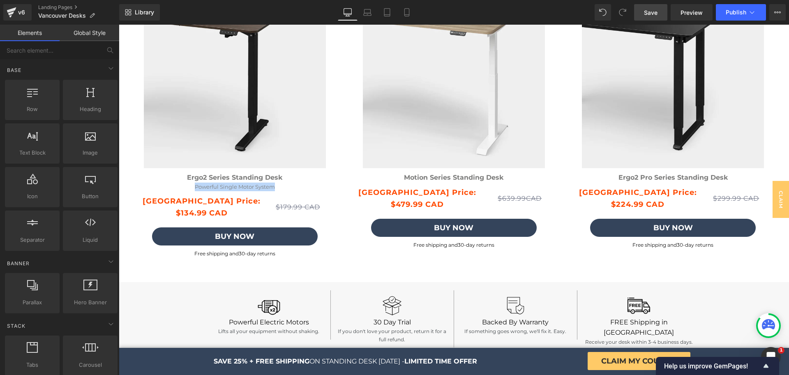
click at [276, 187] on p "Powerful Single Motor System" at bounding box center [234, 186] width 207 height 9
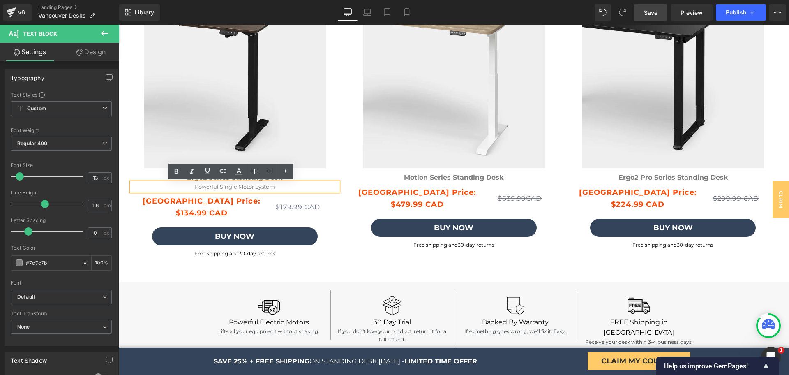
click at [342, 265] on div "Image Ergo2 Series Standing Desk Text Block Powerful Single Motor System Text B…" at bounding box center [454, 107] width 670 height 317
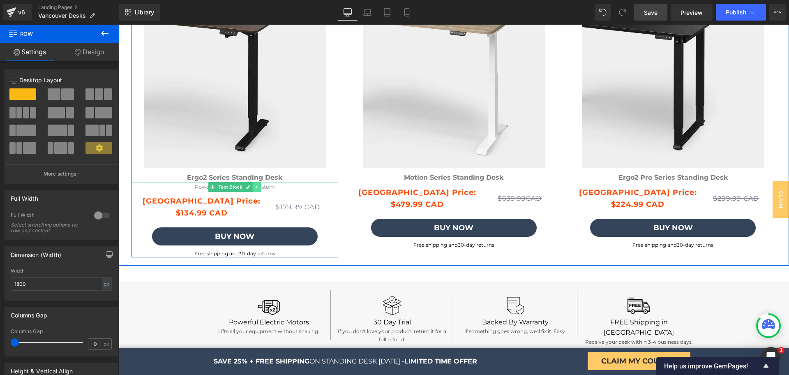
click at [254, 186] on icon at bounding box center [256, 186] width 5 height 5
click at [251, 187] on icon at bounding box center [252, 186] width 5 height 5
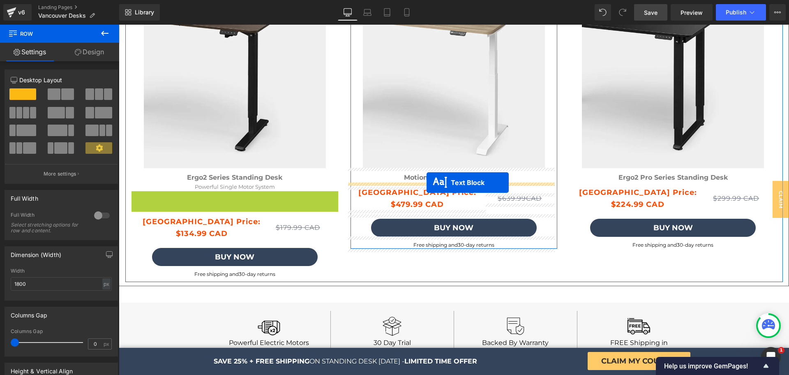
drag, startPoint x: 210, startPoint y: 195, endPoint x: 426, endPoint y: 182, distance: 217.3
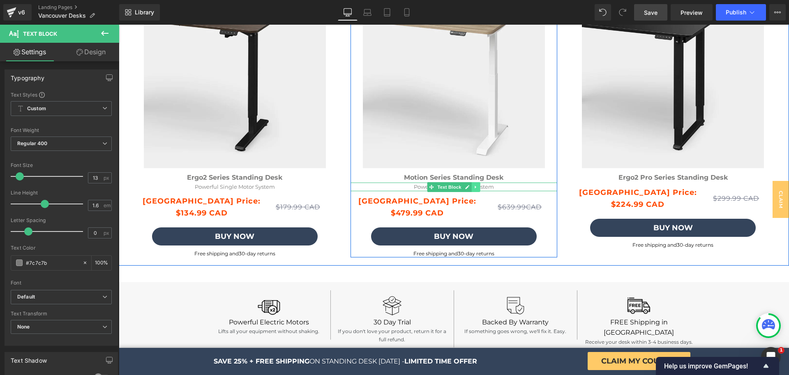
click at [474, 187] on icon at bounding box center [476, 186] width 5 height 5
click at [469, 187] on icon at bounding box center [471, 186] width 5 height 5
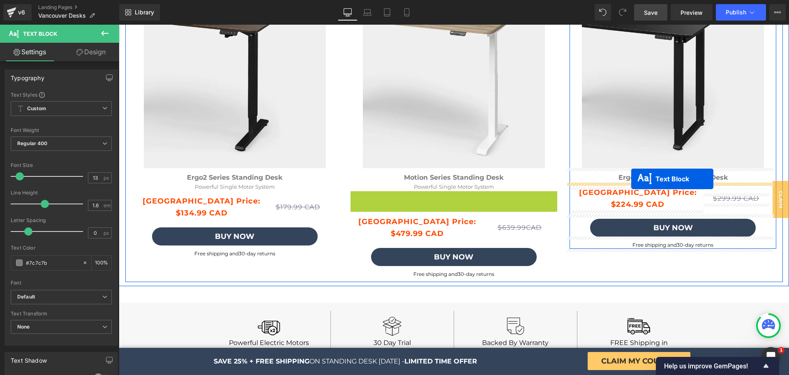
drag, startPoint x: 428, startPoint y: 196, endPoint x: 631, endPoint y: 179, distance: 203.3
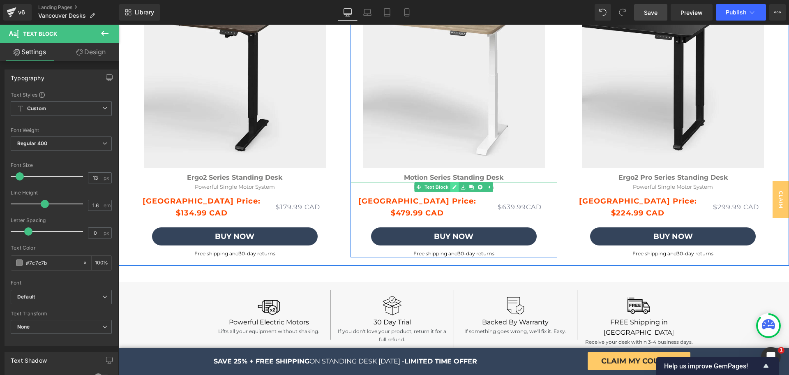
click at [452, 186] on icon at bounding box center [454, 186] width 5 height 5
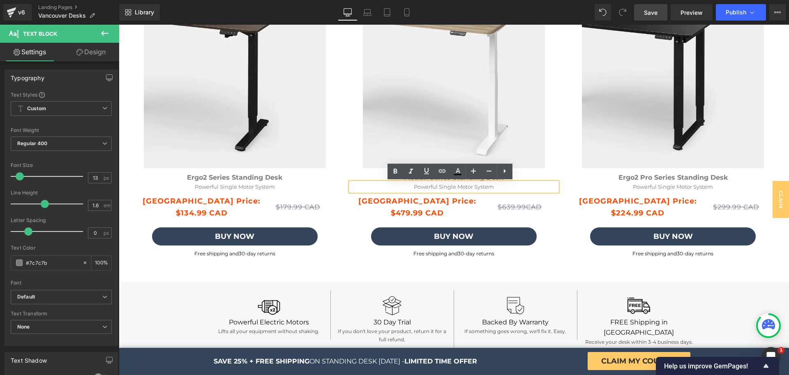
click at [435, 186] on p "Powerful Single Motor System" at bounding box center [453, 186] width 207 height 9
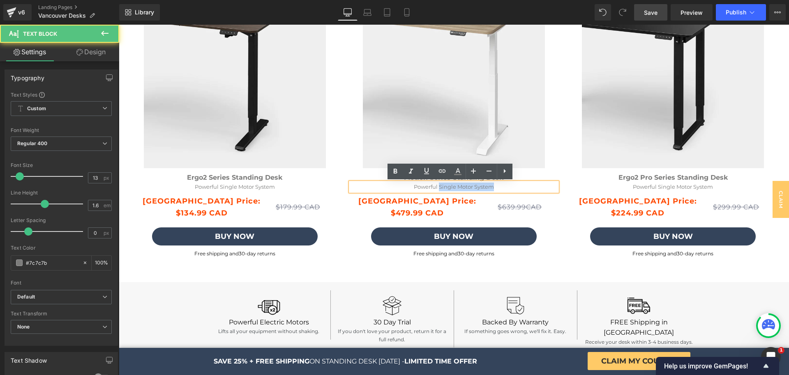
drag, startPoint x: 492, startPoint y: 188, endPoint x: 436, endPoint y: 188, distance: 55.9
click at [436, 188] on p "Powerful Single Motor System" at bounding box center [453, 186] width 207 height 9
click at [438, 188] on p "Powerful Single Motor System" at bounding box center [453, 186] width 207 height 9
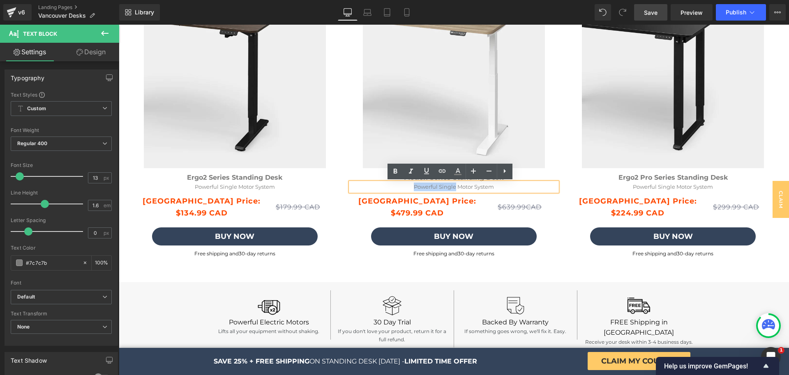
drag, startPoint x: 452, startPoint y: 186, endPoint x: 401, endPoint y: 187, distance: 50.6
click at [404, 187] on p "Powerful Single Motor System" at bounding box center [453, 186] width 207 height 9
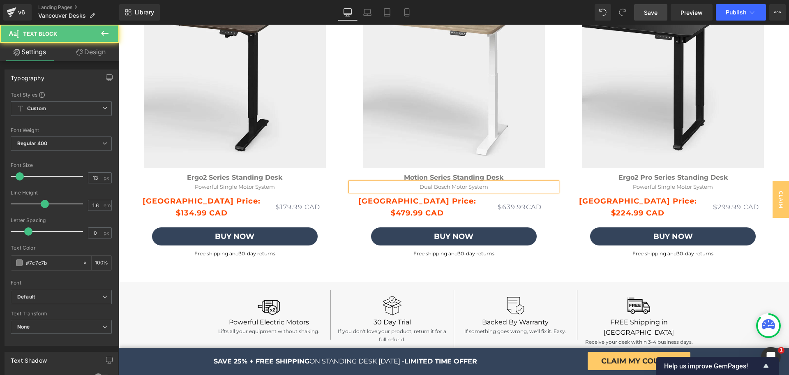
click at [431, 184] on p "Dual Bosch Motor System" at bounding box center [453, 186] width 207 height 9
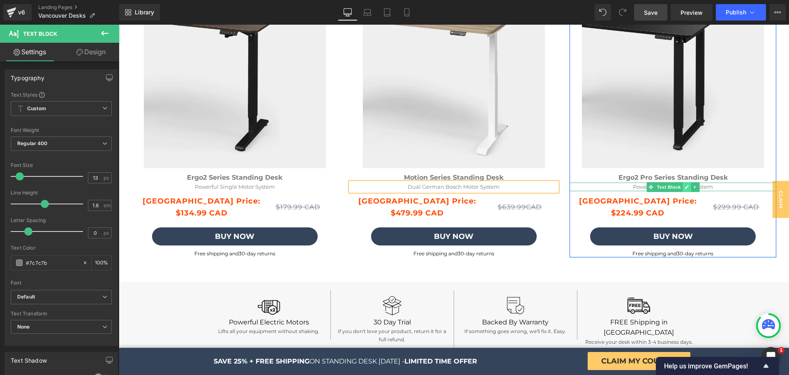
click at [684, 187] on icon at bounding box center [686, 186] width 5 height 5
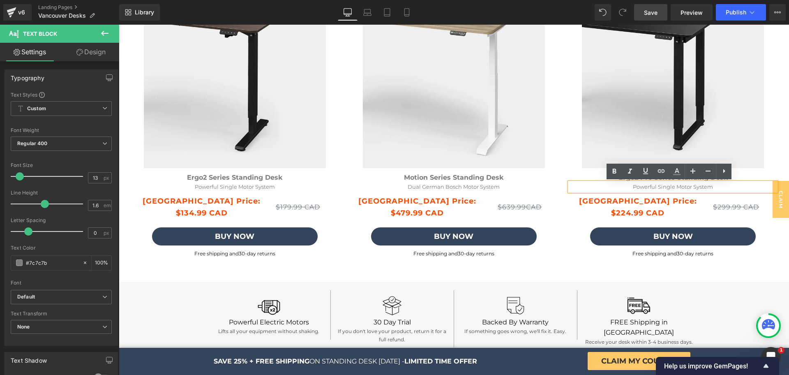
click at [664, 185] on p "Powerful Single Motor System" at bounding box center [672, 186] width 207 height 9
drag, startPoint x: 654, startPoint y: 185, endPoint x: 670, endPoint y: 187, distance: 16.1
click at [670, 187] on p "Powerful Single Motor System" at bounding box center [672, 186] width 207 height 9
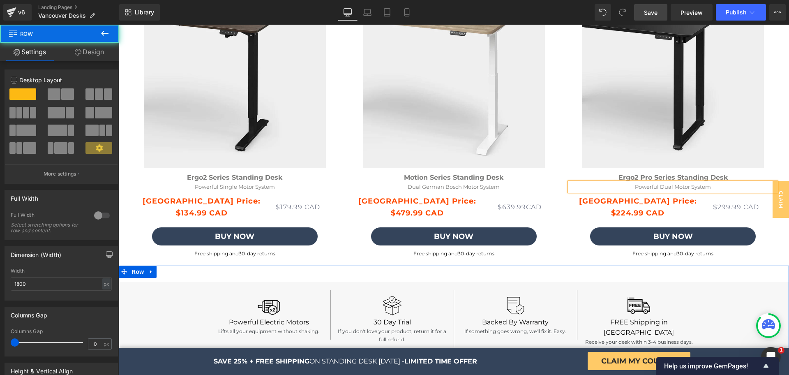
click at [549, 276] on div "Image Dual Bosch Motors Text Block Powerful dual German Bosch motors Text Block…" at bounding box center [453, 314] width 637 height 88
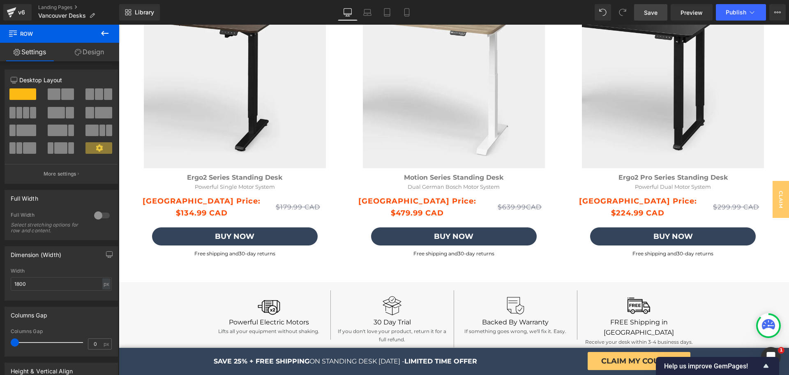
click at [647, 12] on span "Save" at bounding box center [651, 12] width 14 height 9
click at [375, 10] on icon at bounding box center [378, 12] width 8 height 8
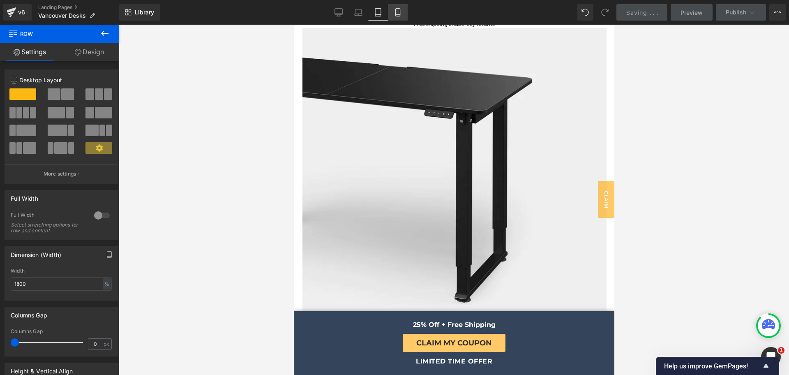
click at [405, 12] on link "Mobile" at bounding box center [398, 12] width 20 height 16
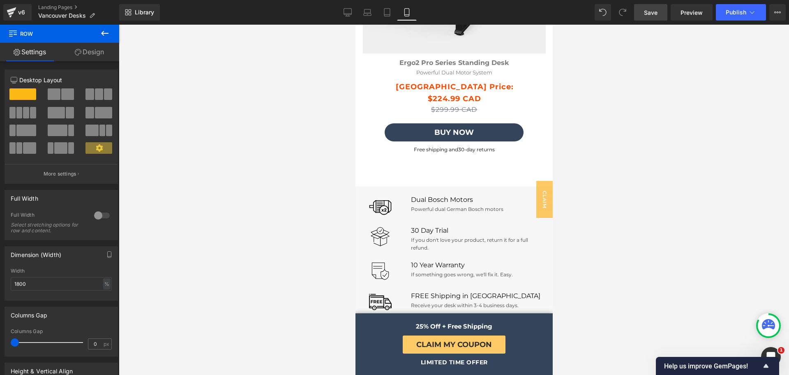
scroll to position [3662, 0]
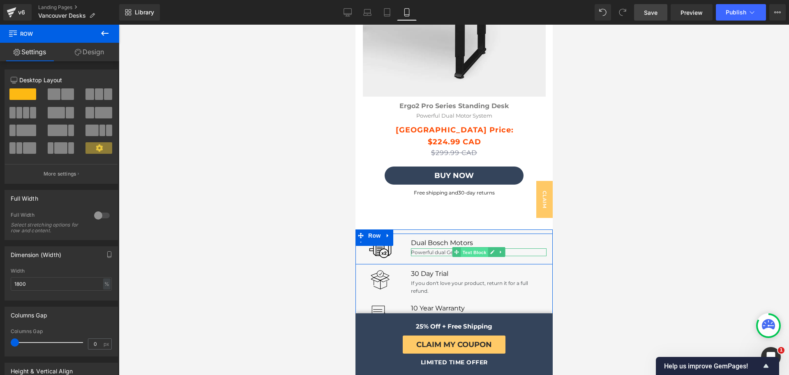
click at [476, 248] on span "Text Block" at bounding box center [473, 252] width 27 height 10
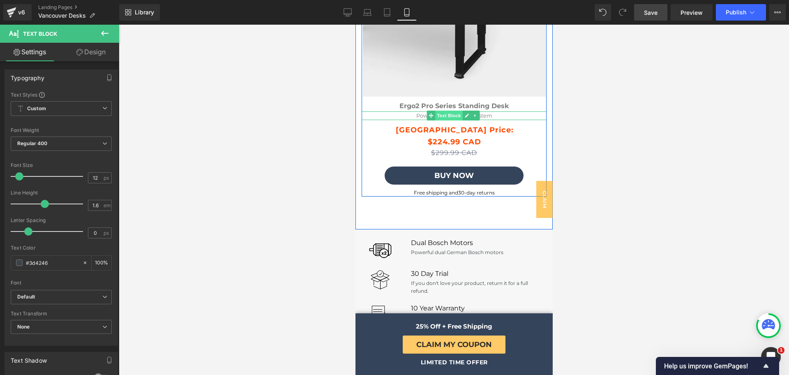
click at [447, 111] on span "Text Block" at bounding box center [448, 116] width 27 height 10
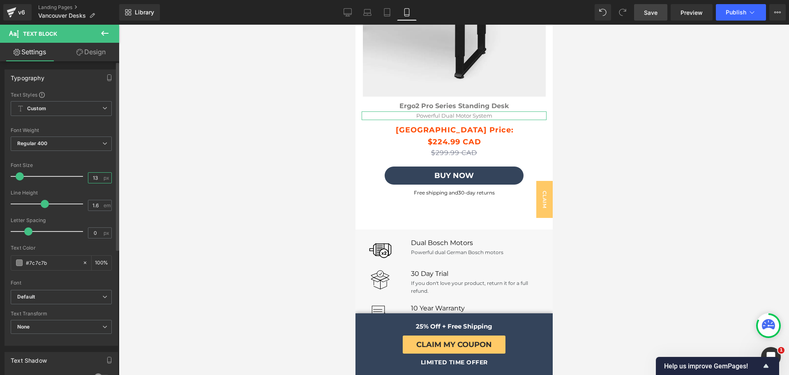
click at [90, 180] on input "13" at bounding box center [95, 178] width 14 height 10
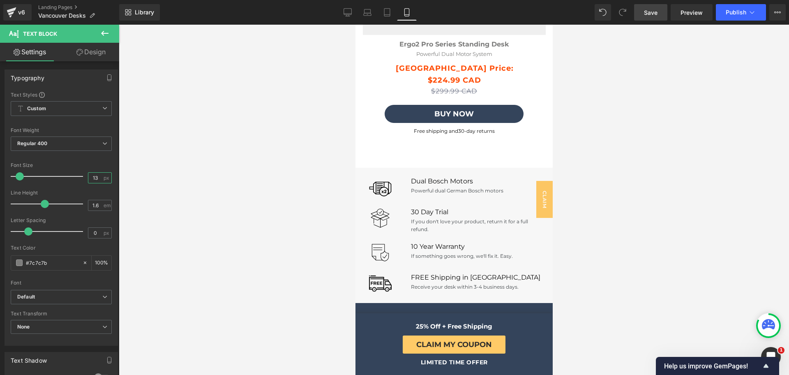
scroll to position [3734, 0]
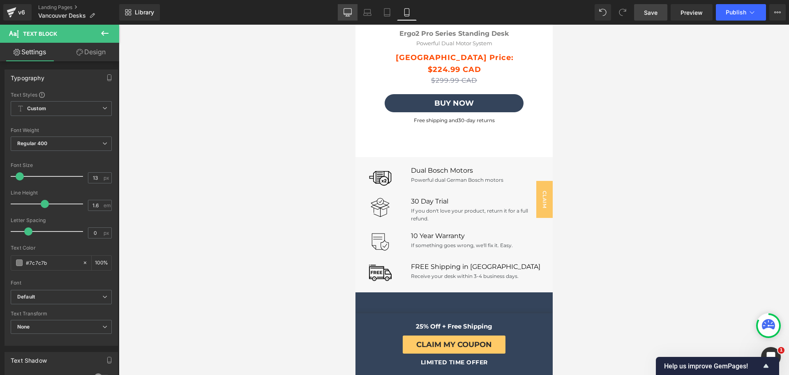
click at [353, 7] on link "Desktop" at bounding box center [348, 12] width 20 height 16
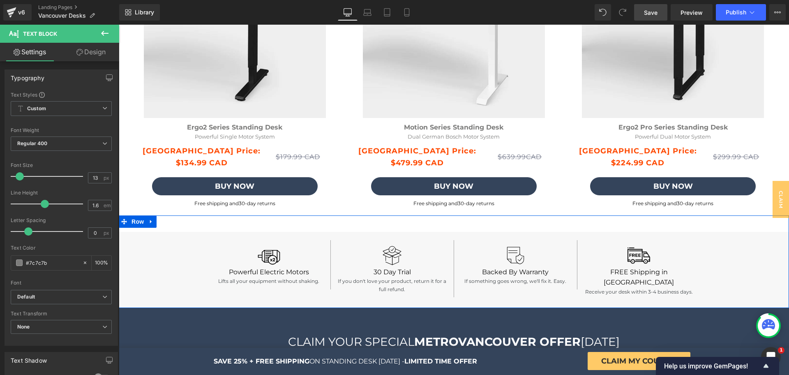
scroll to position [2209, 0]
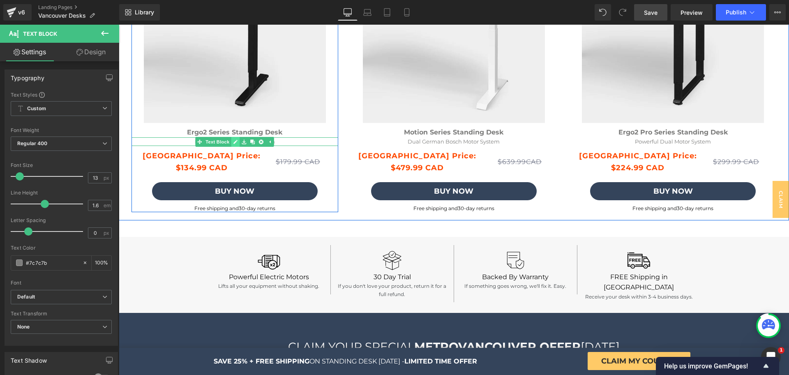
click at [231, 142] on link at bounding box center [235, 142] width 9 height 10
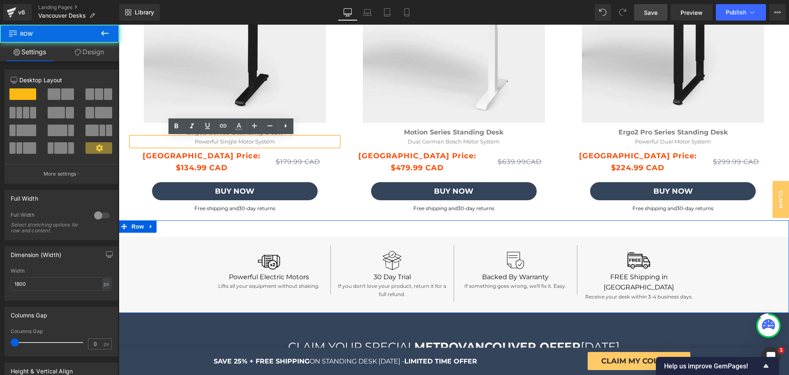
click at [168, 222] on div "Image Dual Bosch Motors Text Block Powerful dual German Bosch motors Text Block…" at bounding box center [454, 266] width 670 height 92
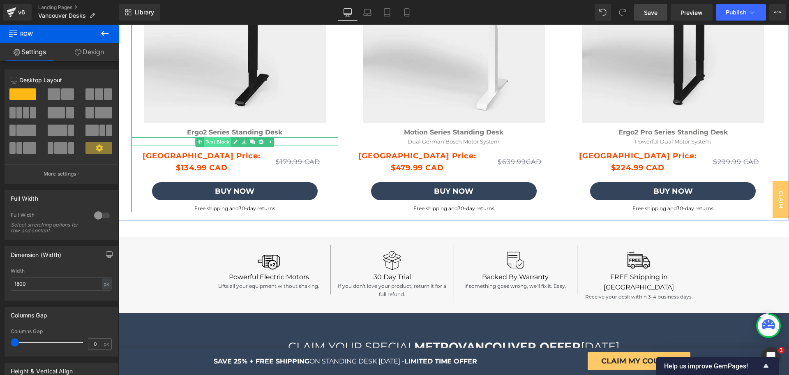
click at [224, 140] on span "Text Block" at bounding box center [217, 142] width 27 height 10
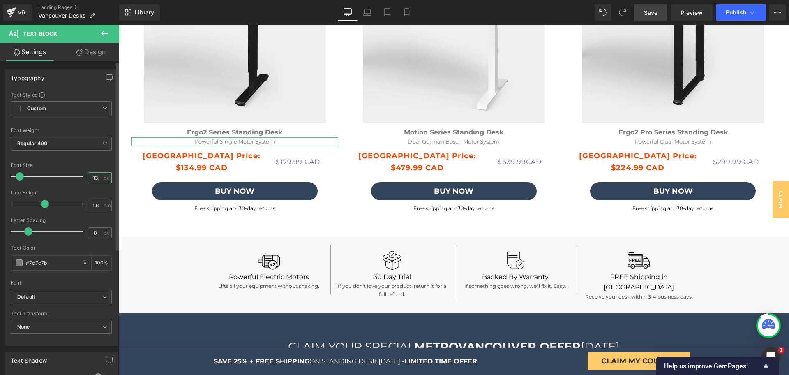
click at [94, 174] on input "13" at bounding box center [95, 178] width 14 height 10
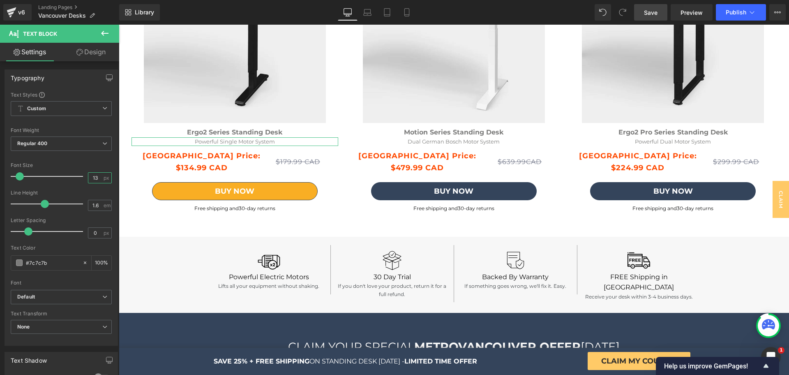
type input "12"
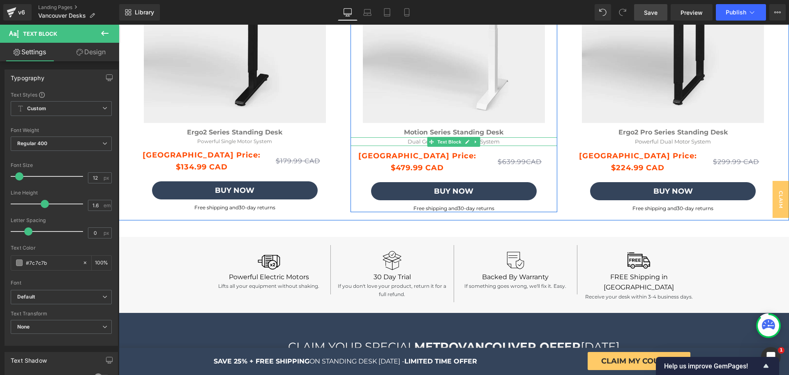
click at [439, 140] on span "Text Block" at bounding box center [449, 142] width 27 height 10
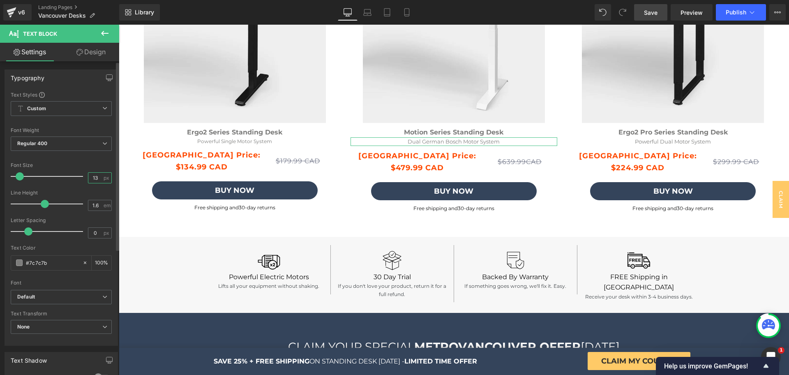
click at [93, 176] on input "13" at bounding box center [95, 178] width 14 height 10
type input "12"
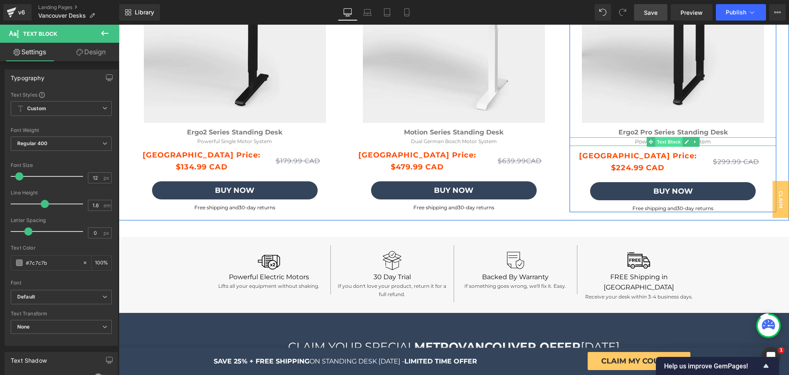
click at [657, 141] on span "Text Block" at bounding box center [668, 142] width 27 height 10
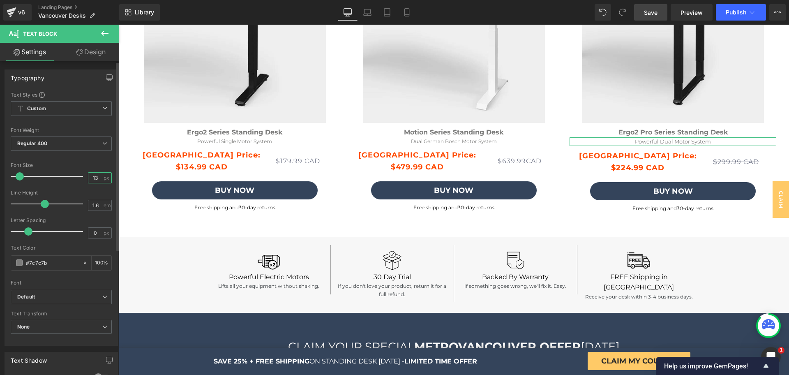
click at [93, 177] on input "13" at bounding box center [95, 178] width 14 height 10
type input "12"
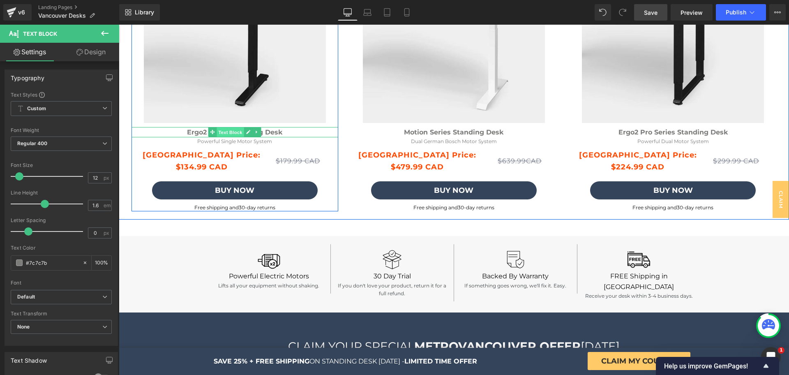
click at [217, 132] on span "Text Block" at bounding box center [230, 132] width 27 height 10
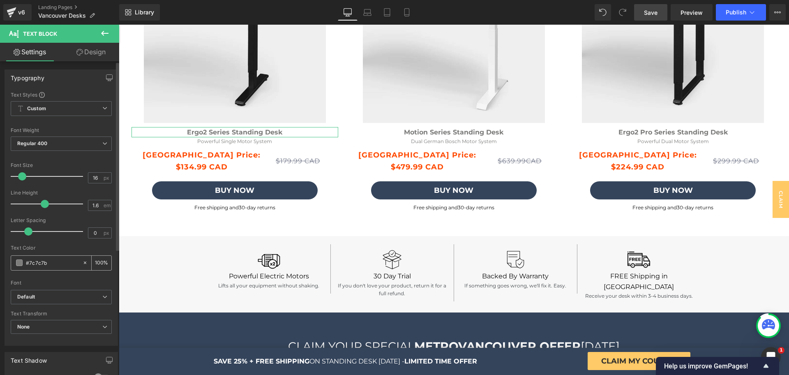
click at [32, 263] on input "#7c7c7b" at bounding box center [52, 262] width 53 height 9
click at [20, 263] on span at bounding box center [19, 262] width 7 height 7
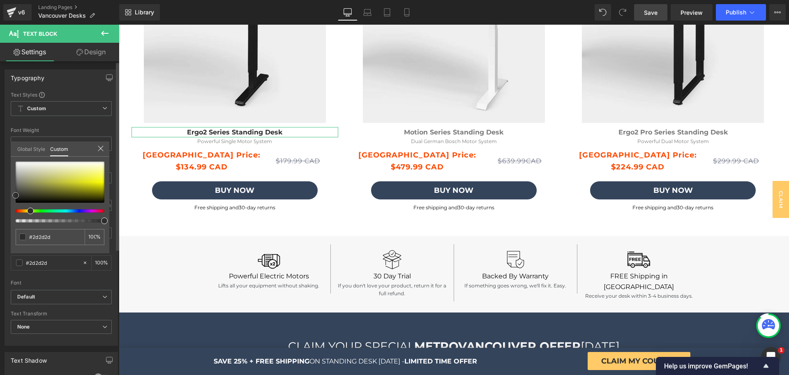
drag, startPoint x: 15, startPoint y: 182, endPoint x: 9, endPoint y: 195, distance: 13.8
click at [9, 195] on div "Typography Text Styles Custom Custom Setup Global Style Custom Setup Global Sty…" at bounding box center [61, 204] width 123 height 282
click at [54, 234] on input "#7c7c7b" at bounding box center [51, 237] width 44 height 9
type input "#2d2d2d"
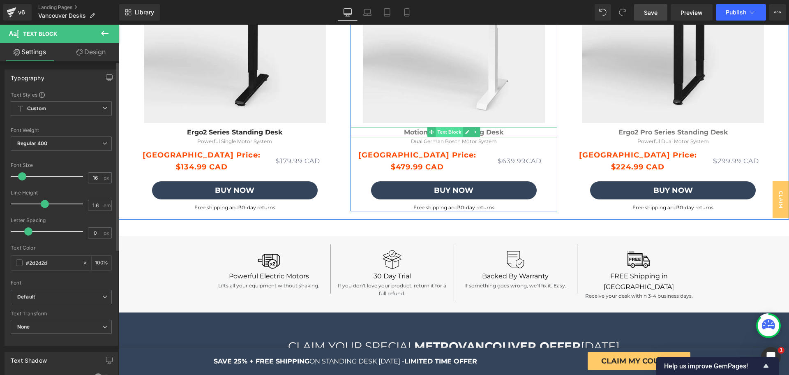
click at [449, 131] on span "Text Block" at bounding box center [449, 132] width 27 height 10
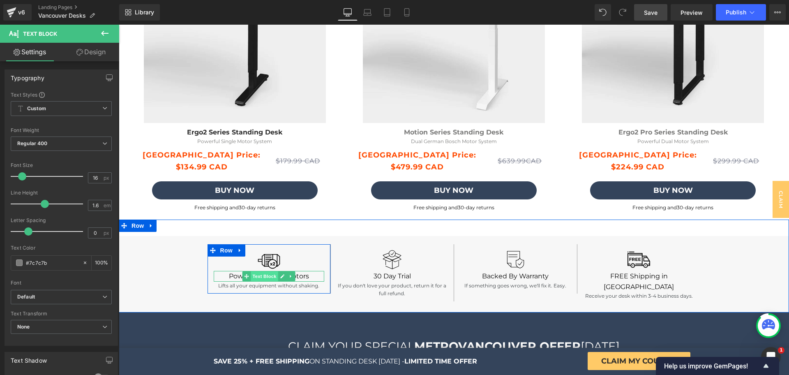
click at [259, 276] on span "Text Block" at bounding box center [264, 276] width 27 height 10
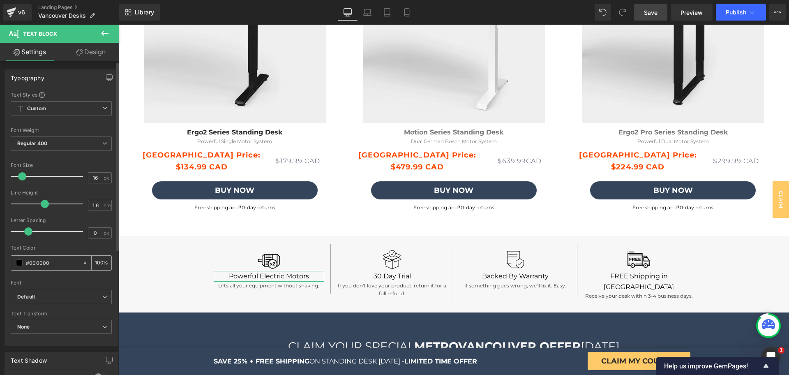
drag, startPoint x: 51, startPoint y: 262, endPoint x: 19, endPoint y: 261, distance: 32.1
click at [19, 261] on div "#000000" at bounding box center [46, 263] width 71 height 14
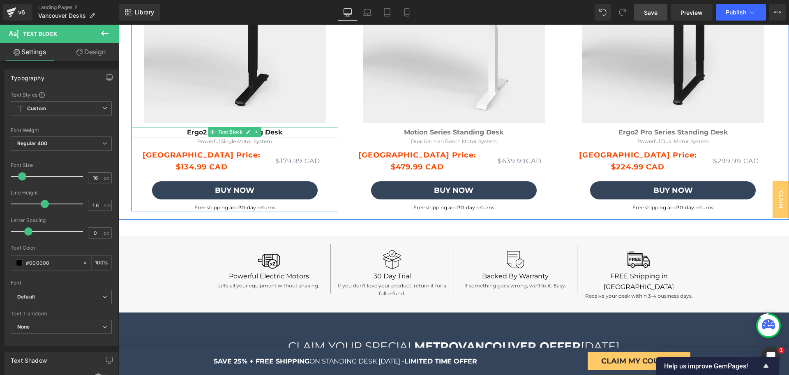
click at [218, 132] on span "Text Block" at bounding box center [230, 132] width 27 height 10
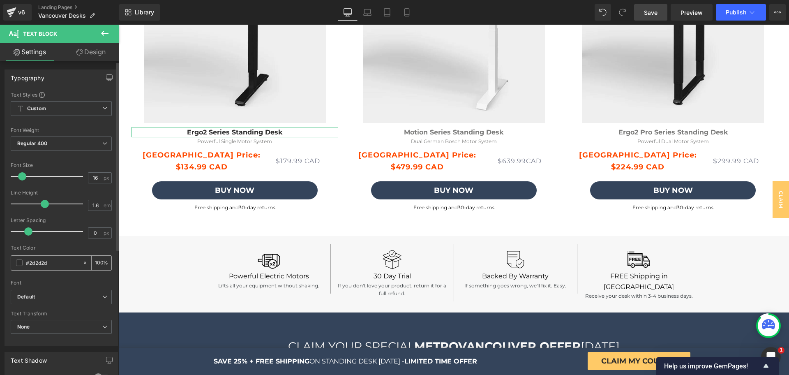
click at [55, 263] on input "#2d2d2d" at bounding box center [52, 262] width 53 height 9
paste input "000000"
type input "#000000"
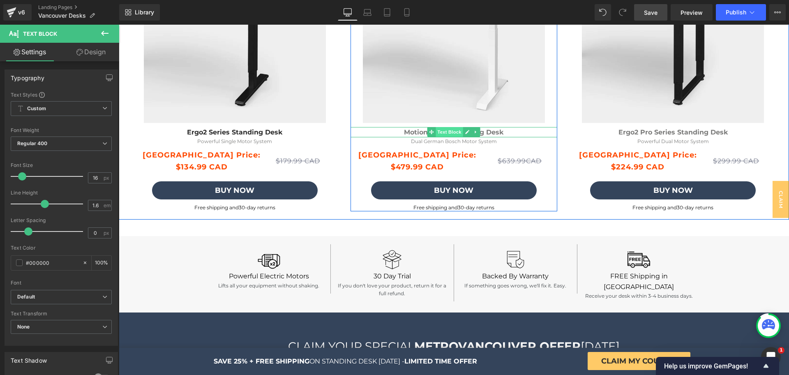
click at [438, 133] on span "Text Block" at bounding box center [449, 132] width 27 height 10
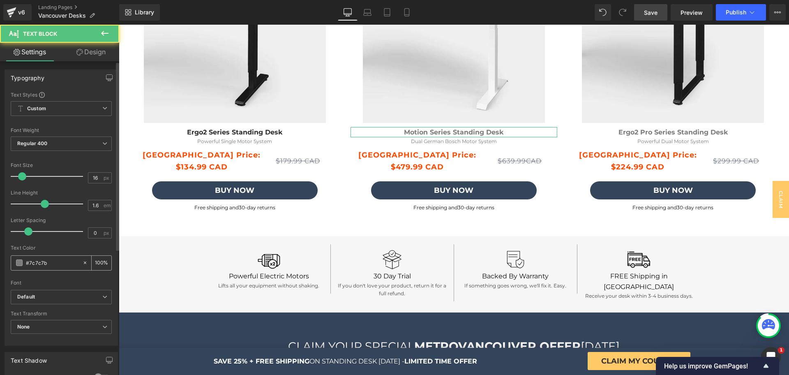
drag, startPoint x: 58, startPoint y: 256, endPoint x: 48, endPoint y: 263, distance: 11.6
click at [58, 256] on div "#7c7c7b" at bounding box center [46, 263] width 71 height 14
click at [48, 263] on input "#7c7c7b" at bounding box center [52, 262] width 53 height 9
paste input "000000"
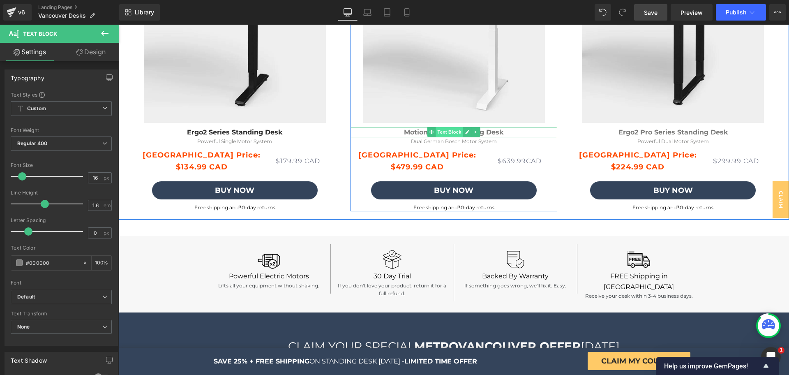
click at [445, 132] on span "Text Block" at bounding box center [449, 132] width 27 height 10
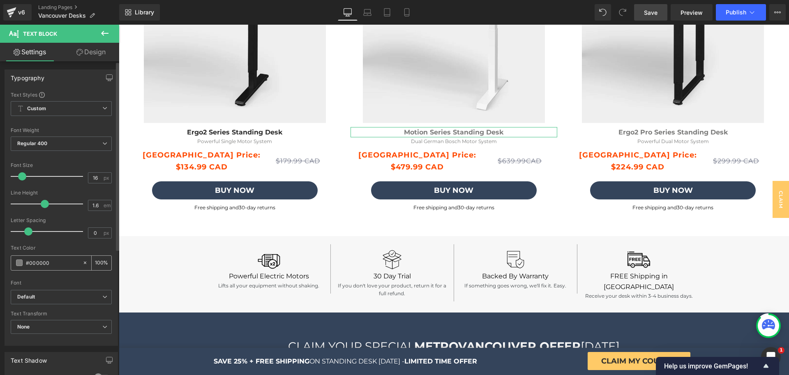
click at [56, 266] on input "#000000" at bounding box center [52, 262] width 53 height 9
paste input "text"
type input "#000000"
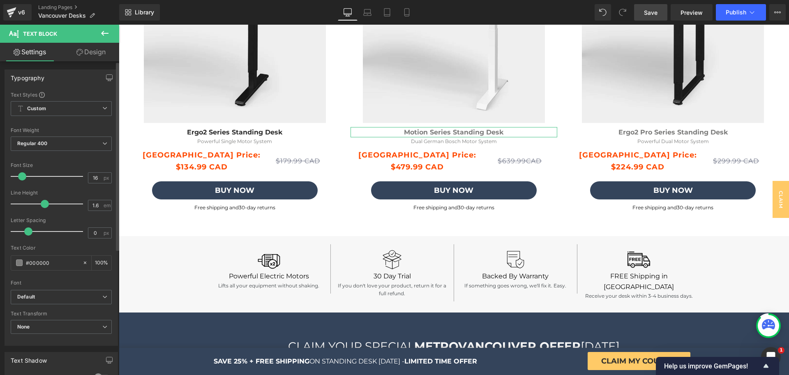
click at [57, 281] on div "Font" at bounding box center [61, 283] width 101 height 6
click at [64, 263] on input "#000000" at bounding box center [52, 262] width 53 height 9
click at [20, 262] on span at bounding box center [19, 262] width 7 height 7
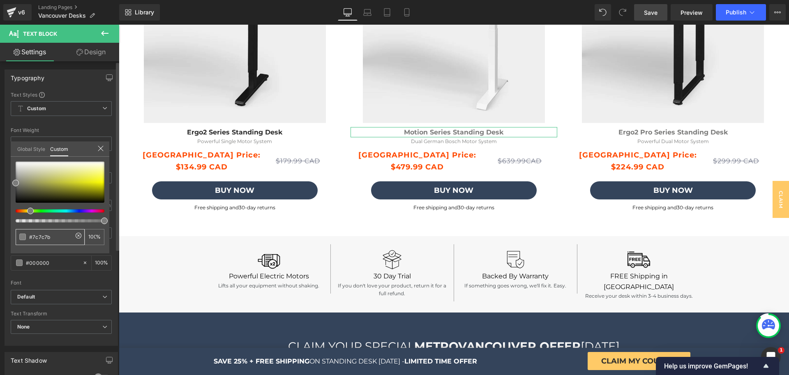
click at [60, 234] on input "#7c7c7b" at bounding box center [51, 237] width 44 height 9
paste input "000000"
type input "#000000"
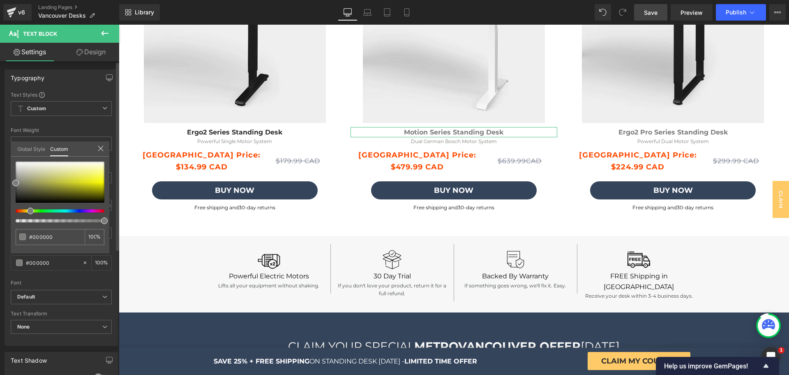
click at [74, 252] on div "#000000 100 %" at bounding box center [60, 207] width 99 height 92
drag, startPoint x: 16, startPoint y: 183, endPoint x: 14, endPoint y: 209, distance: 25.6
click at [16, 209] on div at bounding box center [60, 191] width 89 height 61
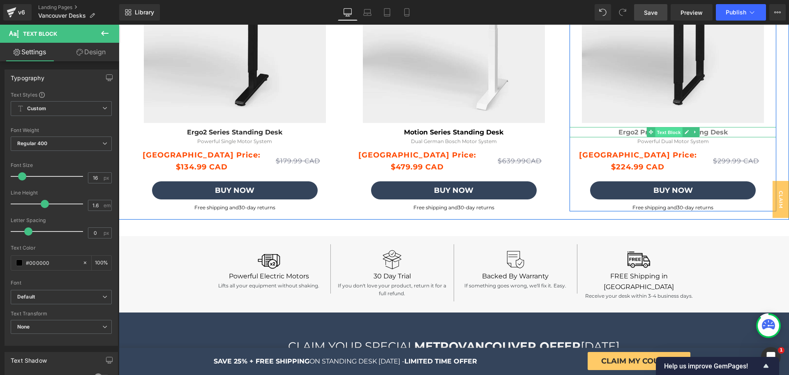
click at [655, 133] on span "Text Block" at bounding box center [668, 132] width 27 height 10
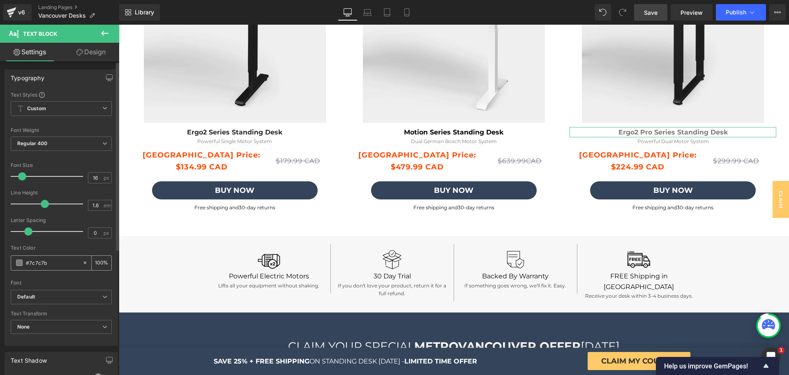
click at [35, 262] on input "#7c7c7b" at bounding box center [52, 262] width 53 height 9
click at [20, 261] on span at bounding box center [19, 262] width 7 height 7
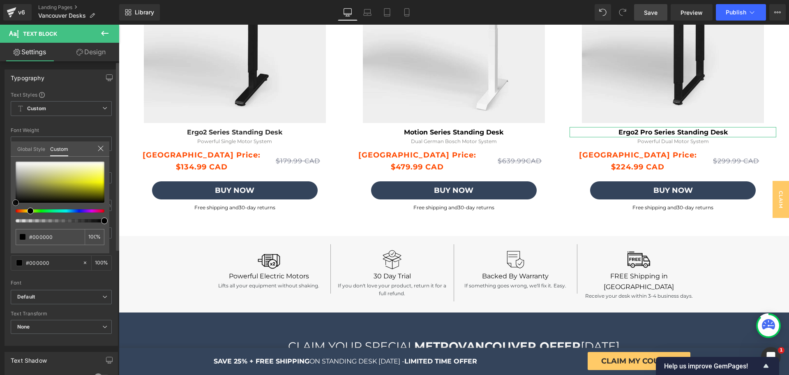
drag, startPoint x: 21, startPoint y: 196, endPoint x: 15, endPoint y: 206, distance: 11.8
click at [15, 206] on div "#7c7c7b 100 %" at bounding box center [60, 207] width 99 height 92
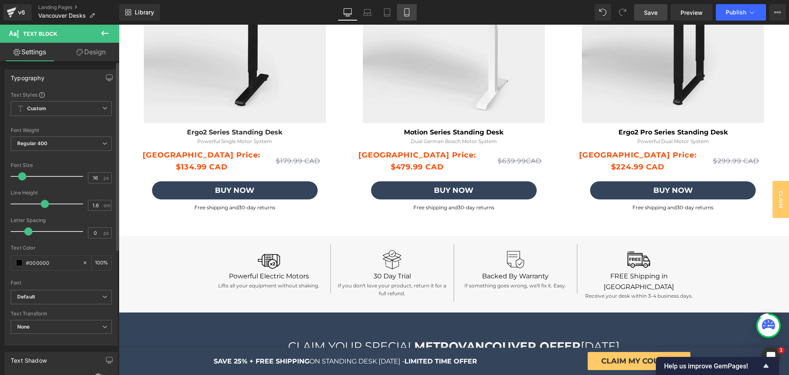
click at [404, 9] on icon at bounding box center [407, 12] width 8 height 8
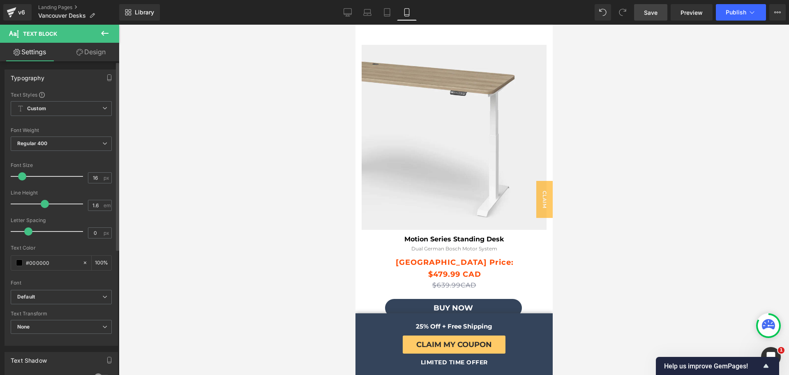
scroll to position [3230, 0]
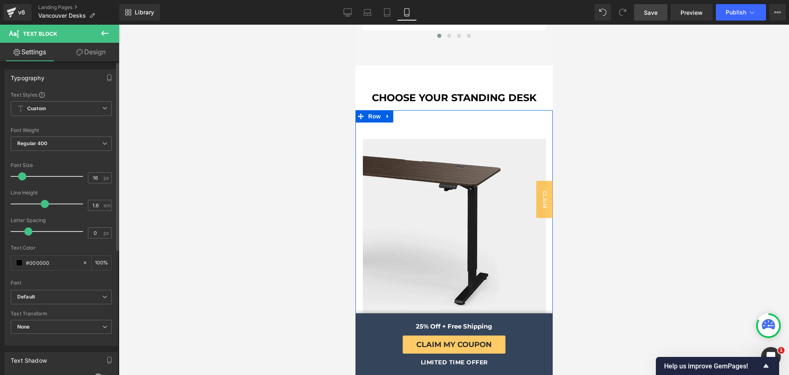
scroll to position [2812, 0]
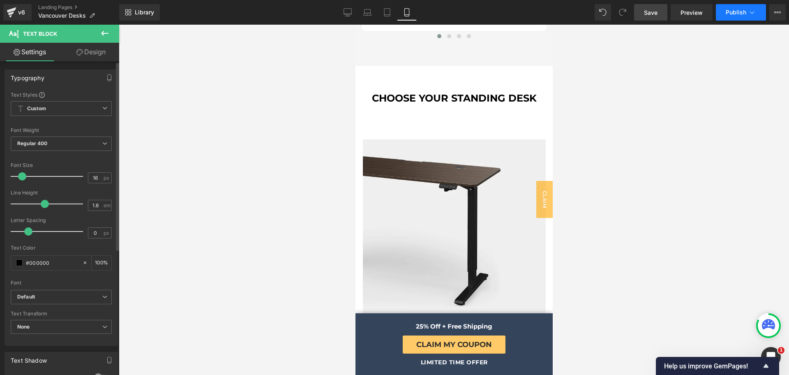
click at [749, 10] on icon at bounding box center [752, 12] width 8 height 8
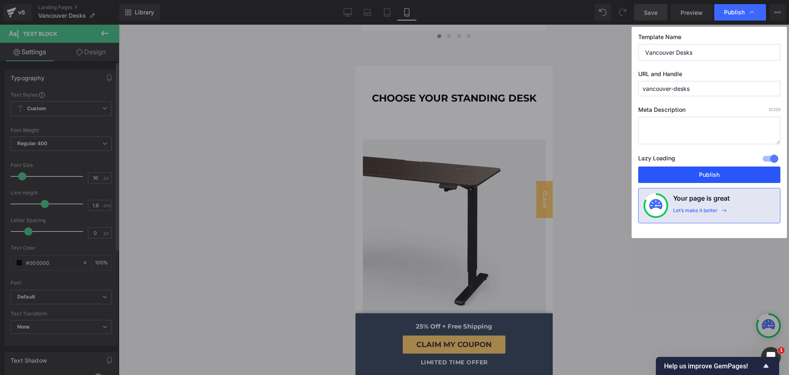
drag, startPoint x: 686, startPoint y: 178, endPoint x: 185, endPoint y: 85, distance: 509.4
click at [686, 178] on button "Publish" at bounding box center [709, 174] width 142 height 16
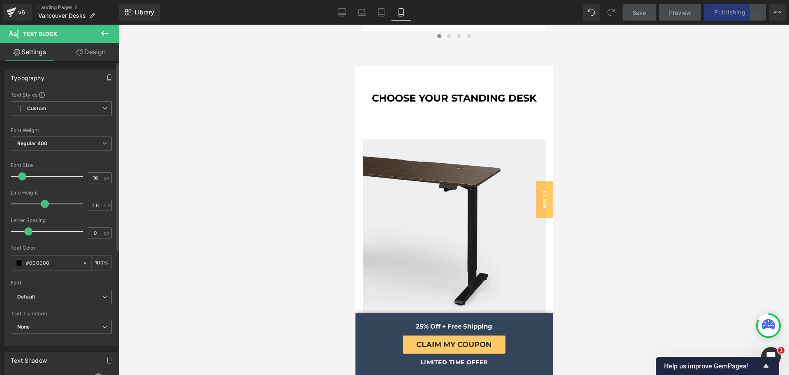
click at [108, 34] on icon at bounding box center [105, 33] width 10 height 10
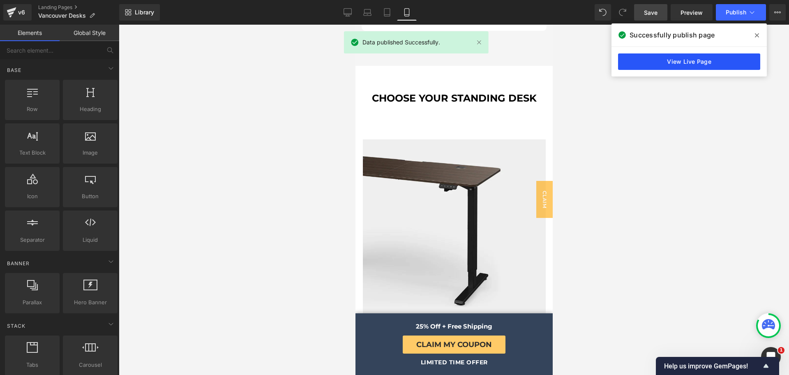
click at [719, 65] on link "View Live Page" at bounding box center [689, 61] width 142 height 16
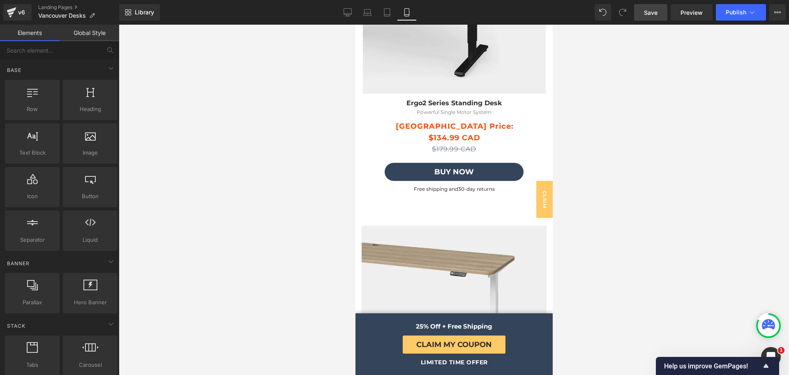
scroll to position [3040, 0]
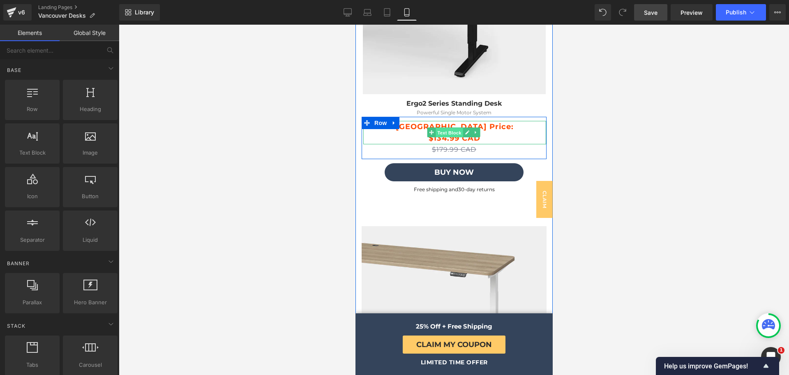
click at [451, 131] on span "Text Block" at bounding box center [448, 133] width 27 height 10
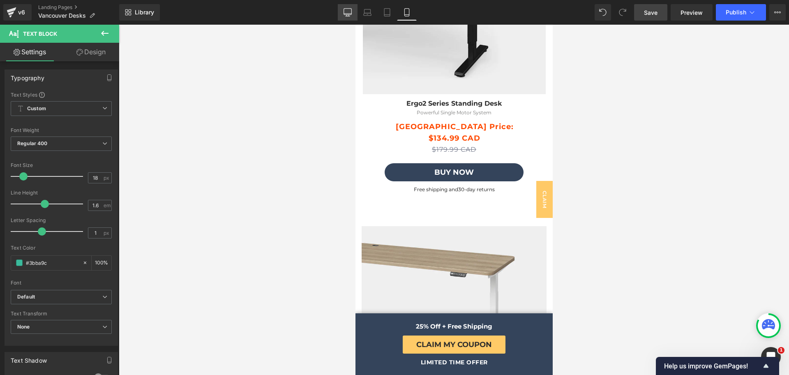
click at [354, 16] on link "Desktop" at bounding box center [348, 12] width 20 height 16
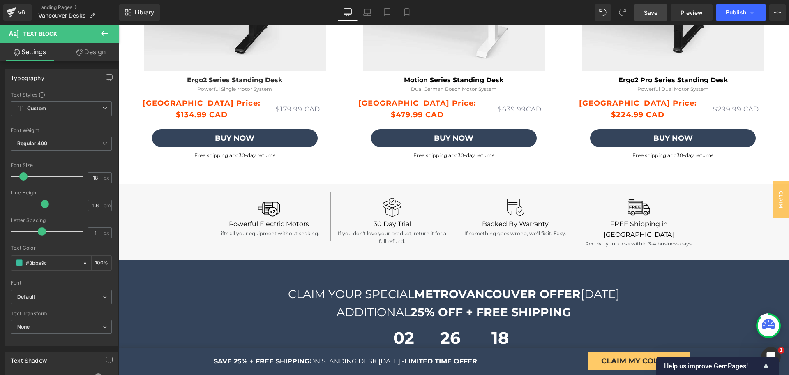
scroll to position [2272, 0]
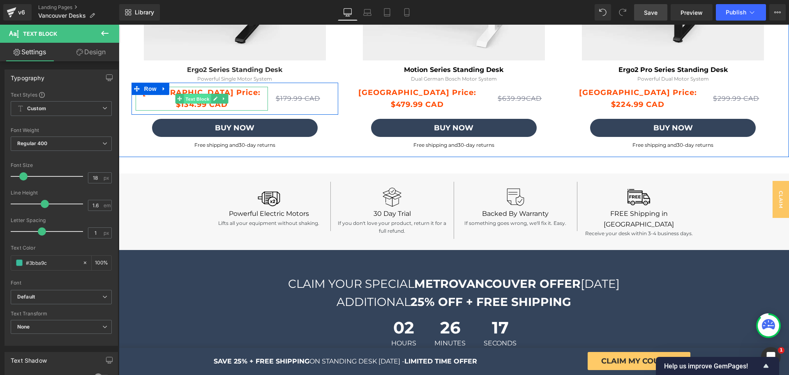
click at [190, 96] on span "Text Block" at bounding box center [197, 99] width 27 height 10
click at [176, 104] on strong "$134.99 CAD" at bounding box center [202, 104] width 52 height 9
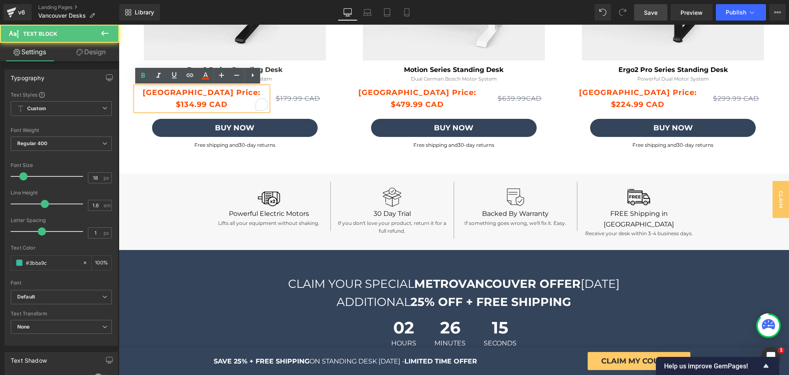
click at [176, 104] on strong "$134.99 CAD" at bounding box center [202, 104] width 52 height 9
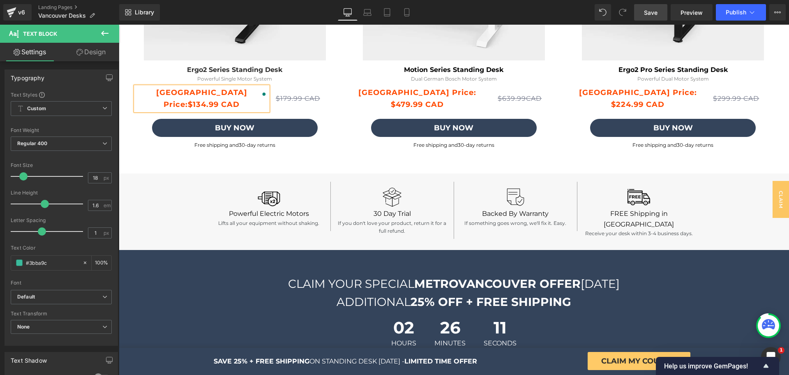
click at [190, 166] on div "Image Dual Bosch Motors Text Block Powerful dual German Bosch motors Text Block…" at bounding box center [453, 205] width 637 height 88
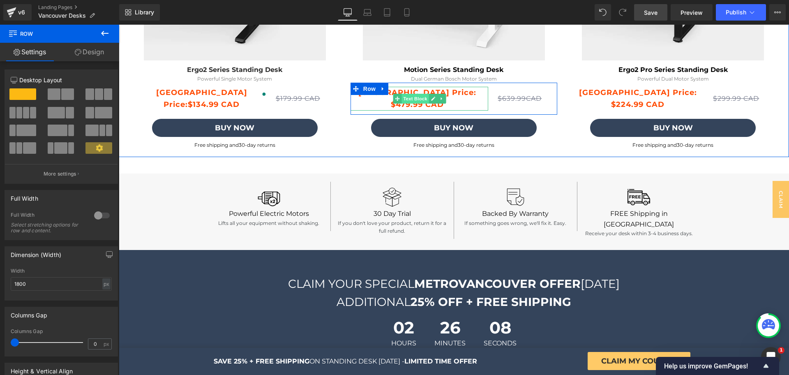
click at [417, 101] on span "Text Block" at bounding box center [414, 99] width 27 height 10
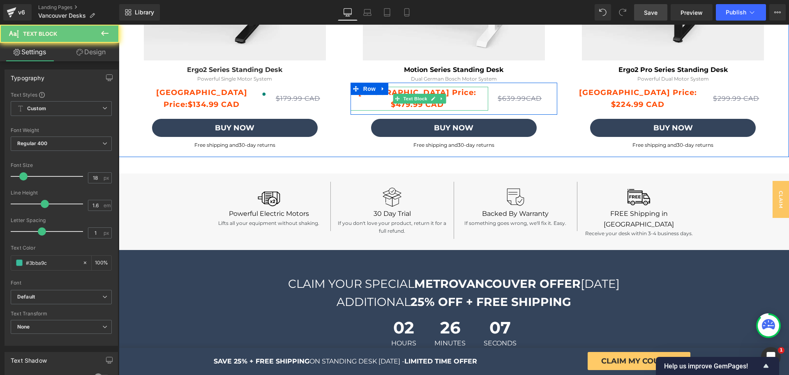
click at [383, 104] on p "$479.99 CAD" at bounding box center [417, 105] width 134 height 12
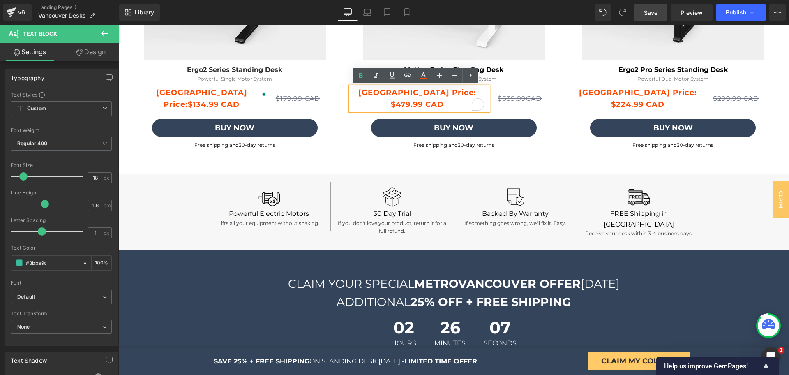
click at [385, 104] on p "$479.99 CAD" at bounding box center [417, 105] width 134 height 12
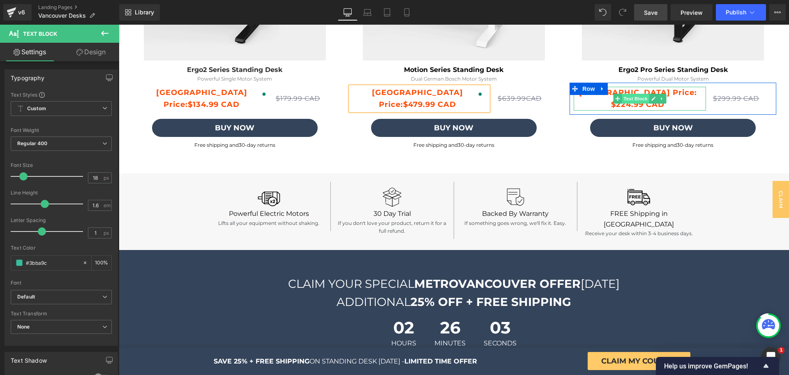
click at [627, 95] on span "Text Block" at bounding box center [635, 99] width 27 height 10
click at [606, 106] on p "$224.99 CAD" at bounding box center [638, 105] width 128 height 12
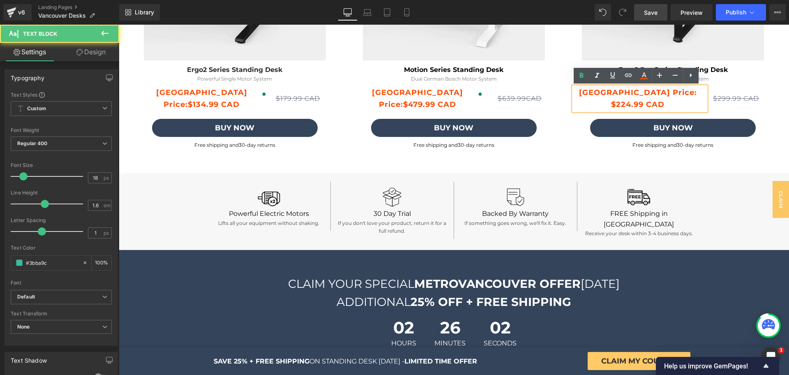
click at [605, 104] on p "$224.99 CAD" at bounding box center [638, 105] width 128 height 12
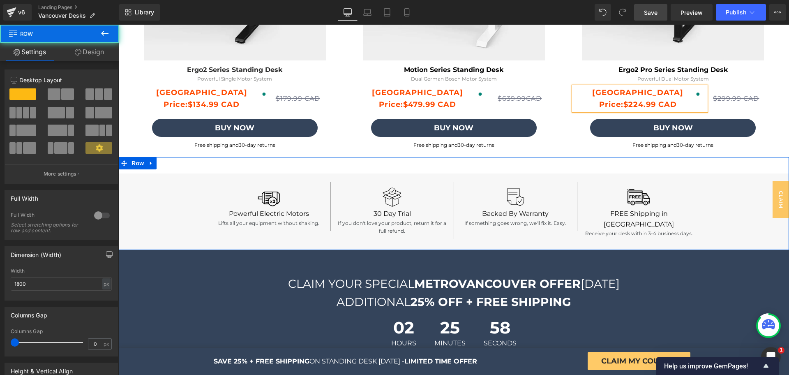
click at [226, 161] on div "Image Dual Bosch Motors Text Block Powerful dual German Bosch motors Text Block…" at bounding box center [453, 205] width 637 height 88
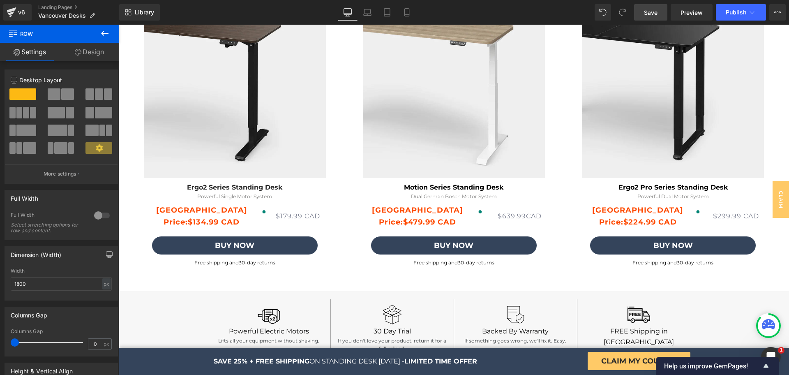
scroll to position [2130, 0]
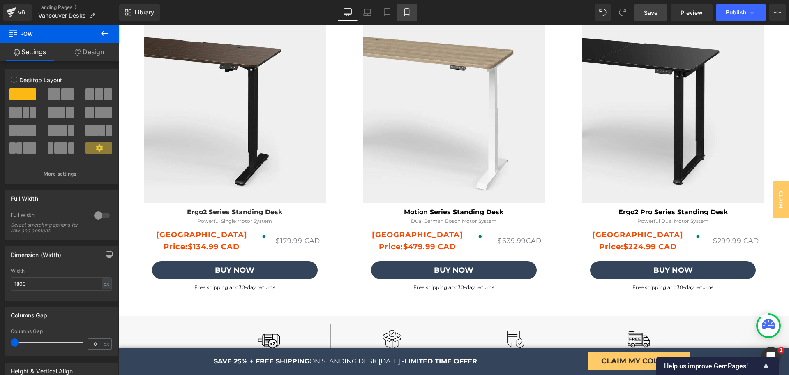
click at [402, 13] on link "Mobile" at bounding box center [407, 12] width 20 height 16
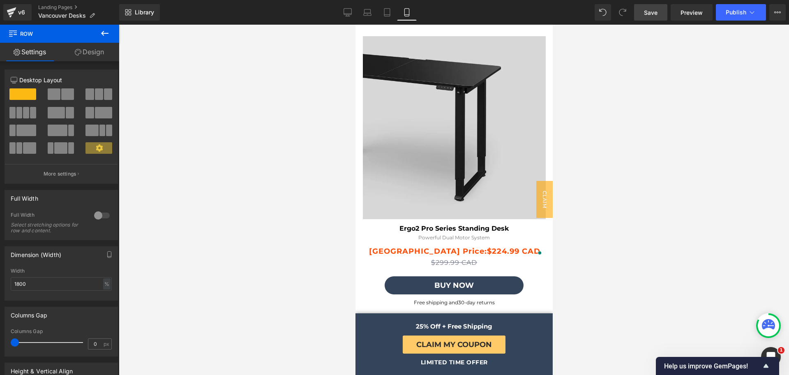
scroll to position [3513, 0]
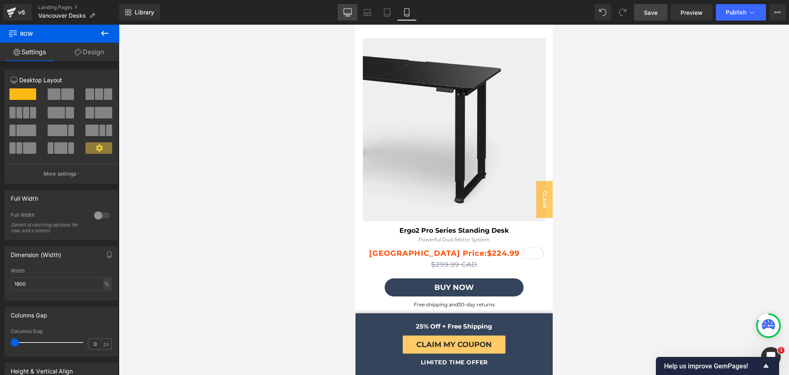
click at [343, 14] on link "Desktop" at bounding box center [348, 12] width 20 height 16
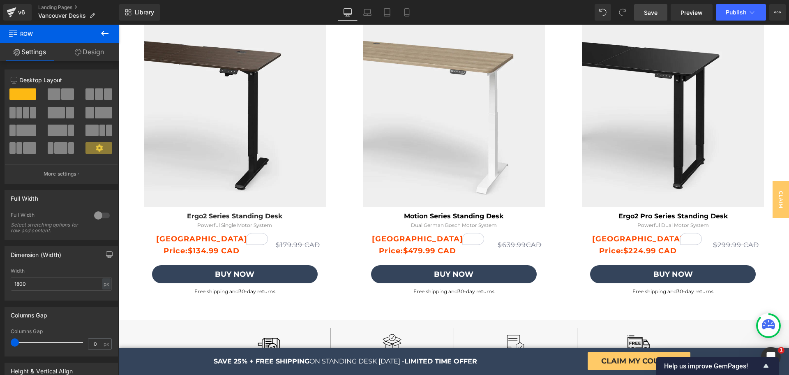
scroll to position [2125, 0]
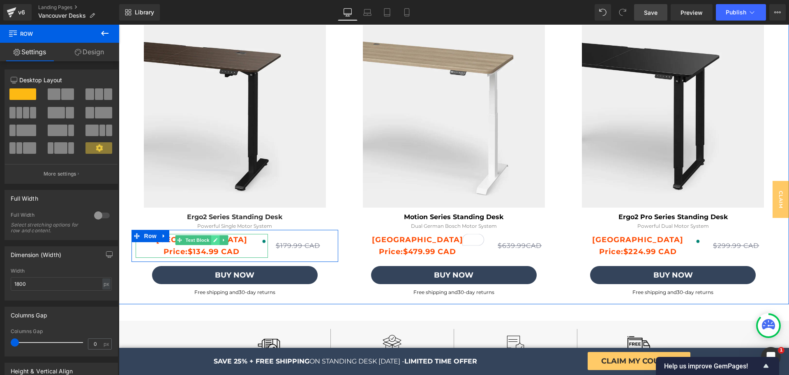
click at [213, 238] on icon at bounding box center [215, 239] width 5 height 5
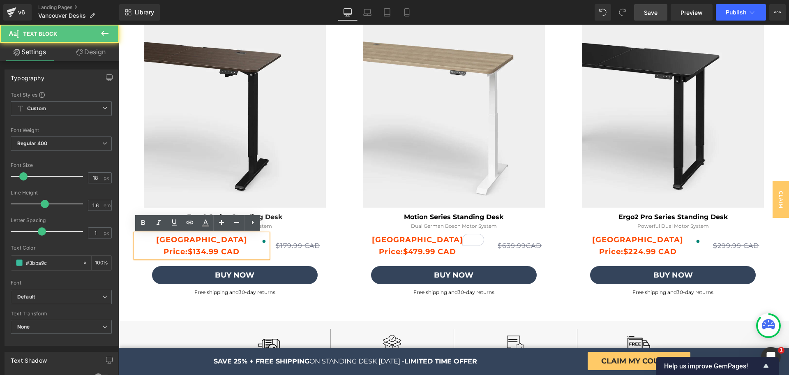
click at [206, 240] on strong "[GEOGRAPHIC_DATA] Price:" at bounding box center [201, 245] width 91 height 21
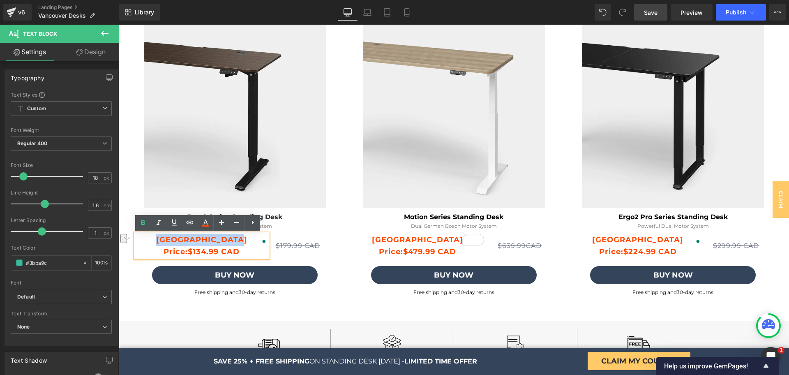
drag, startPoint x: 205, startPoint y: 241, endPoint x: 138, endPoint y: 239, distance: 66.6
click at [138, 239] on div "Vancouver Price: $134.99 CAD Text Block $179.99 CAD Text Block Row" at bounding box center [234, 246] width 207 height 32
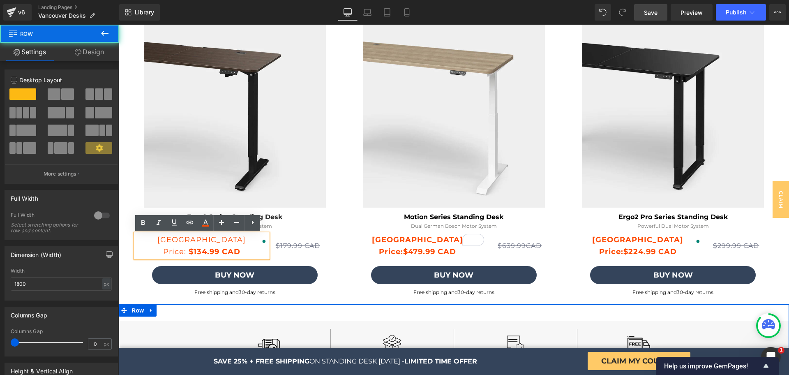
click at [186, 308] on div "Image Dual Bosch Motors Text Block Powerful dual German Bosch motors Text Block…" at bounding box center [453, 352] width 637 height 88
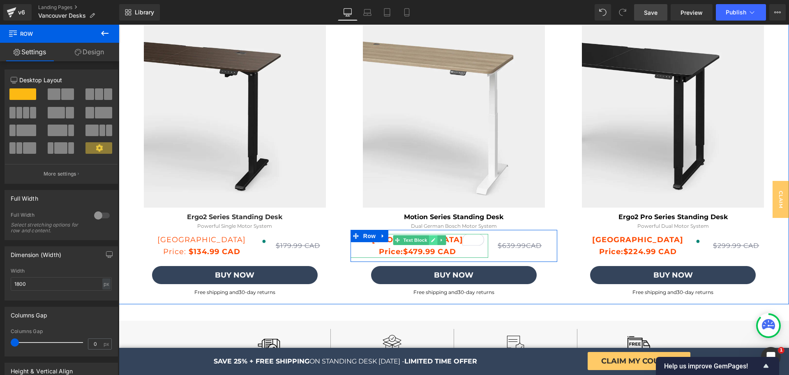
click at [428, 240] on link at bounding box center [432, 240] width 9 height 10
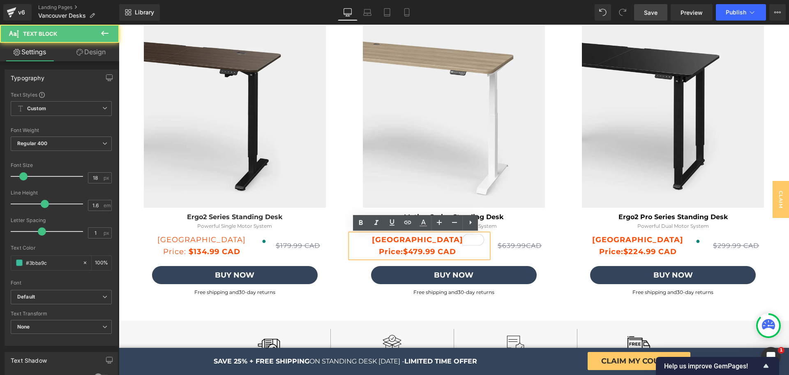
click at [419, 240] on strong "[GEOGRAPHIC_DATA] Price:" at bounding box center [417, 245] width 91 height 21
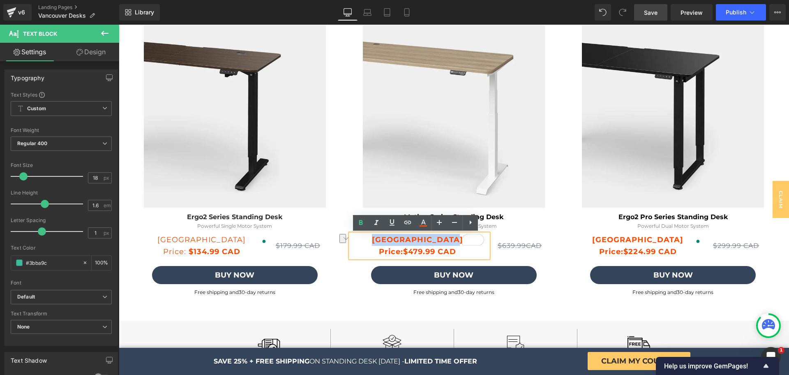
drag, startPoint x: 420, startPoint y: 241, endPoint x: 350, endPoint y: 240, distance: 70.7
click at [372, 240] on strong "[GEOGRAPHIC_DATA] Price:" at bounding box center [417, 245] width 91 height 21
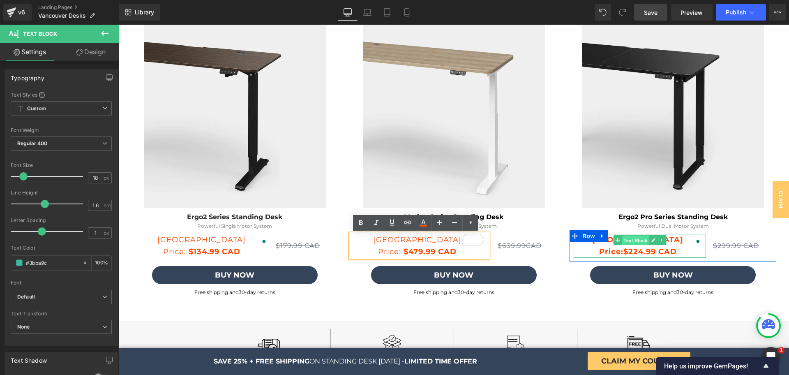
click at [627, 241] on span "Text Block" at bounding box center [635, 240] width 27 height 10
click at [652, 239] on icon at bounding box center [654, 240] width 4 height 4
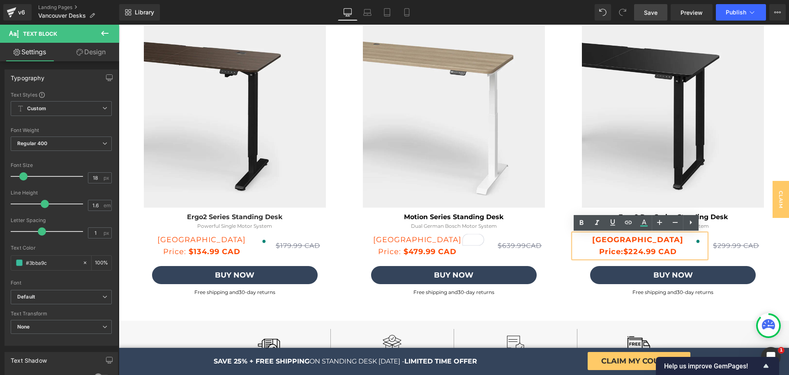
click at [638, 238] on strong "[GEOGRAPHIC_DATA] Price:" at bounding box center [637, 245] width 91 height 21
drag, startPoint x: 640, startPoint y: 240, endPoint x: 573, endPoint y: 238, distance: 67.4
click at [573, 238] on div "Vancouver Price: $224.99 CAD Text Block $299.99 CAD Text Block Row" at bounding box center [672, 246] width 207 height 32
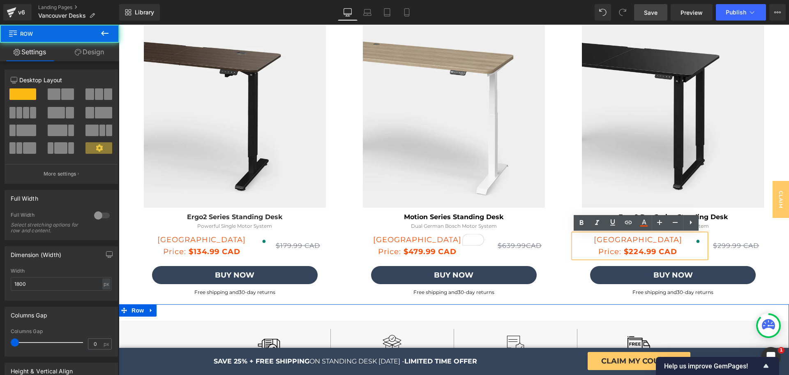
click at [585, 308] on div "Image Dual Bosch Motors Text Block Powerful dual German Bosch motors Text Block…" at bounding box center [453, 352] width 637 height 88
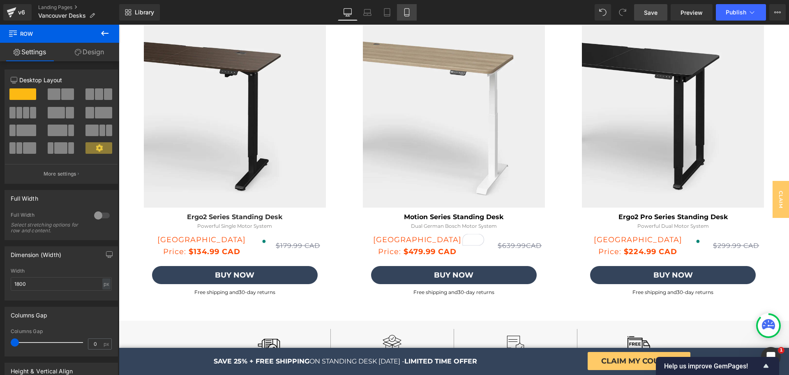
click at [408, 11] on icon at bounding box center [407, 12] width 8 height 8
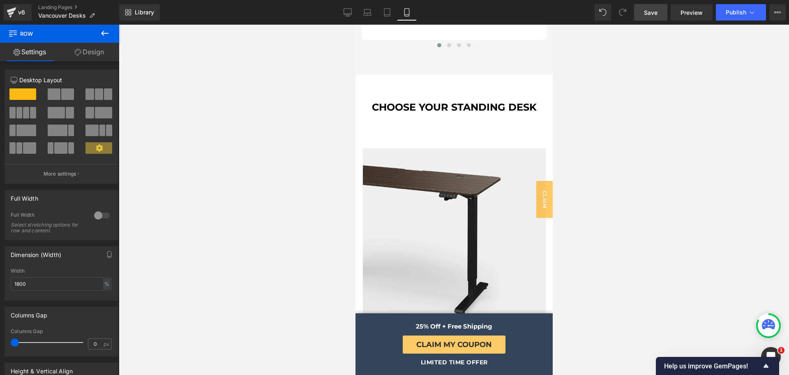
scroll to position [2808, 0]
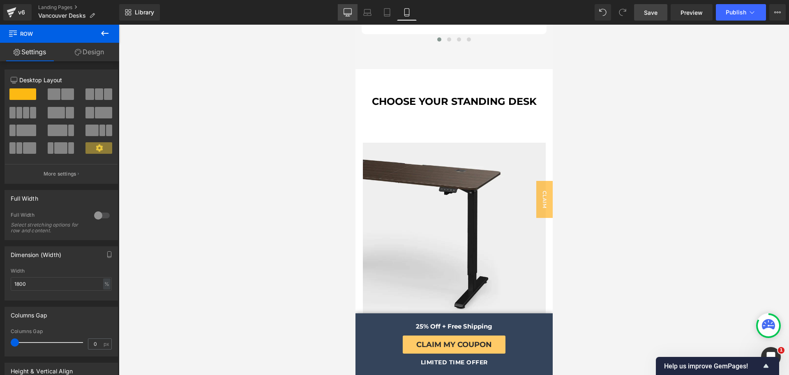
click at [350, 12] on icon at bounding box center [347, 12] width 8 height 8
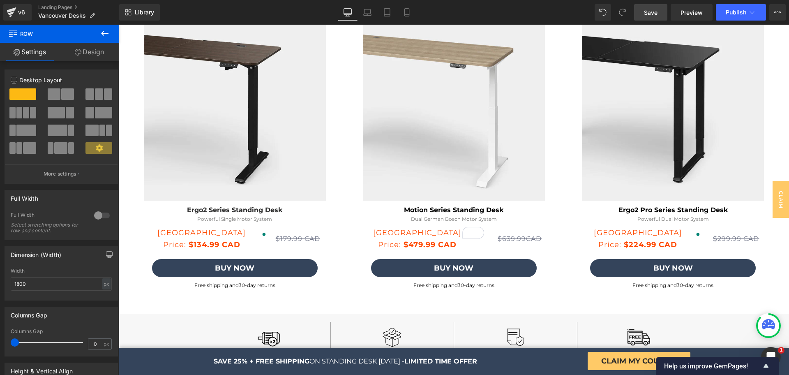
scroll to position [2131, 0]
click at [666, 9] on link "Save" at bounding box center [650, 12] width 33 height 16
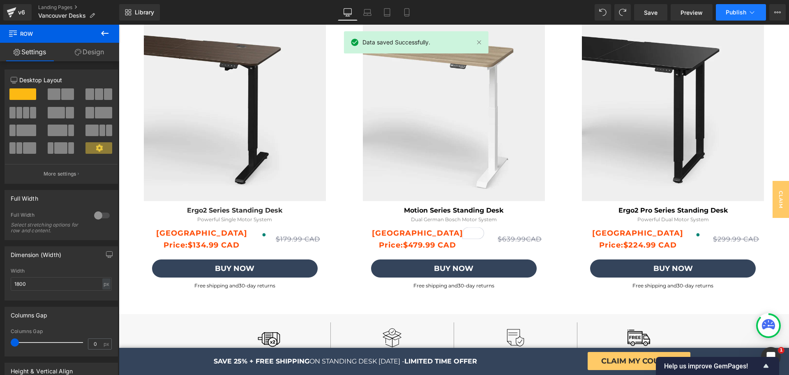
click at [743, 16] on button "Publish" at bounding box center [741, 12] width 50 height 16
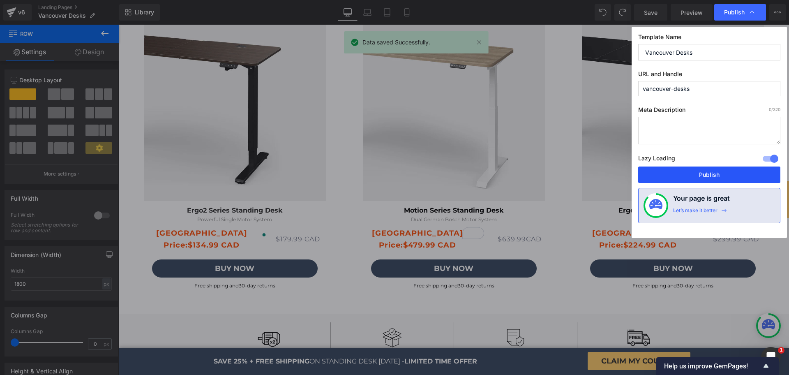
click at [651, 171] on button "Publish" at bounding box center [709, 174] width 142 height 16
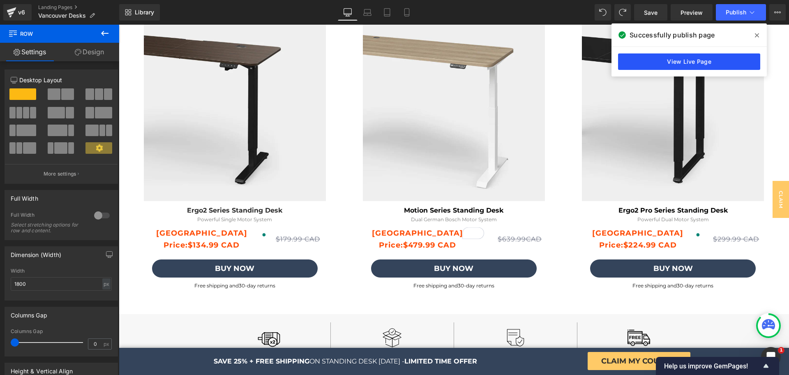
click at [707, 60] on link "View Live Page" at bounding box center [689, 61] width 142 height 16
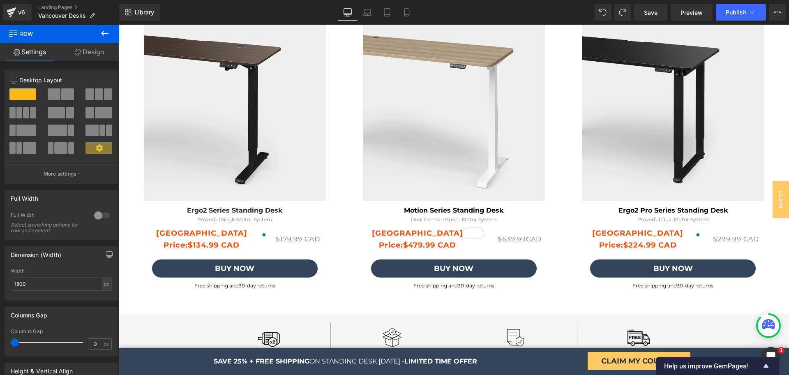
click at [102, 33] on icon at bounding box center [104, 33] width 7 height 5
